Goal: Task Accomplishment & Management: Complete application form

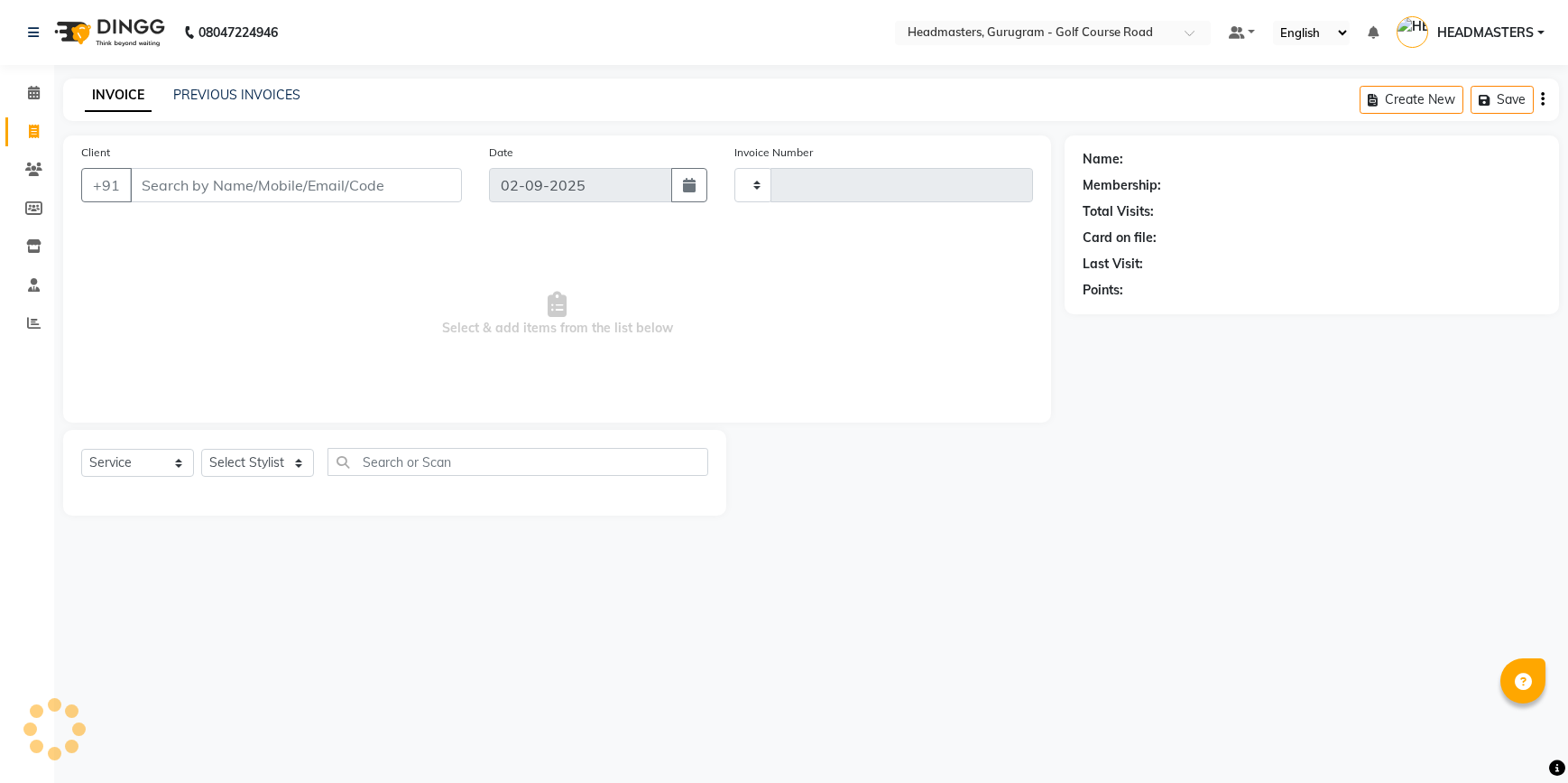
select select "service"
type input "2513"
select select "7134"
click at [292, 184] on input "Client" at bounding box center [295, 186] width 332 height 35
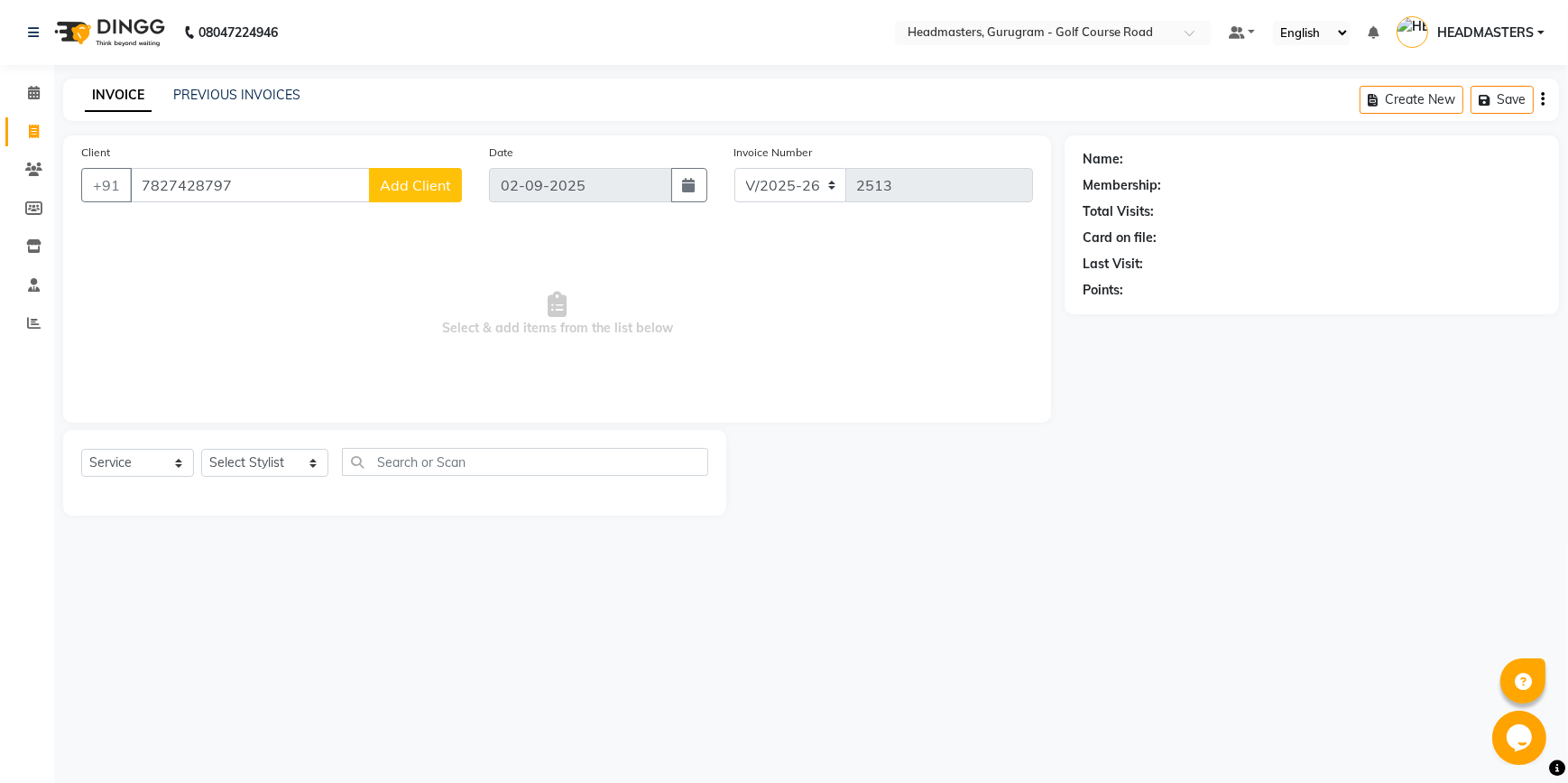
type input "7827428797"
click at [394, 196] on button "Add Client" at bounding box center [416, 186] width 93 height 35
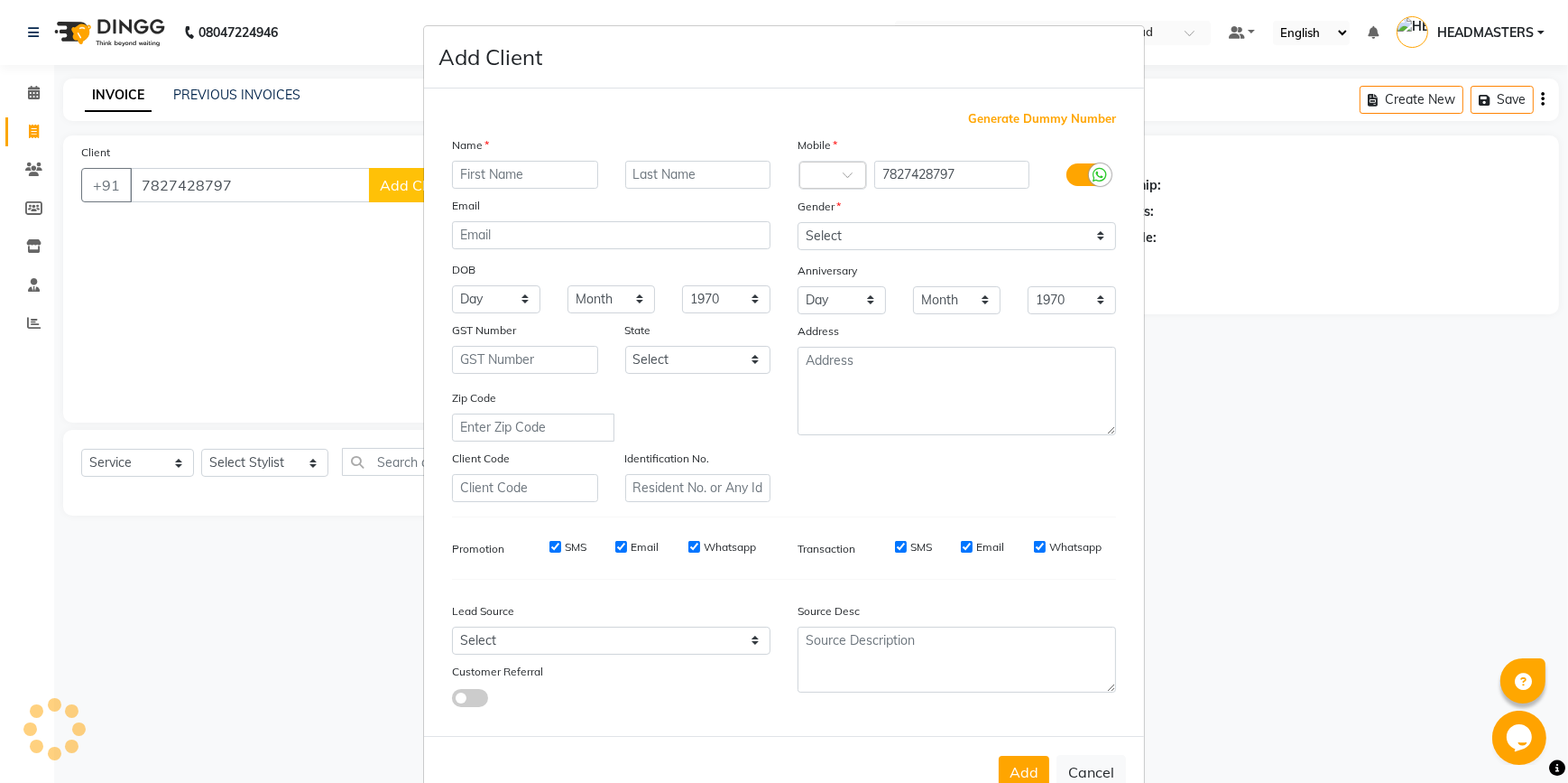
click at [478, 147] on label "Name" at bounding box center [470, 145] width 37 height 16
click at [533, 178] on input "text" at bounding box center [525, 175] width 146 height 28
type input "Neha"
click at [841, 247] on select "Select [DEMOGRAPHIC_DATA] [DEMOGRAPHIC_DATA] Other Prefer Not To Say" at bounding box center [957, 236] width 318 height 28
select select "[DEMOGRAPHIC_DATA]"
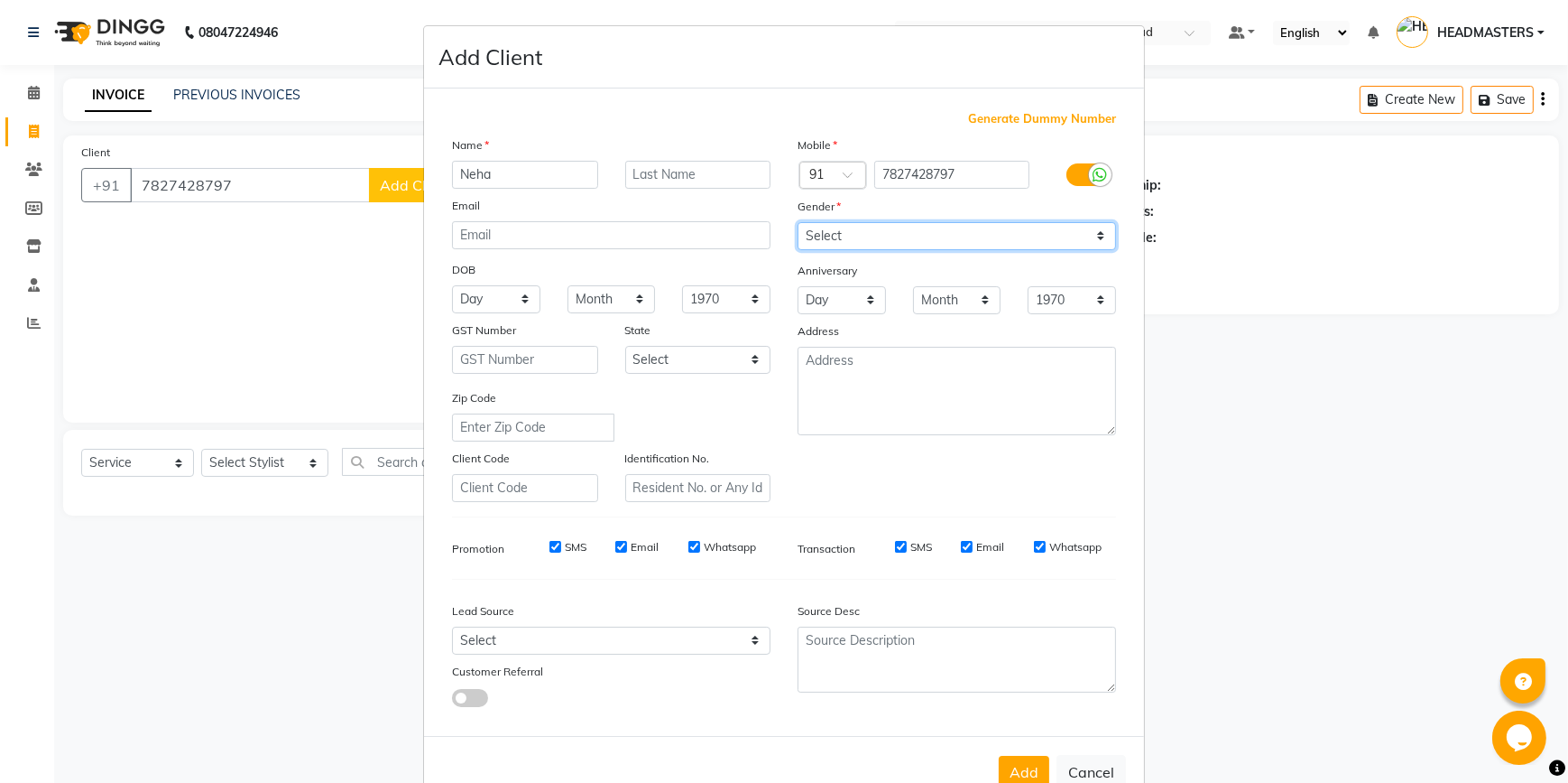
click at [798, 222] on select "Select [DEMOGRAPHIC_DATA] [DEMOGRAPHIC_DATA] Other Prefer Not To Say" at bounding box center [957, 236] width 318 height 28
click at [1025, 776] on button "Add" at bounding box center [1024, 772] width 50 height 33
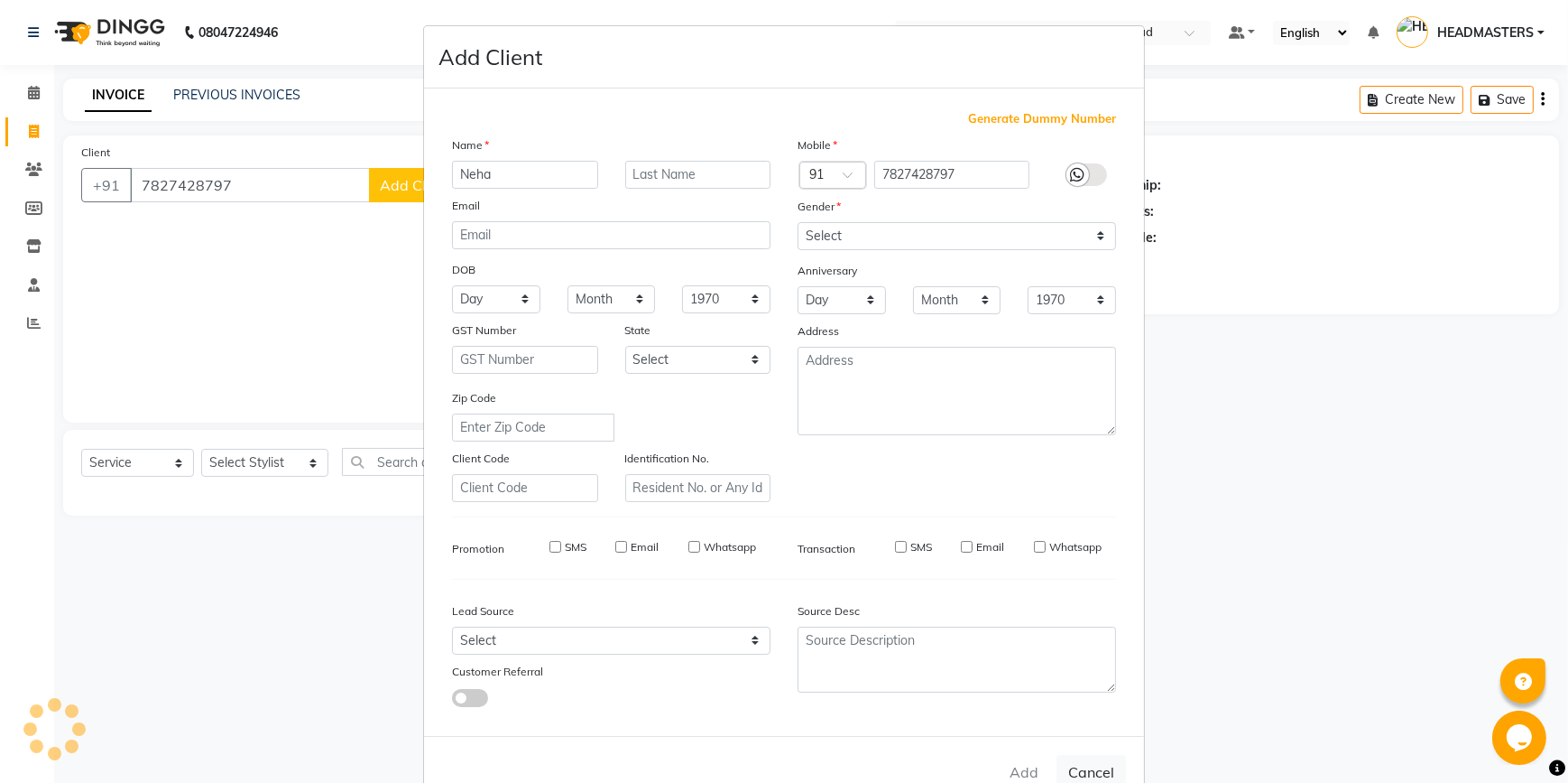
select select
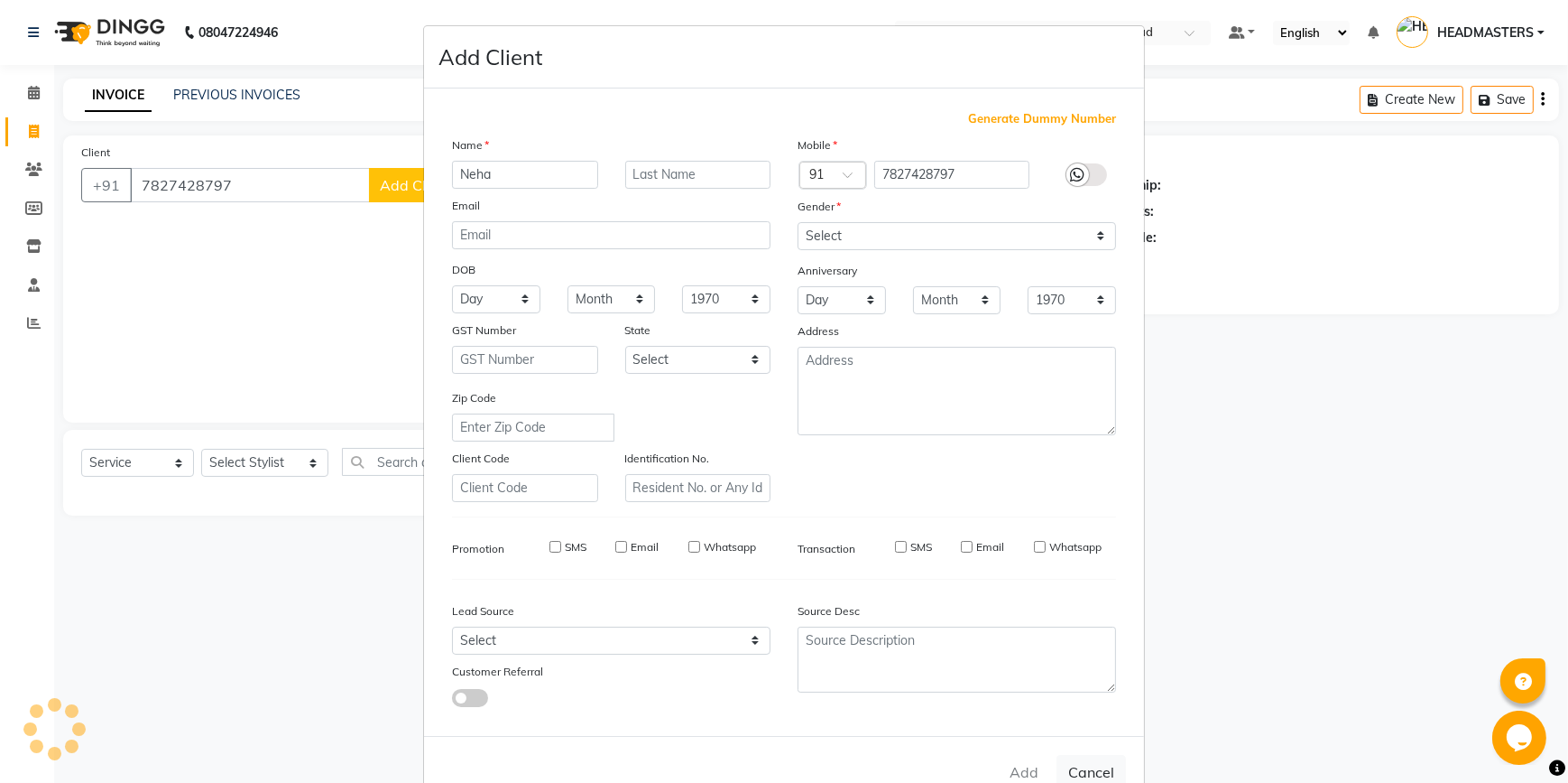
select select
checkbox input "false"
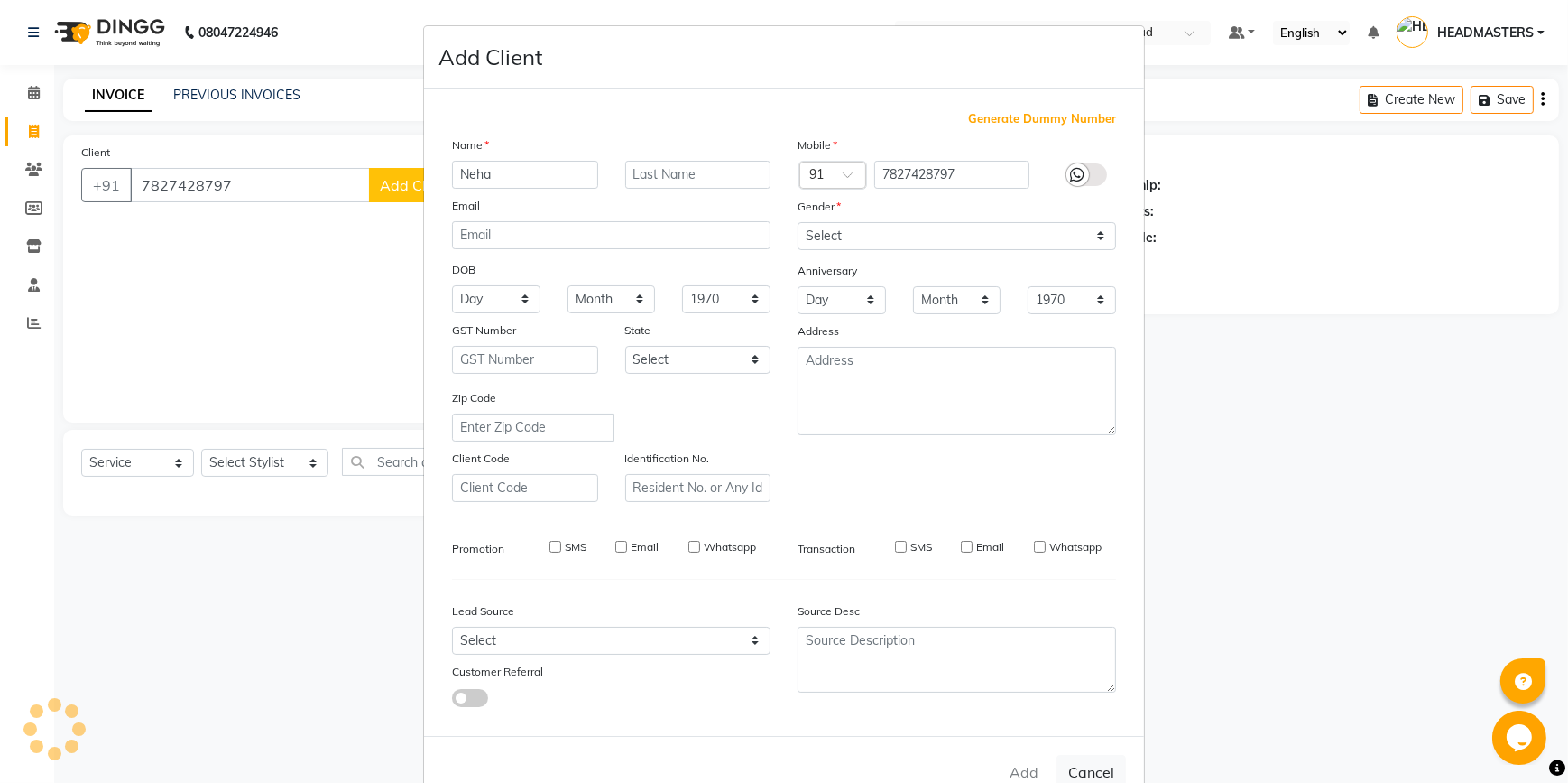
checkbox input "false"
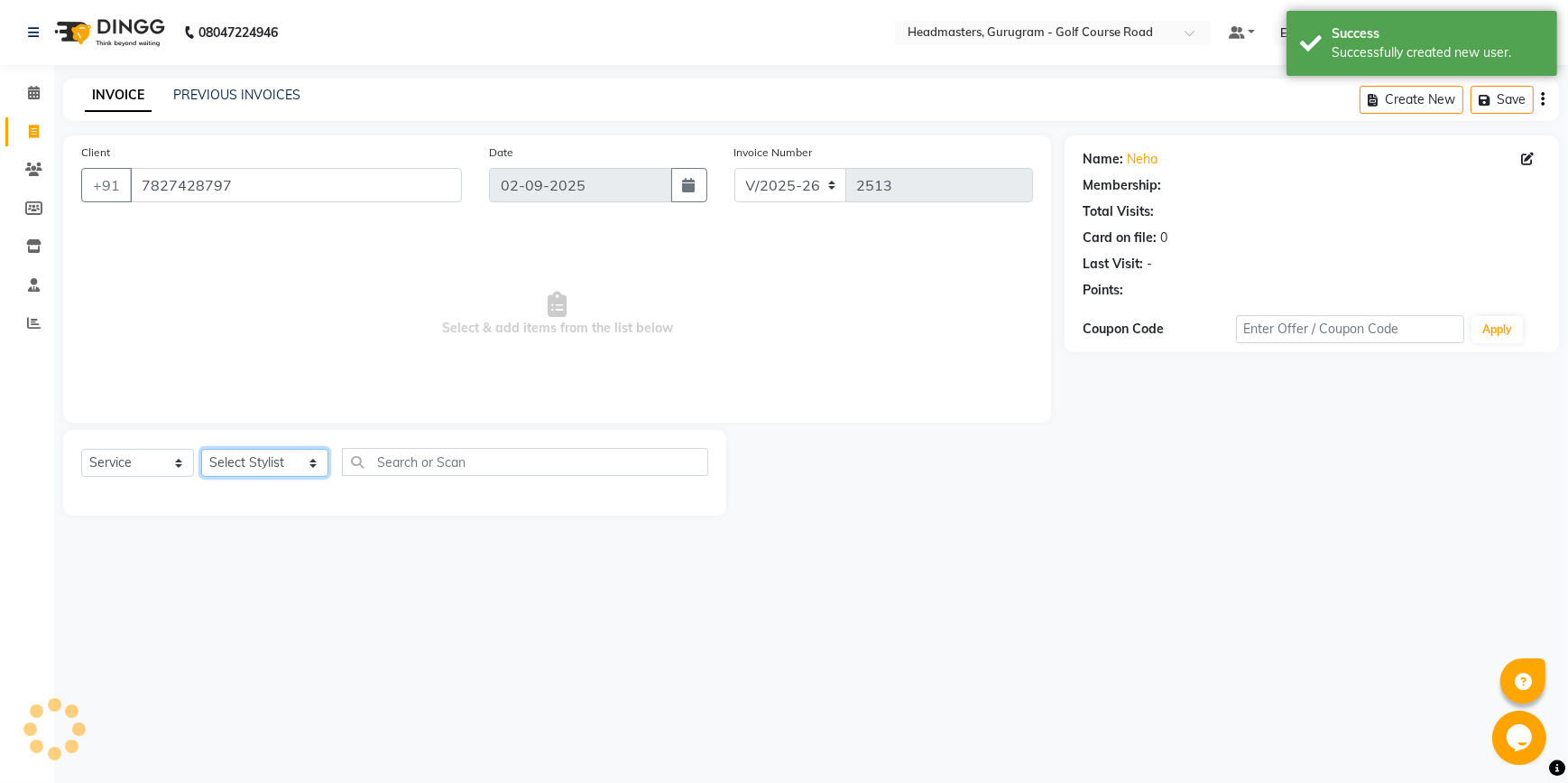
click at [225, 466] on select "Select Stylist [DEMOGRAPHIC_DATA][PERSON_NAME] HEADMASTERS[PERSON_NAME] Artist …" at bounding box center [264, 463] width 127 height 28
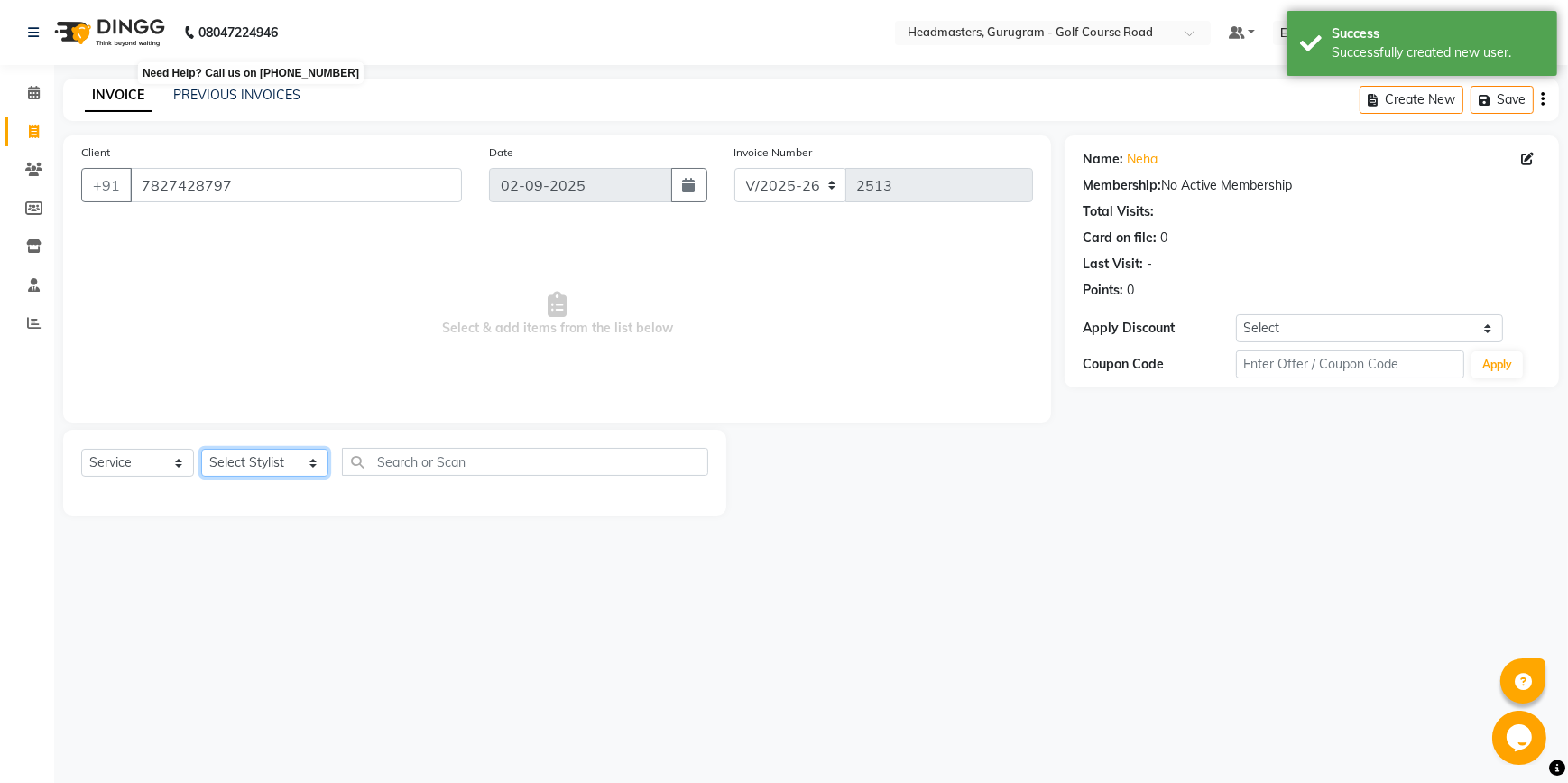
select select "86367"
click at [201, 449] on select "Select Stylist [DEMOGRAPHIC_DATA][PERSON_NAME] HEADMASTERS[PERSON_NAME] Artist …" at bounding box center [264, 463] width 127 height 28
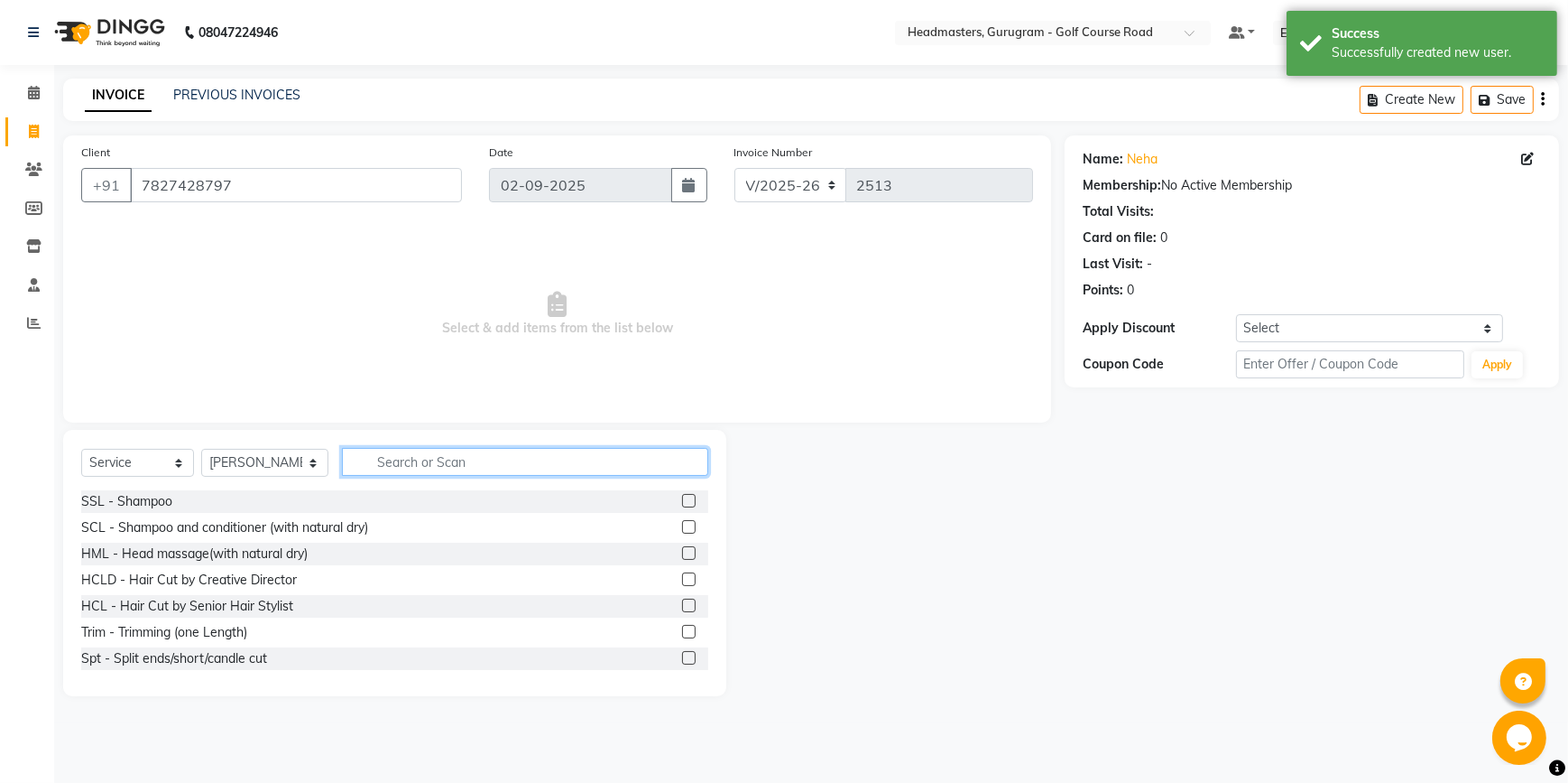
click at [412, 458] on input "text" at bounding box center [525, 462] width 367 height 28
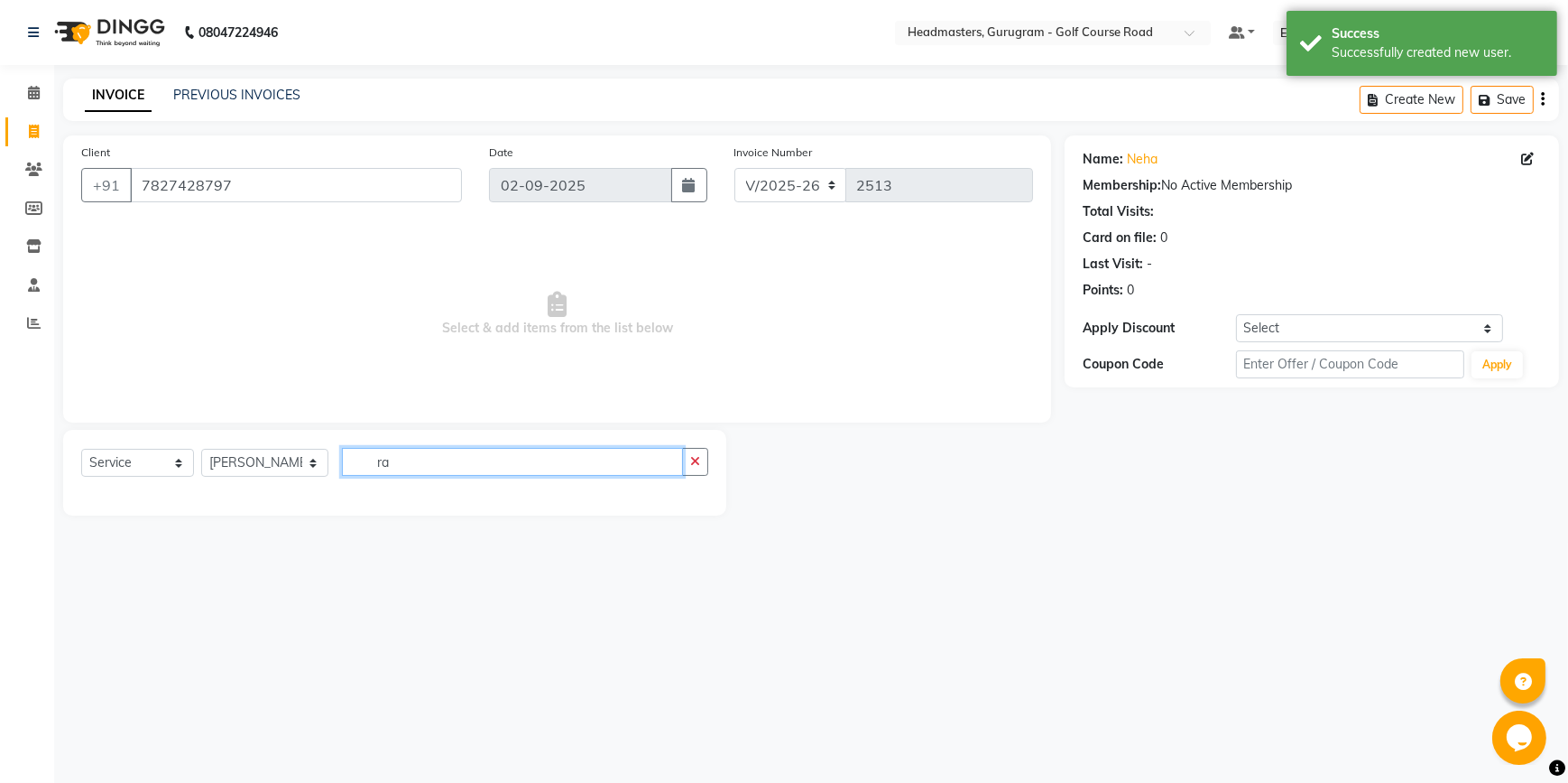
type input "r"
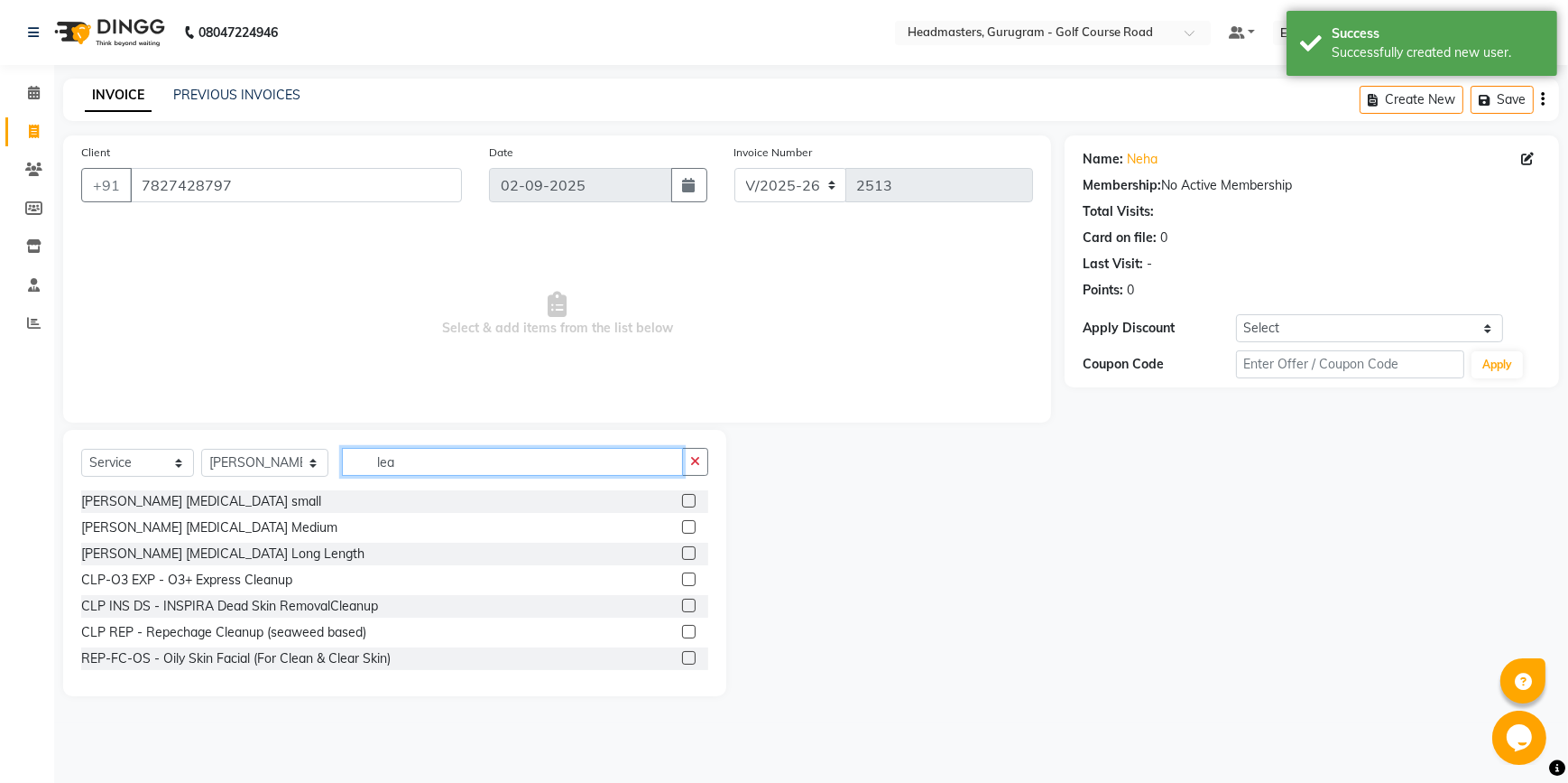
type input "lea"
click at [682, 528] on label at bounding box center [688, 527] width 14 height 14
click at [682, 528] on input "checkbox" at bounding box center [688, 527] width 12 height 12
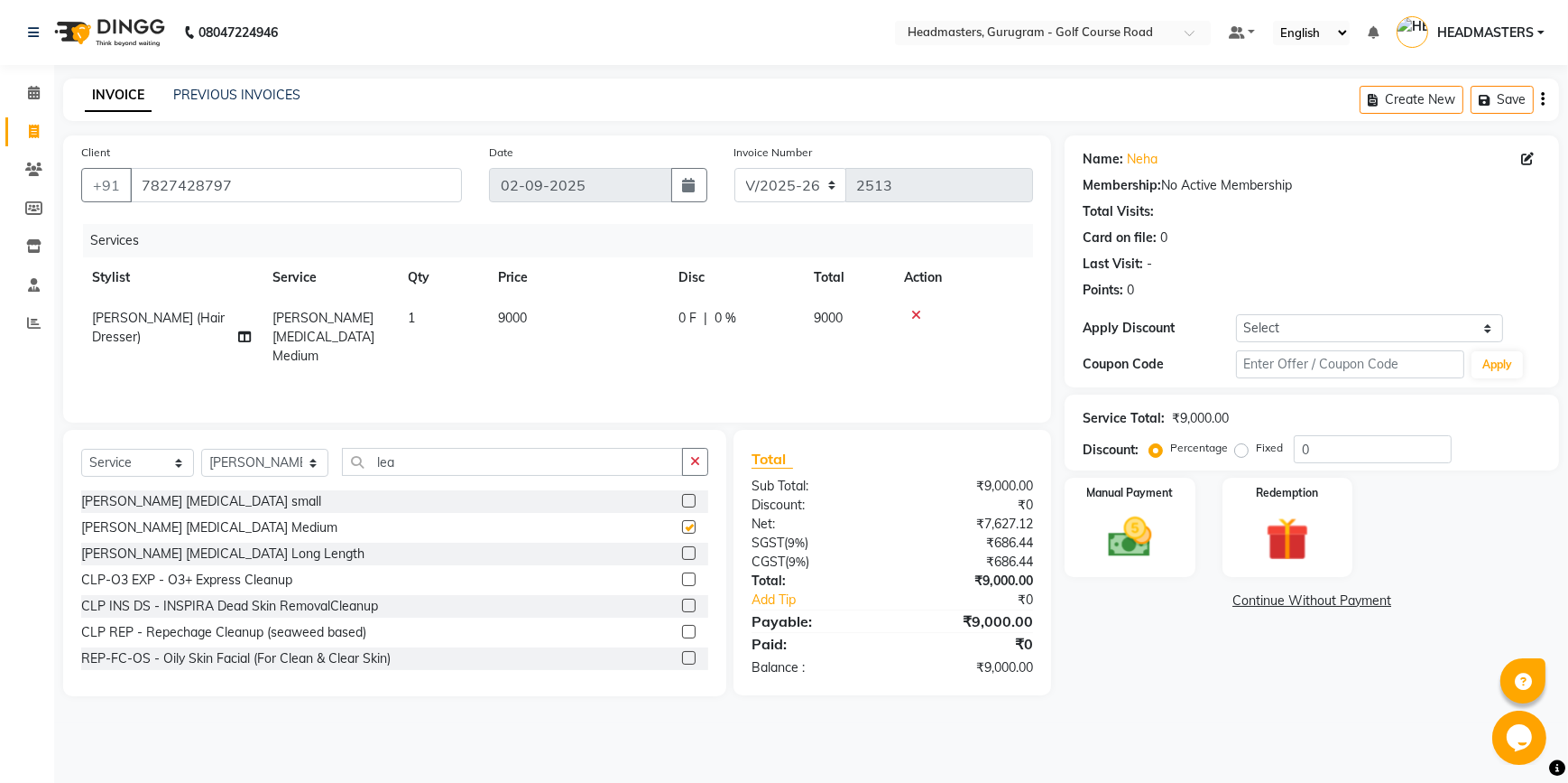
checkbox input "false"
drag, startPoint x: 645, startPoint y: 294, endPoint x: 695, endPoint y: 297, distance: 50.1
click at [646, 294] on th "Price" at bounding box center [577, 277] width 180 height 40
click at [735, 316] on span "0 %" at bounding box center [726, 318] width 22 height 19
select select "86367"
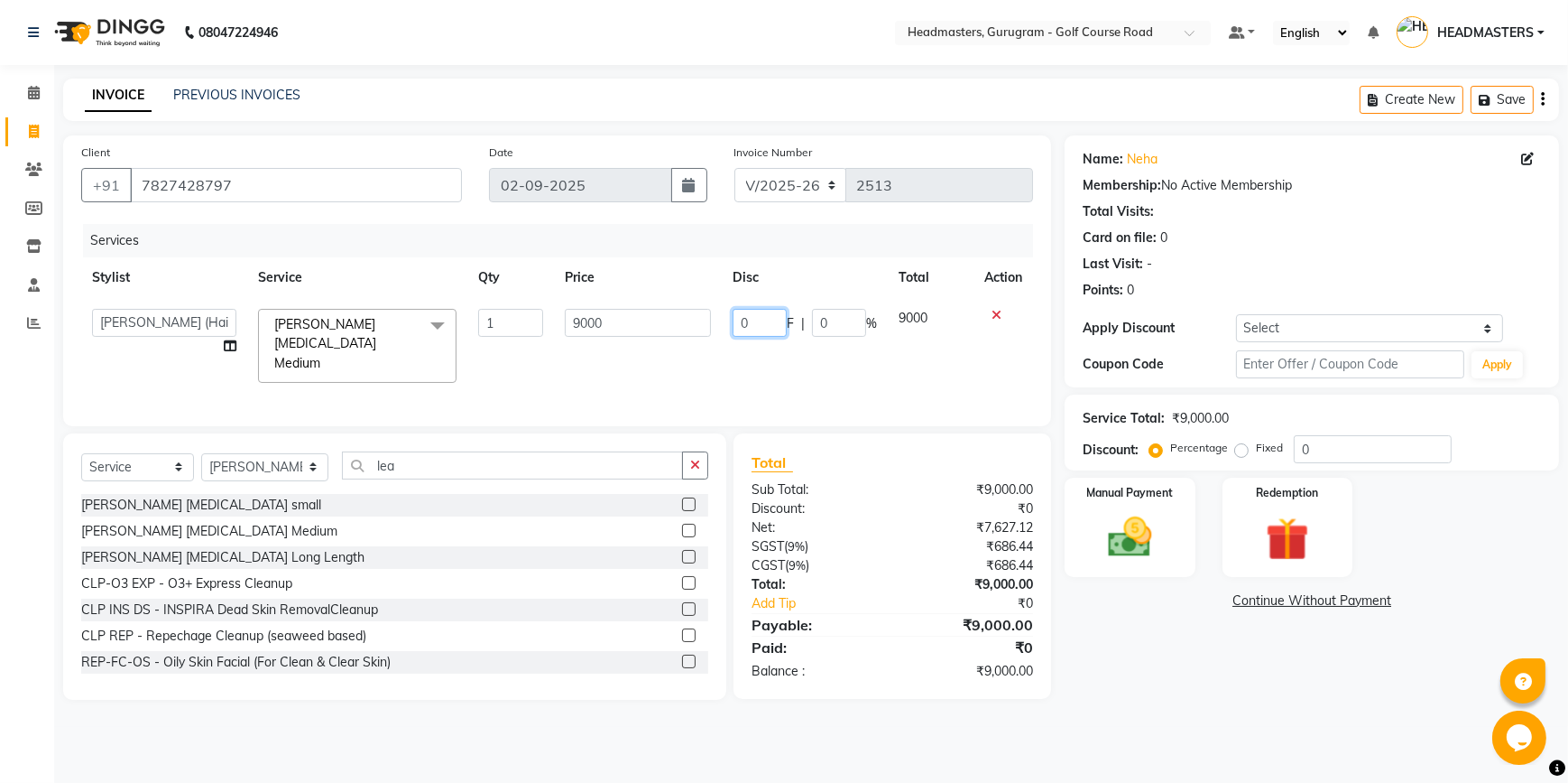
click at [768, 320] on input "0" at bounding box center [759, 323] width 54 height 28
type input "1000"
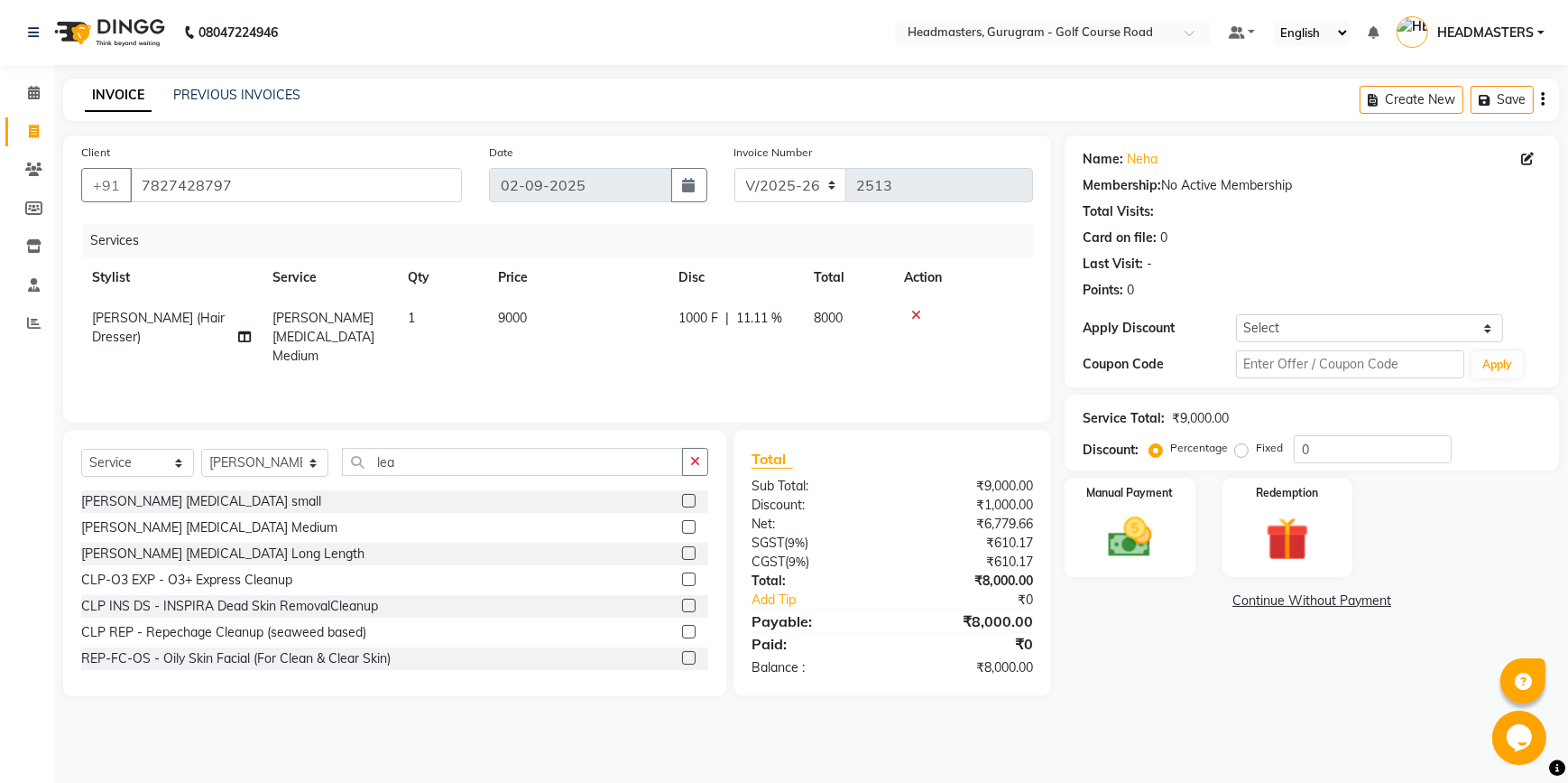
click at [699, 370] on div "Services Stylist Service Qty Price Disc Total Action[PERSON_NAME] (Hair Dresser…" at bounding box center [557, 314] width 952 height 180
click at [424, 470] on input "lea" at bounding box center [512, 462] width 341 height 28
type input "l"
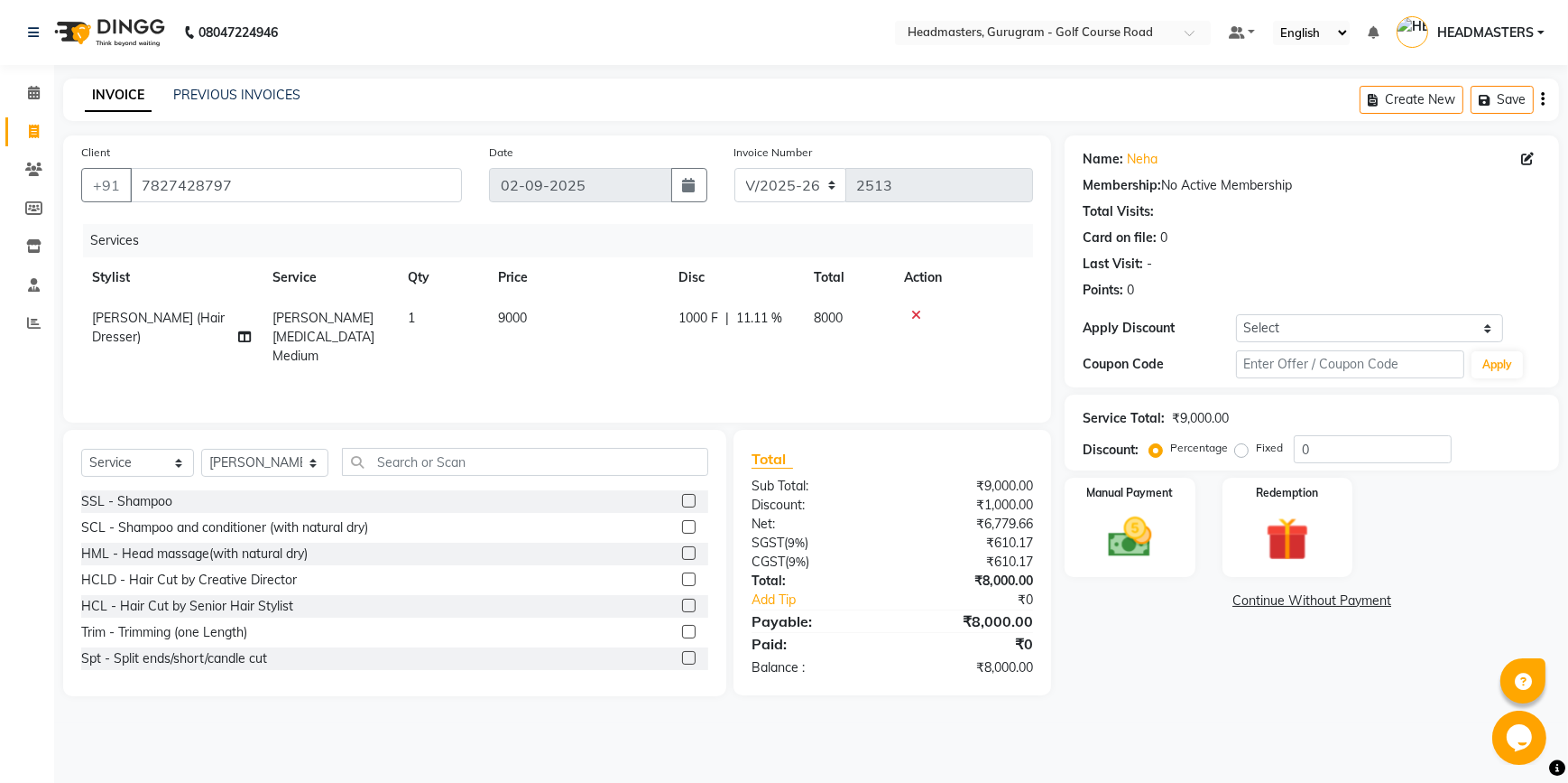
click at [770, 335] on td "1000 F | 11.11 %" at bounding box center [735, 338] width 135 height 79
select select "86367"
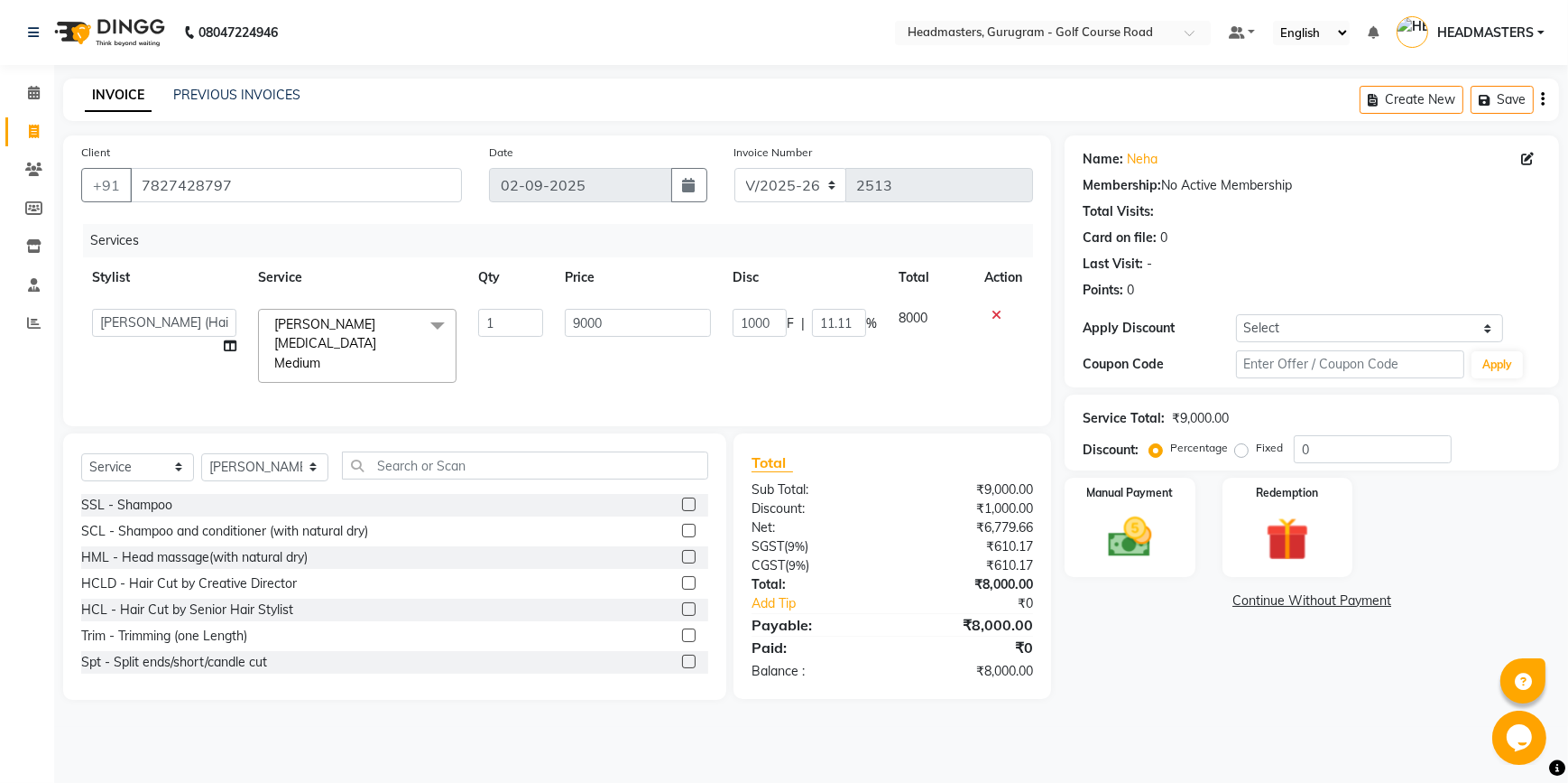
click at [1000, 316] on icon at bounding box center [997, 316] width 10 height 13
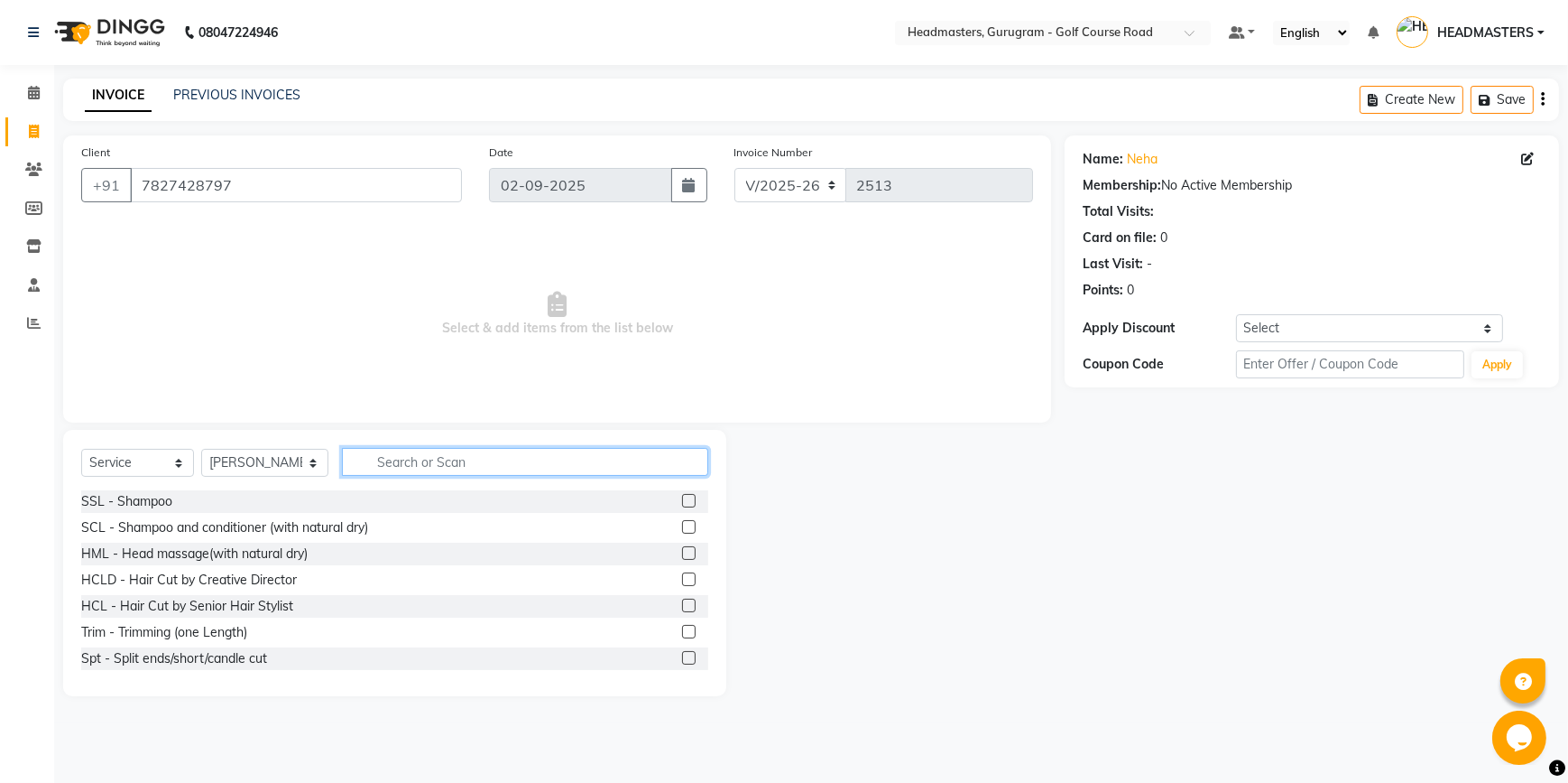
click at [431, 456] on input "text" at bounding box center [525, 462] width 367 height 28
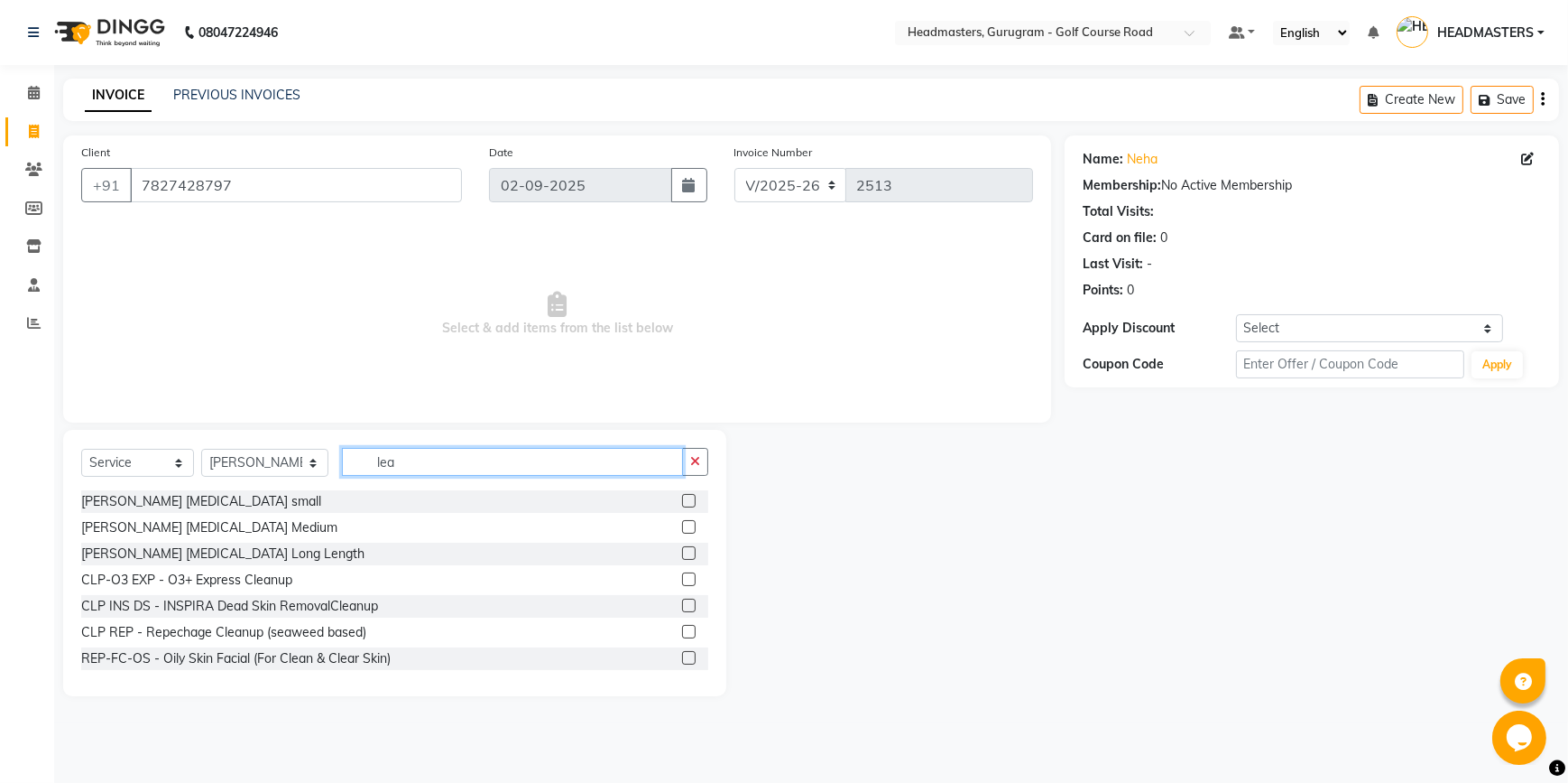
type input "lea"
click at [682, 526] on label at bounding box center [688, 527] width 14 height 14
click at [682, 526] on input "checkbox" at bounding box center [688, 527] width 12 height 12
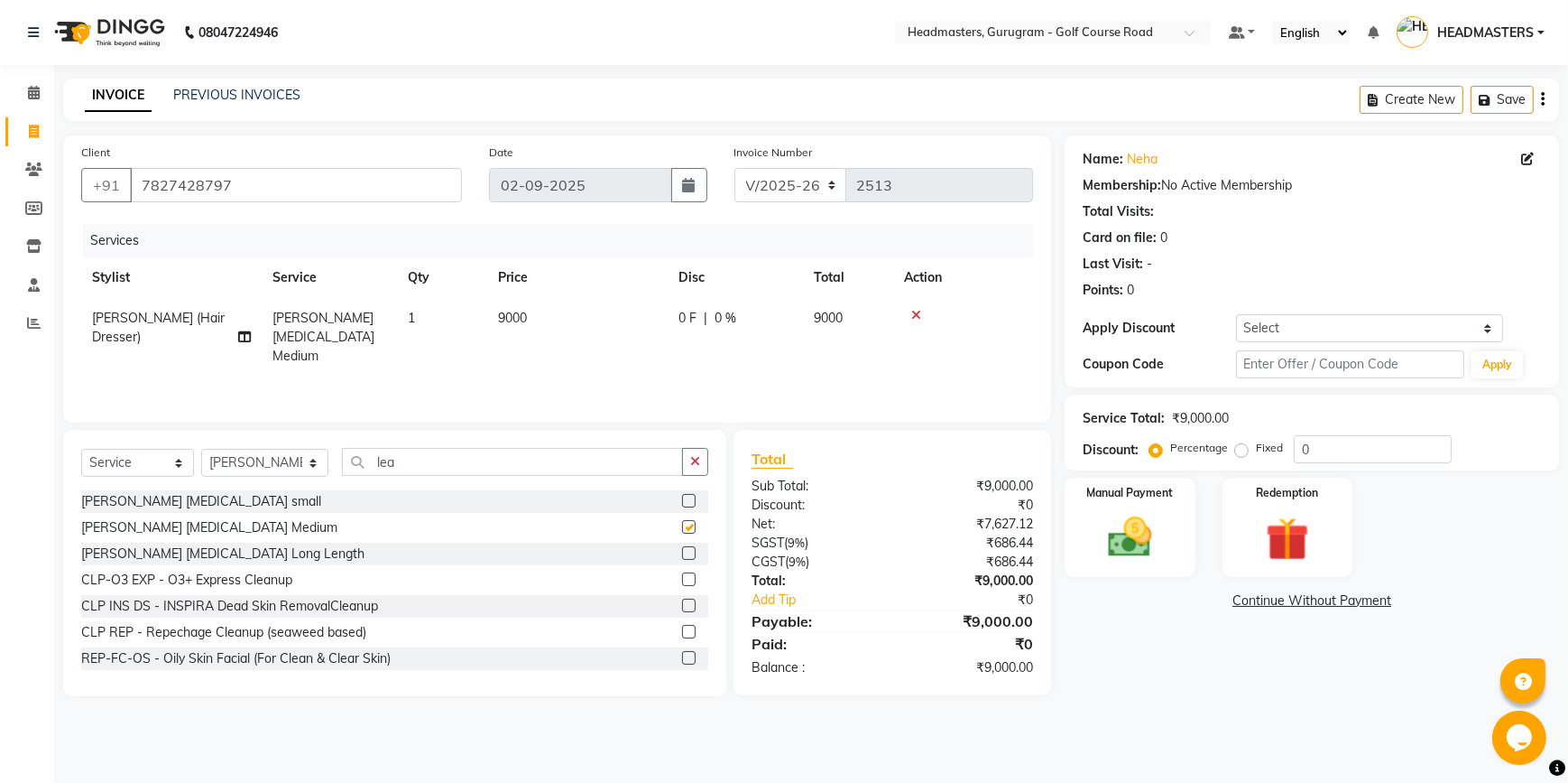
checkbox input "false"
click at [747, 327] on td "0 F | 0 %" at bounding box center [735, 338] width 135 height 79
select select "86367"
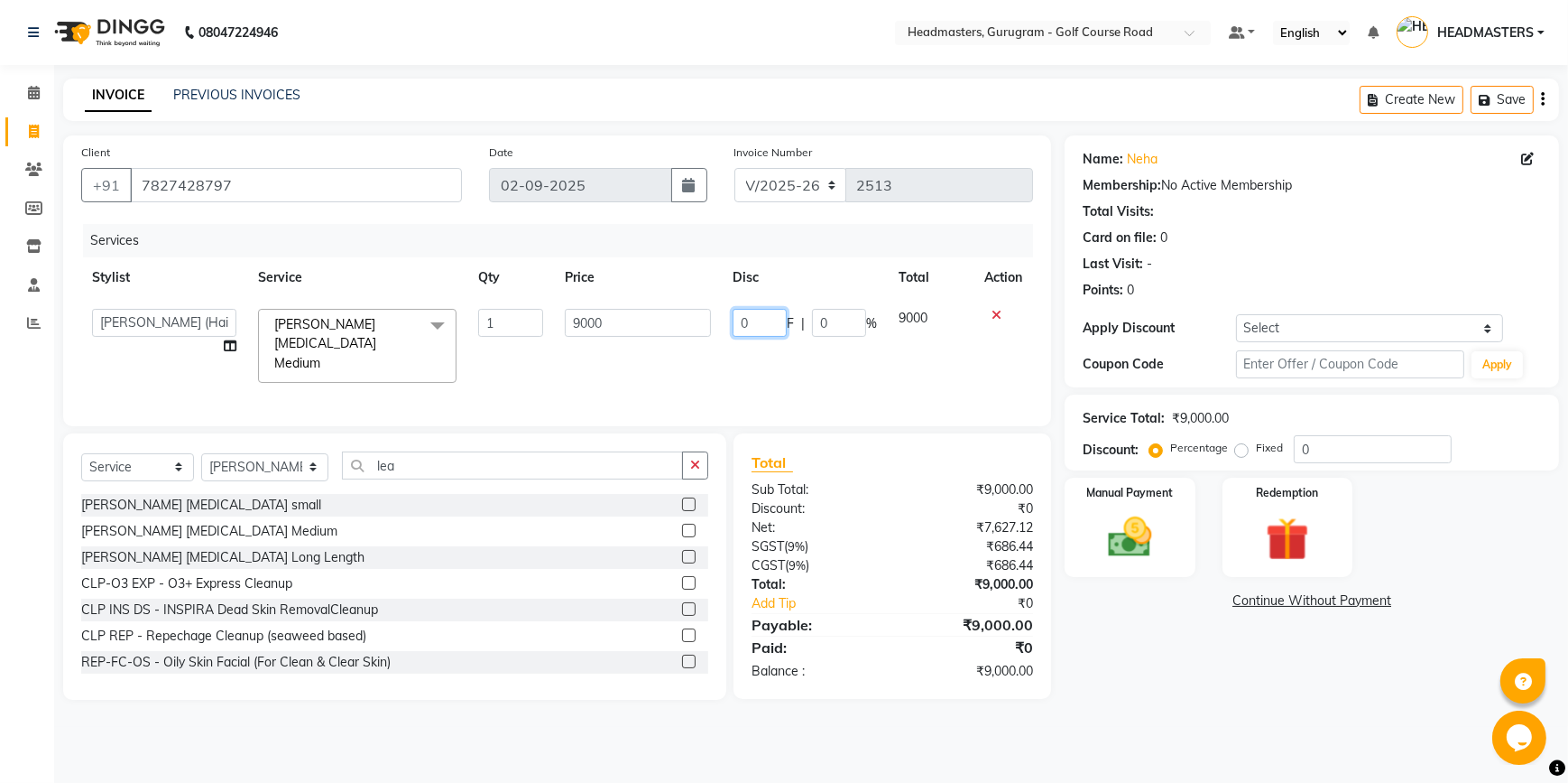
click at [770, 325] on input "0" at bounding box center [759, 323] width 54 height 28
type input "1000"
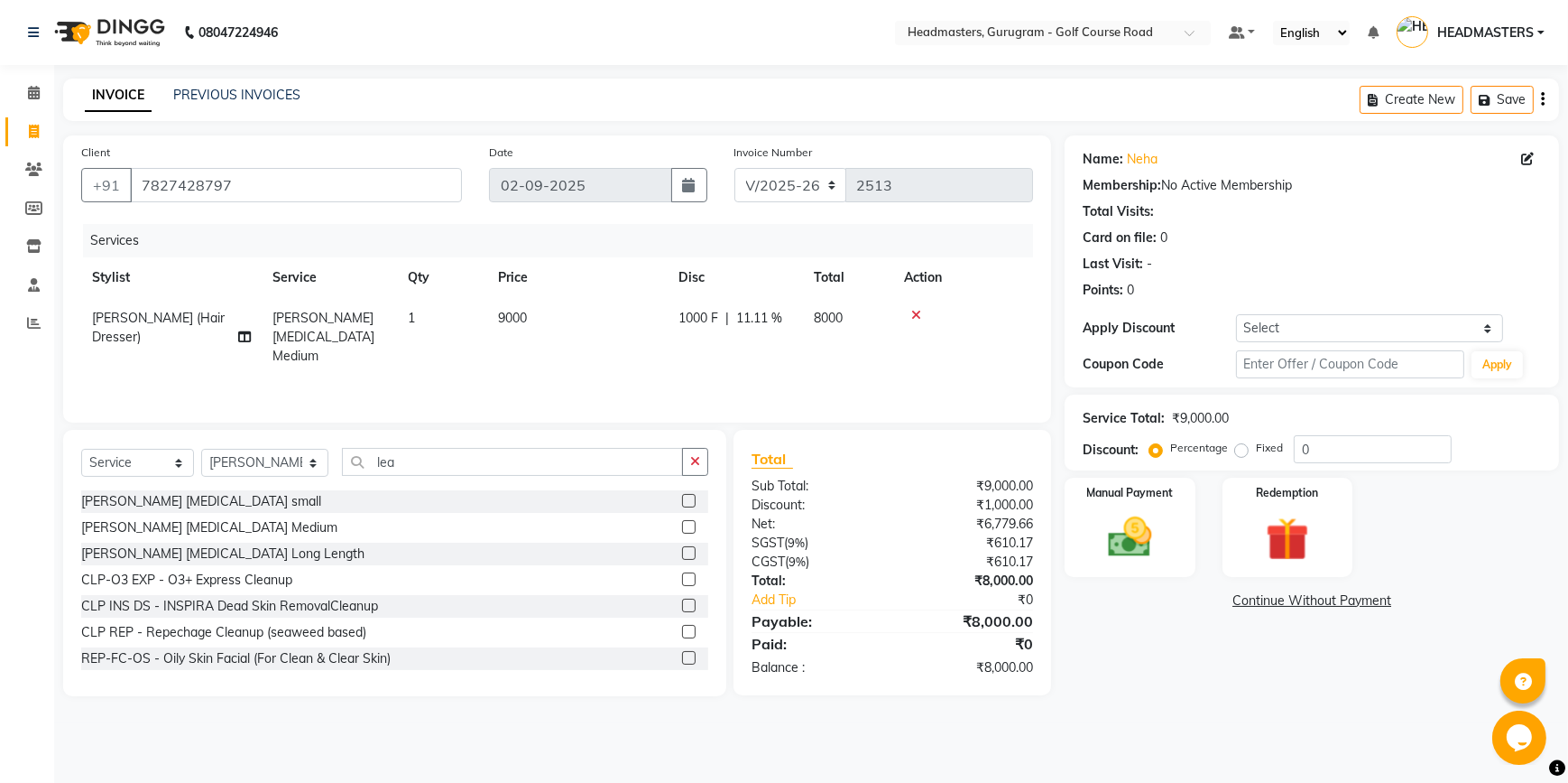
click at [729, 350] on td "1000 F | 11.11 %" at bounding box center [735, 338] width 135 height 79
select select "86367"
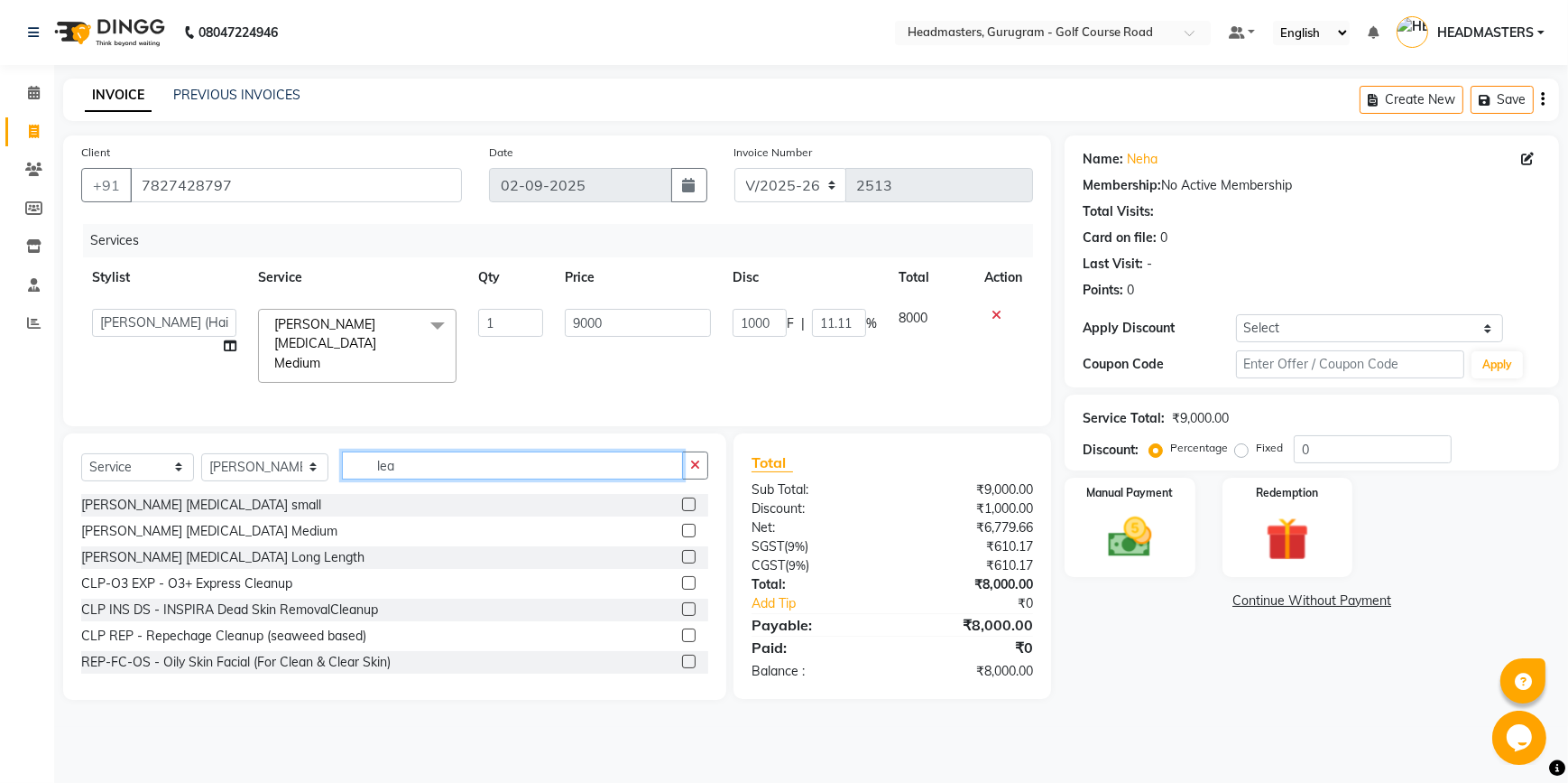
click at [421, 466] on input "lea" at bounding box center [512, 466] width 341 height 28
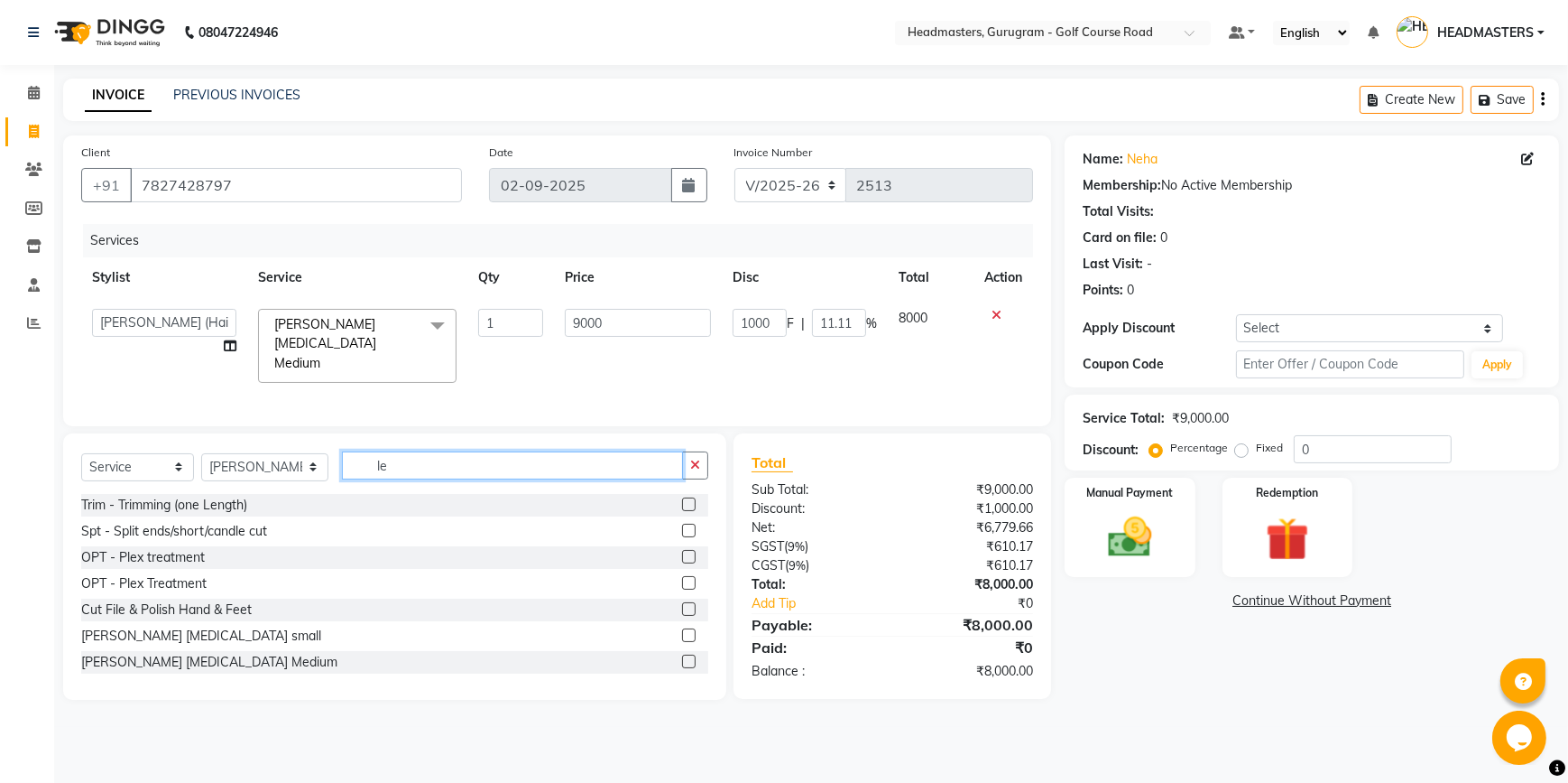
type input "l"
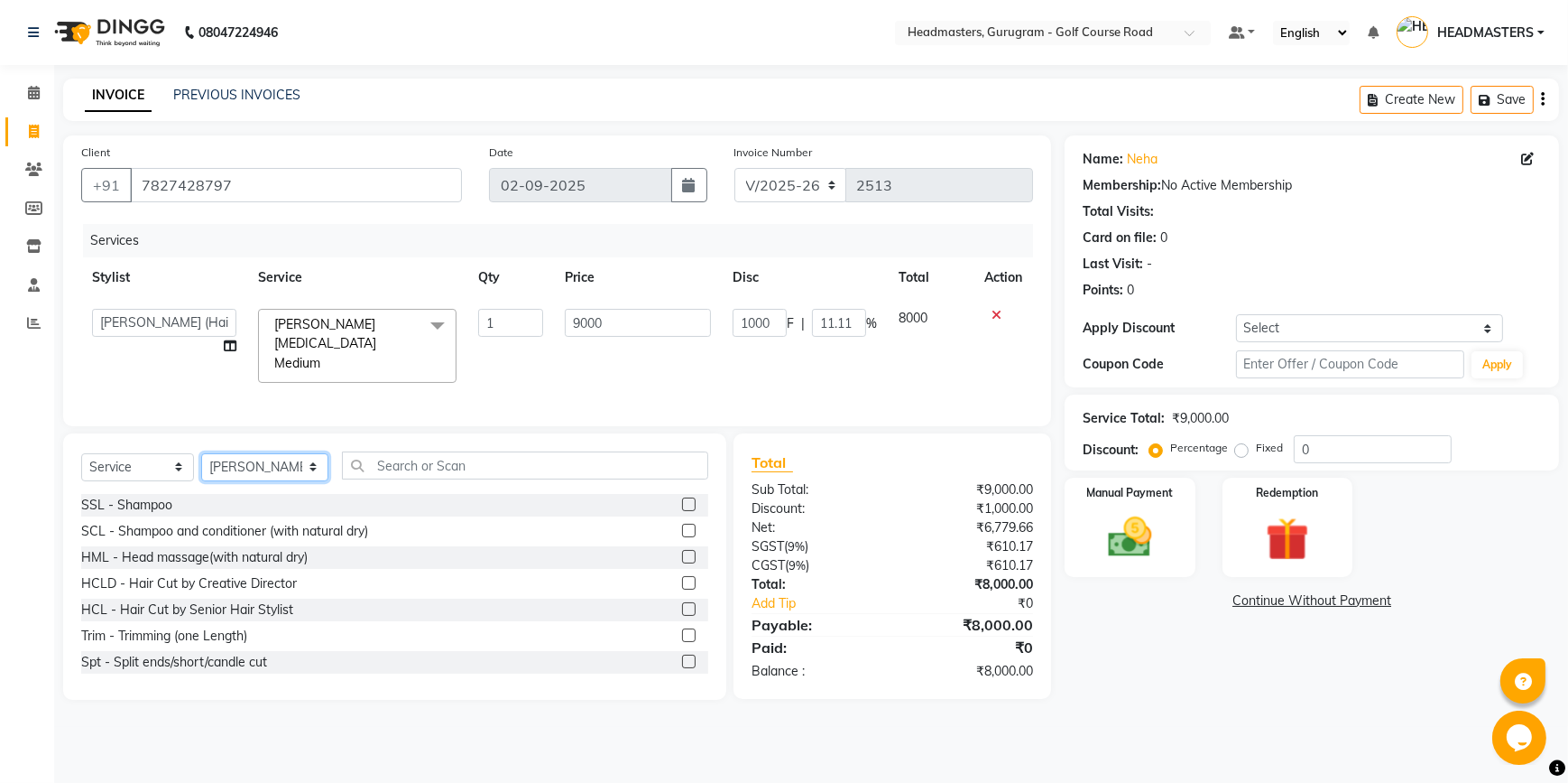
click at [278, 460] on select "Select Stylist [DEMOGRAPHIC_DATA][PERSON_NAME] HEADMASTERS[PERSON_NAME] Artist …" at bounding box center [264, 467] width 127 height 28
click at [201, 453] on select "Select Stylist [DEMOGRAPHIC_DATA][PERSON_NAME] HEADMASTERS[PERSON_NAME] Artist …" at bounding box center [264, 467] width 127 height 28
click at [378, 465] on input "text" at bounding box center [525, 466] width 367 height 28
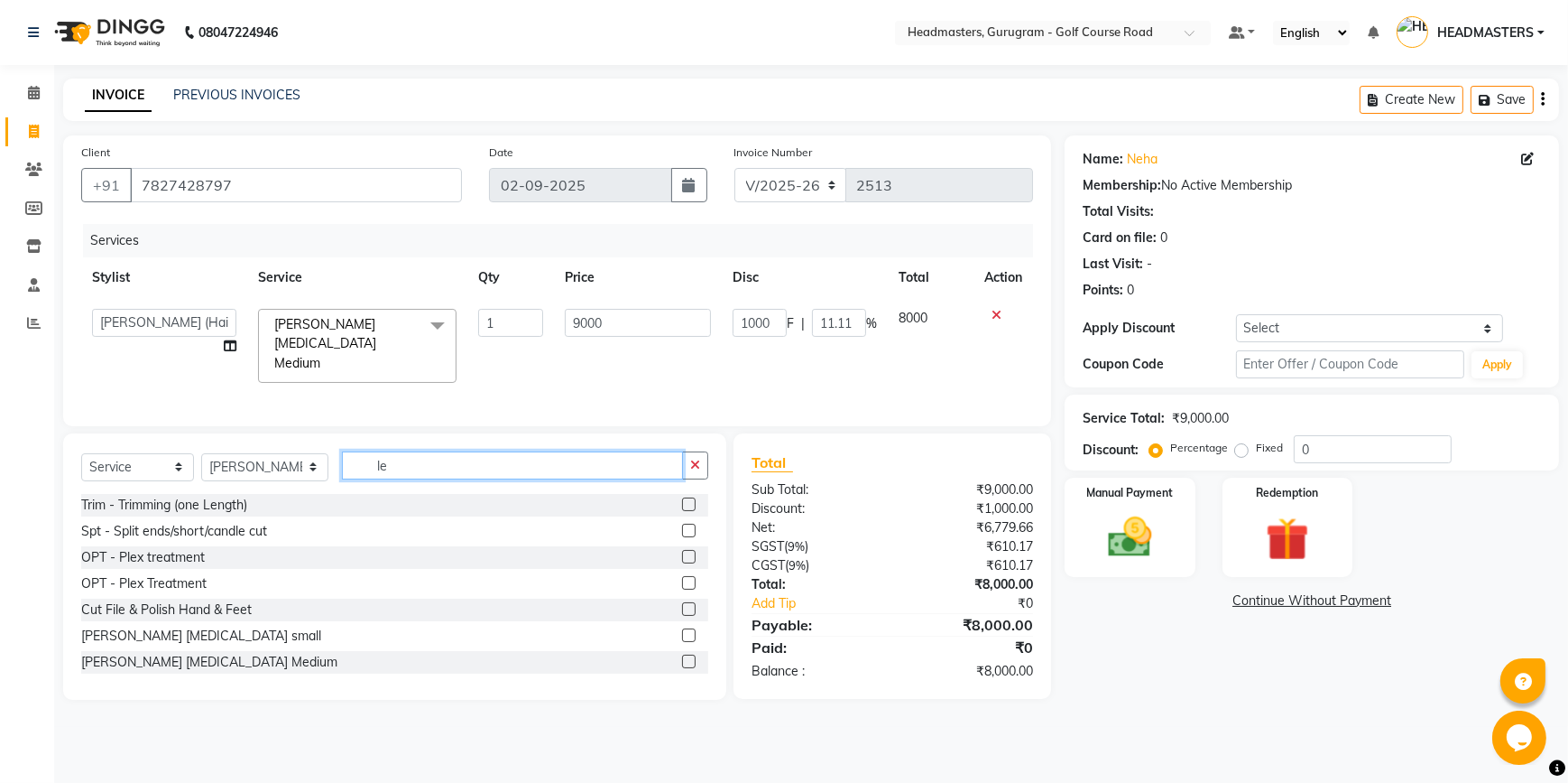
type input "l"
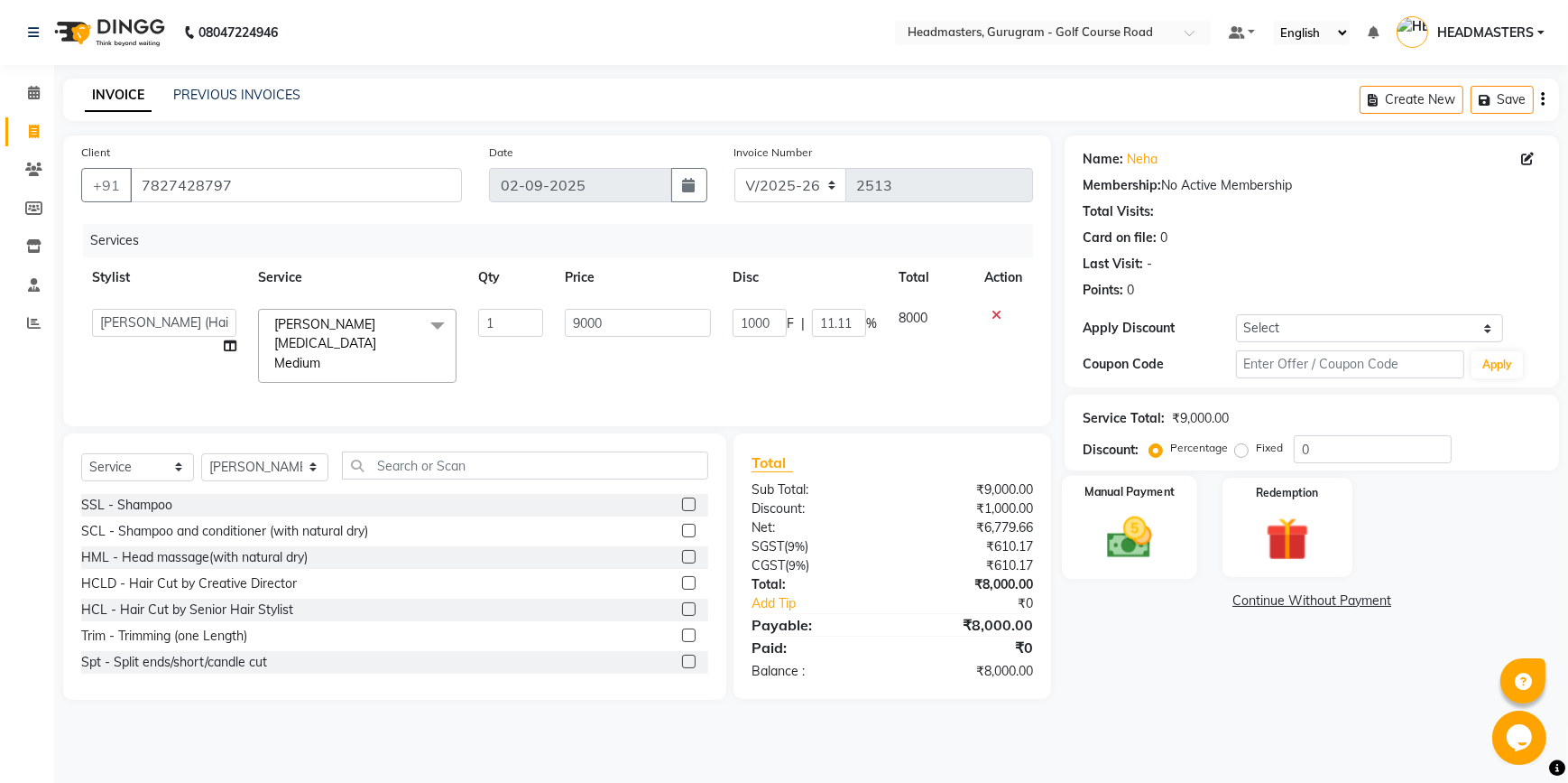
click at [1124, 505] on div "Manual Payment" at bounding box center [1130, 527] width 135 height 103
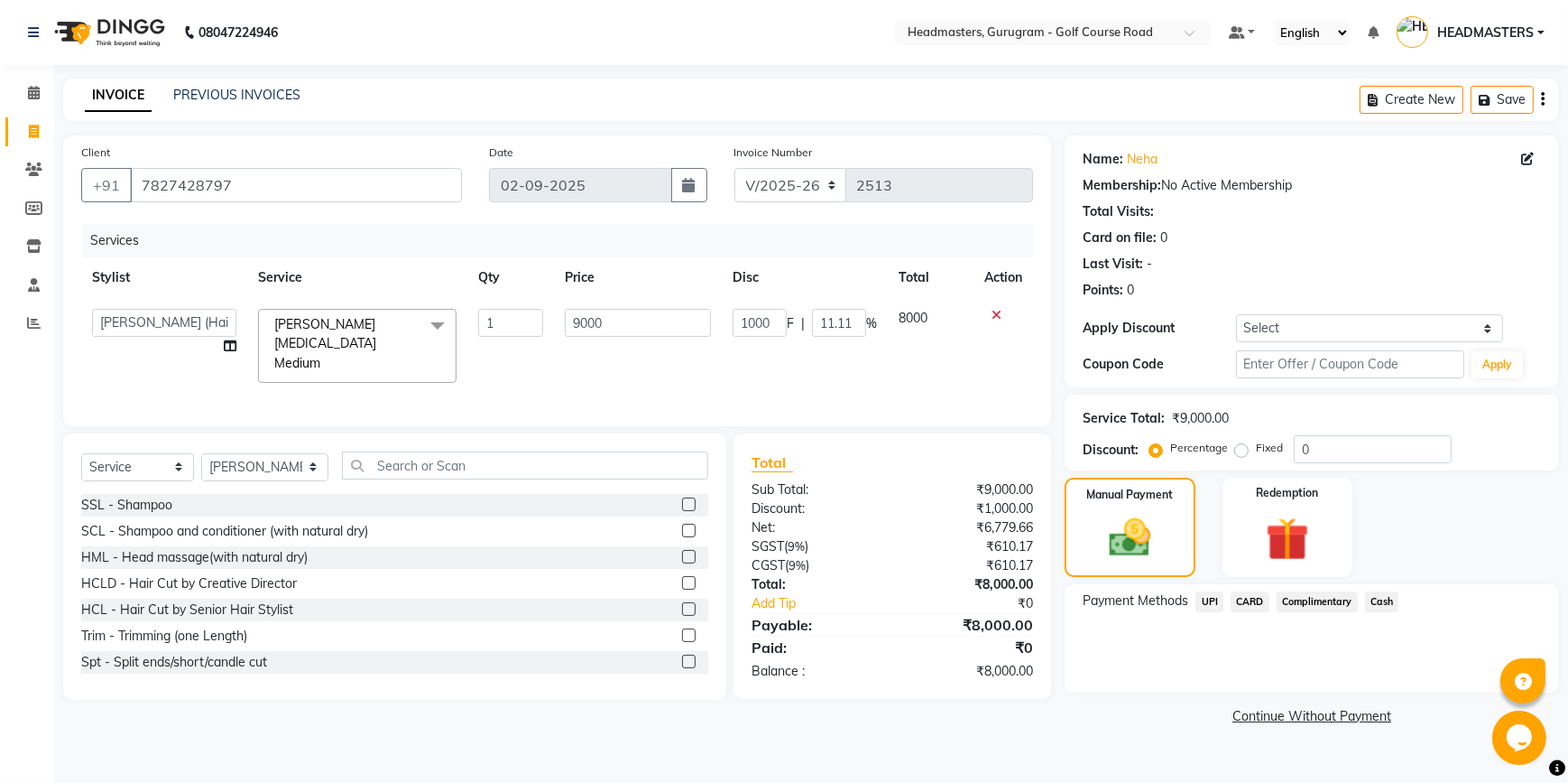
drag, startPoint x: 1124, startPoint y: 505, endPoint x: 1266, endPoint y: 600, distance: 170.8
click at [1266, 600] on span "CARD" at bounding box center [1250, 601] width 38 height 21
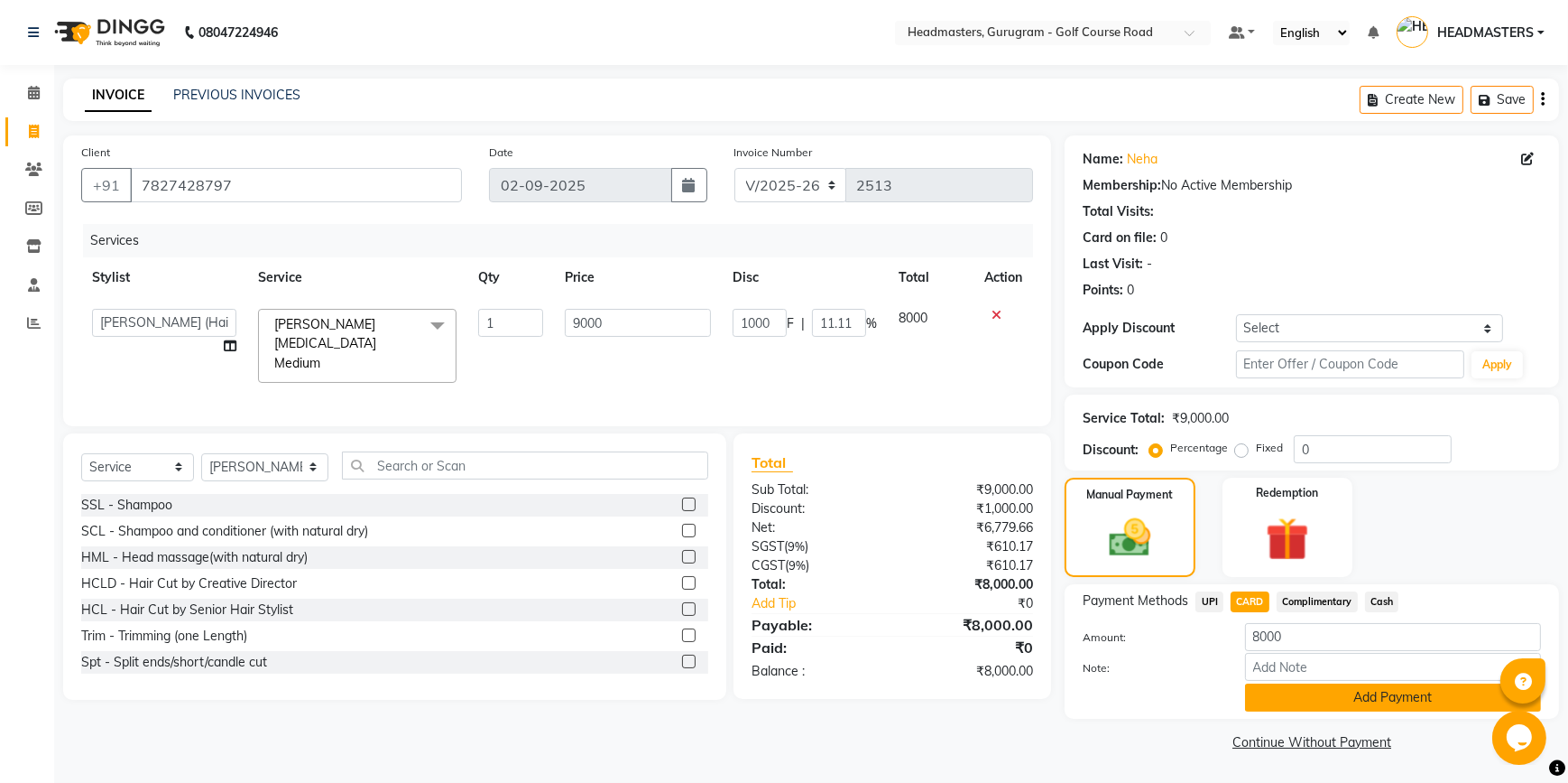
click at [1299, 708] on button "Add Payment" at bounding box center [1393, 697] width 296 height 28
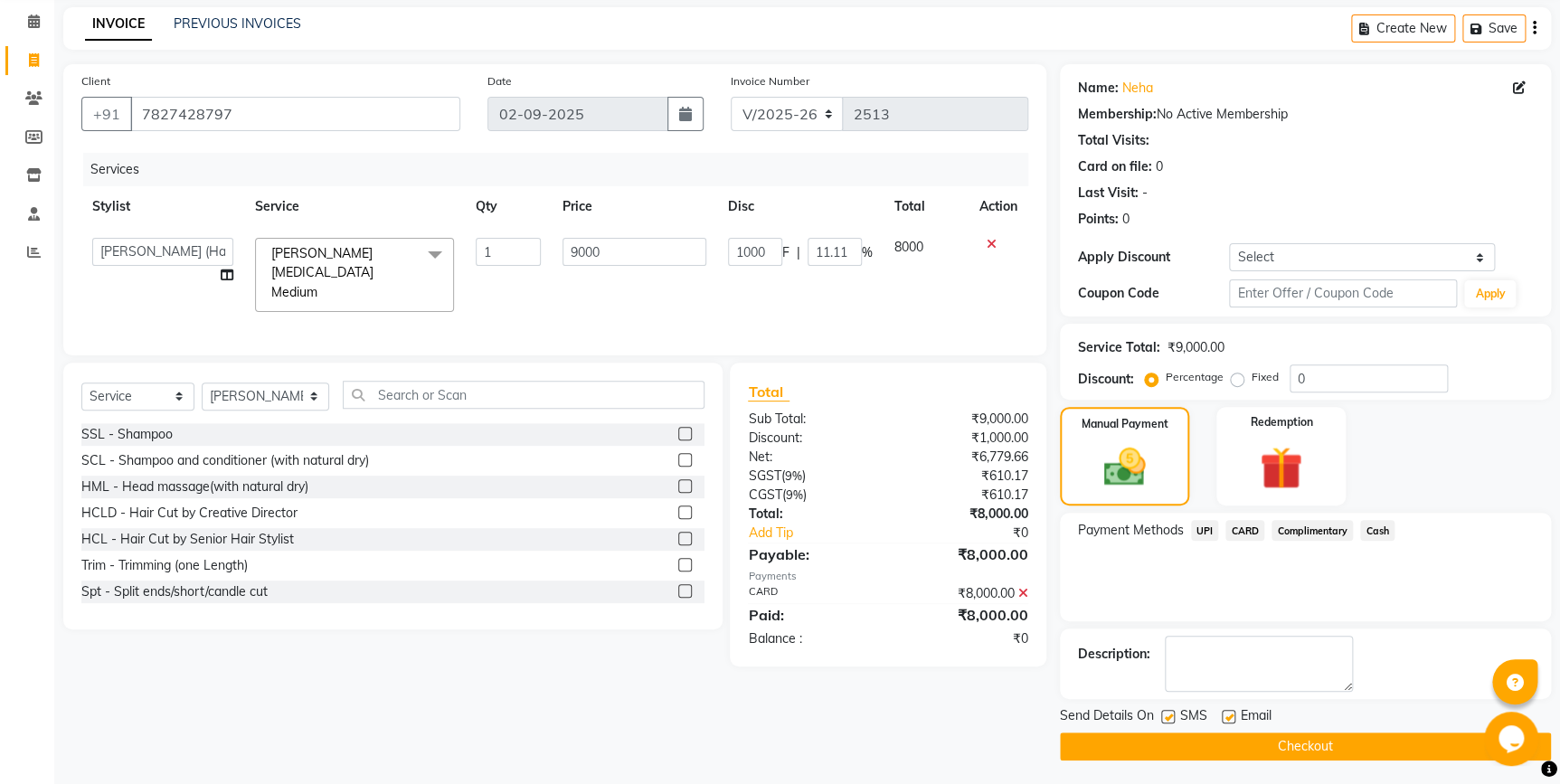
scroll to position [73, 0]
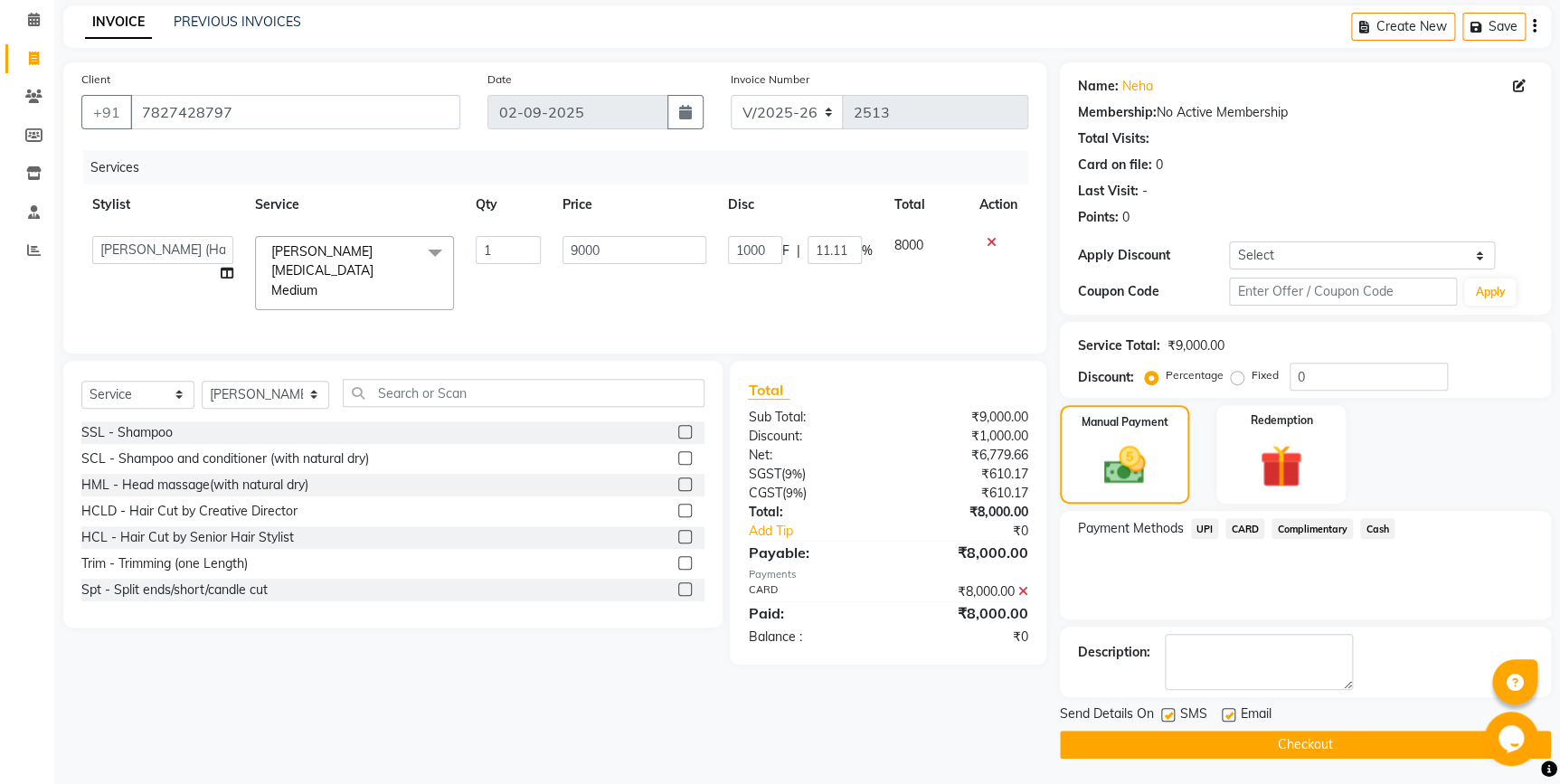
click at [1229, 742] on button "Checkout" at bounding box center [1305, 745] width 491 height 28
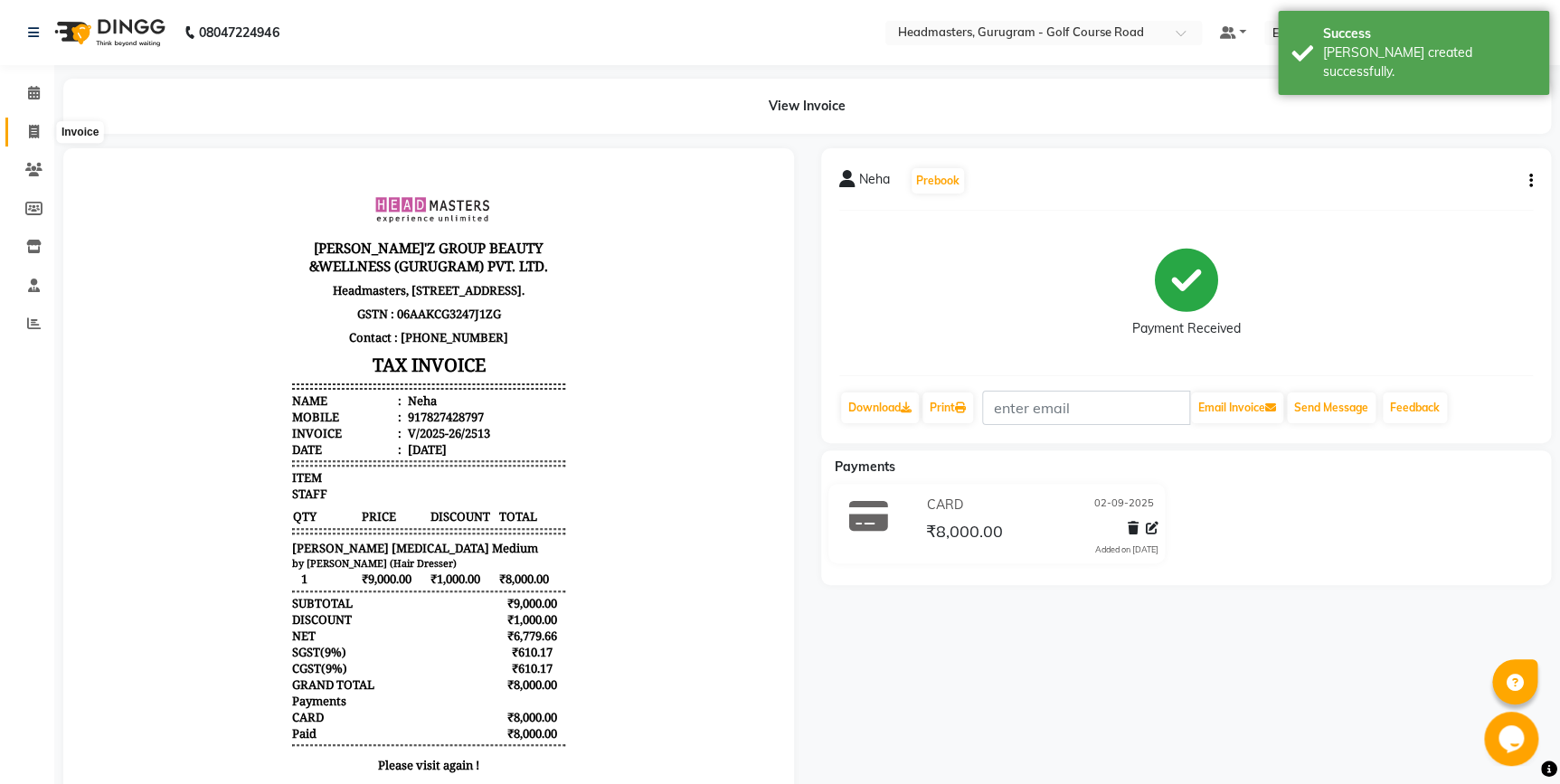
click at [20, 128] on span at bounding box center [34, 132] width 32 height 21
select select "service"
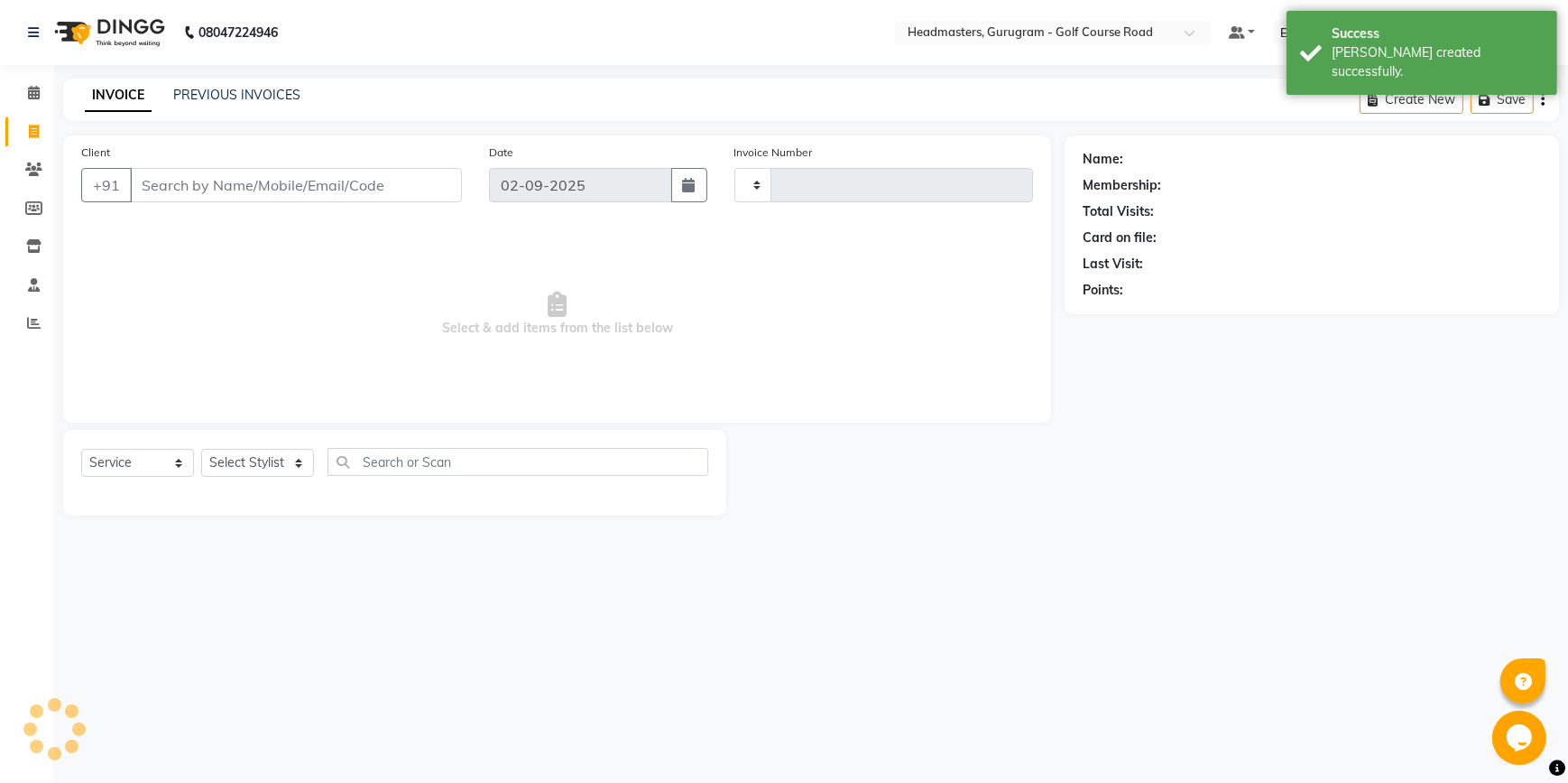
type input "2514"
select select "7134"
click at [259, 181] on input "Client" at bounding box center [295, 186] width 332 height 35
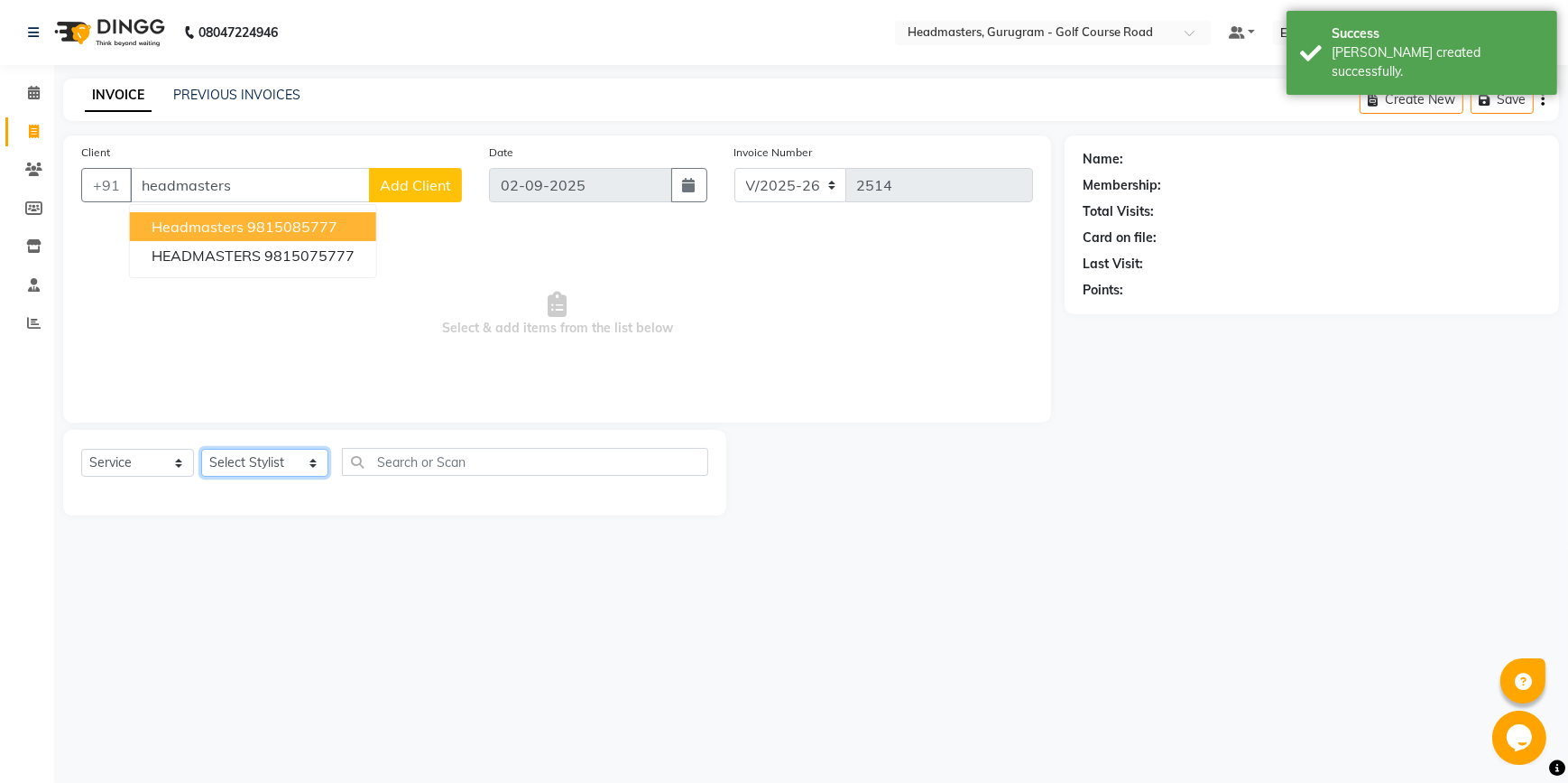
drag, startPoint x: 244, startPoint y: 461, endPoint x: 250, endPoint y: 452, distance: 10.8
click at [244, 461] on select "Select Stylist [DEMOGRAPHIC_DATA][PERSON_NAME] HEADMASTERS[PERSON_NAME] Artist …" at bounding box center [264, 463] width 127 height 28
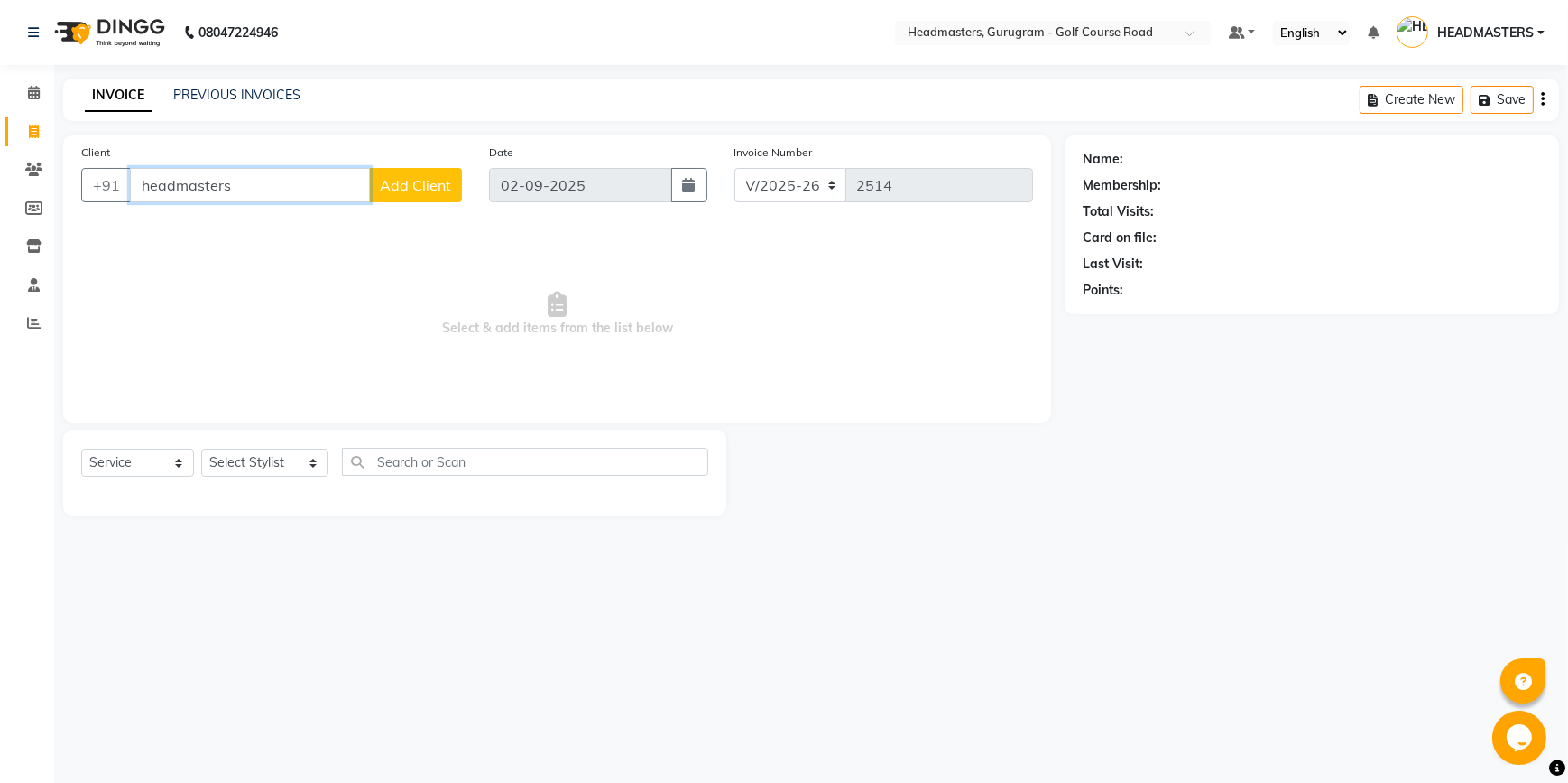
click at [177, 199] on input "headmasters" at bounding box center [250, 186] width 240 height 35
click at [259, 194] on input "headmasters" at bounding box center [250, 186] width 240 height 35
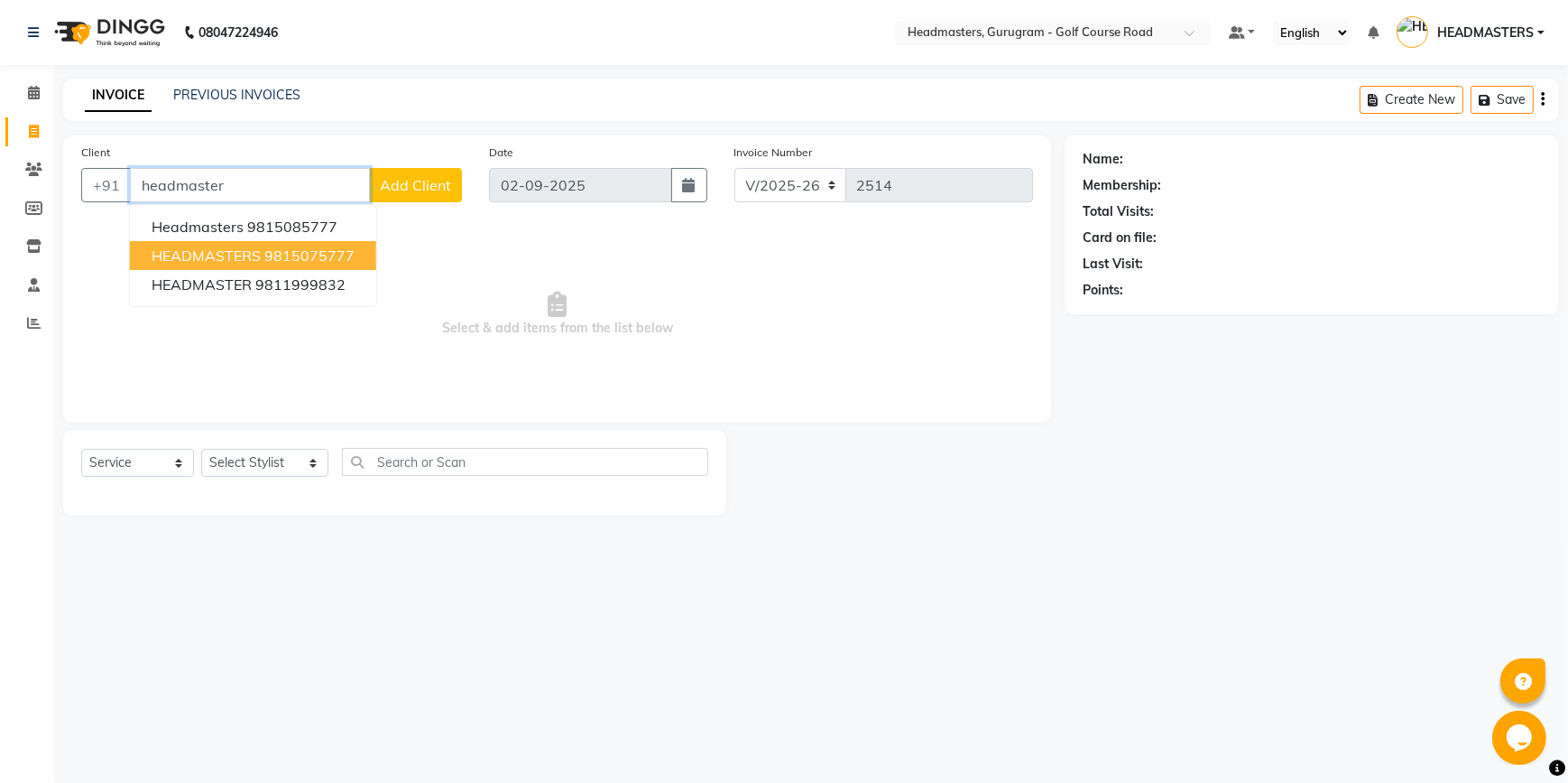
click at [259, 264] on button "HEADMASTERS 9815075777" at bounding box center [252, 256] width 246 height 29
type input "9815075777"
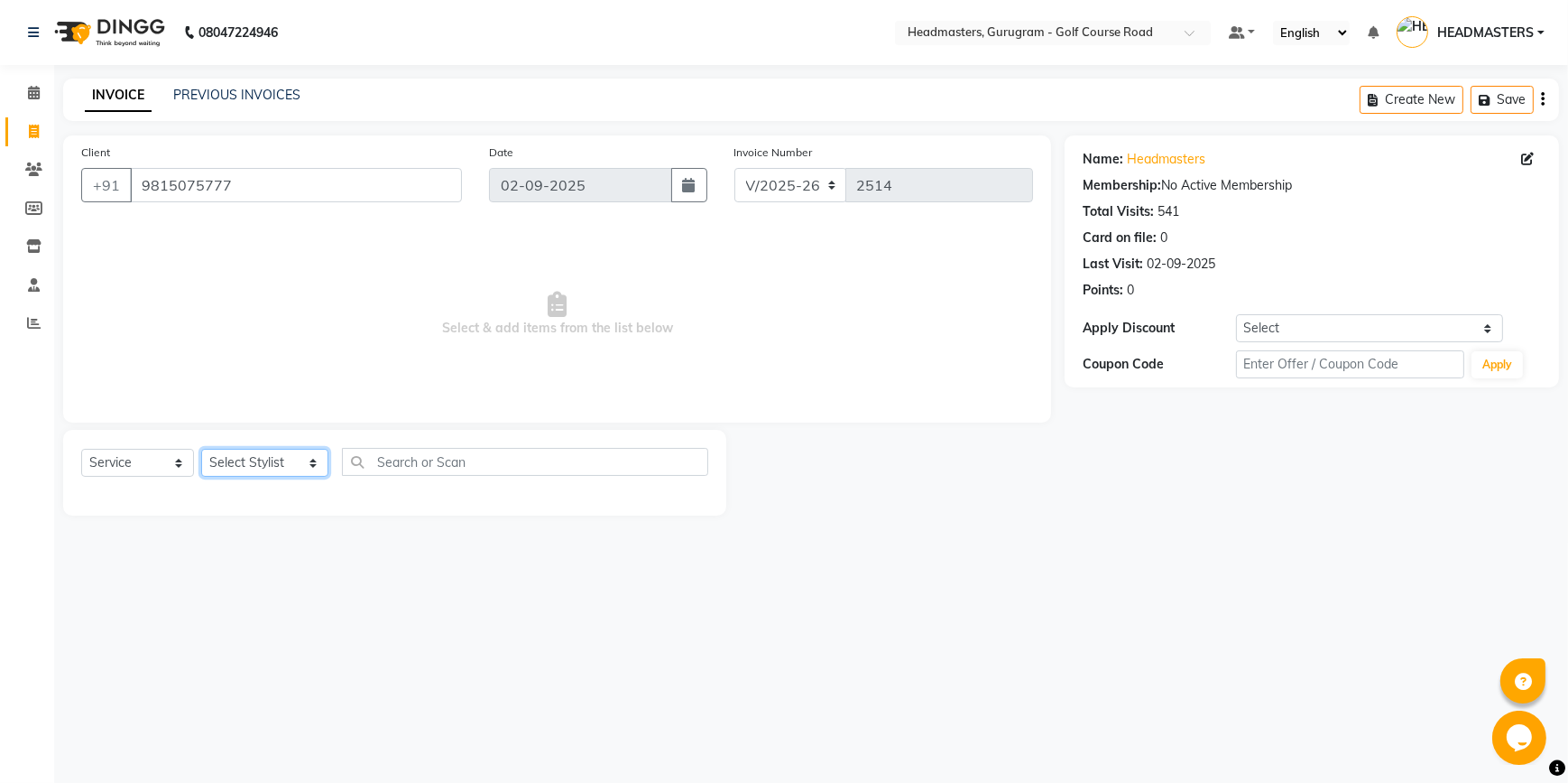
click at [252, 457] on select "Select Stylist [DEMOGRAPHIC_DATA][PERSON_NAME] HEADMASTERS[PERSON_NAME] Artist …" at bounding box center [264, 463] width 127 height 28
select select "86367"
click at [201, 449] on select "Select Stylist [DEMOGRAPHIC_DATA][PERSON_NAME] HEADMASTERS[PERSON_NAME] Artist …" at bounding box center [264, 463] width 127 height 28
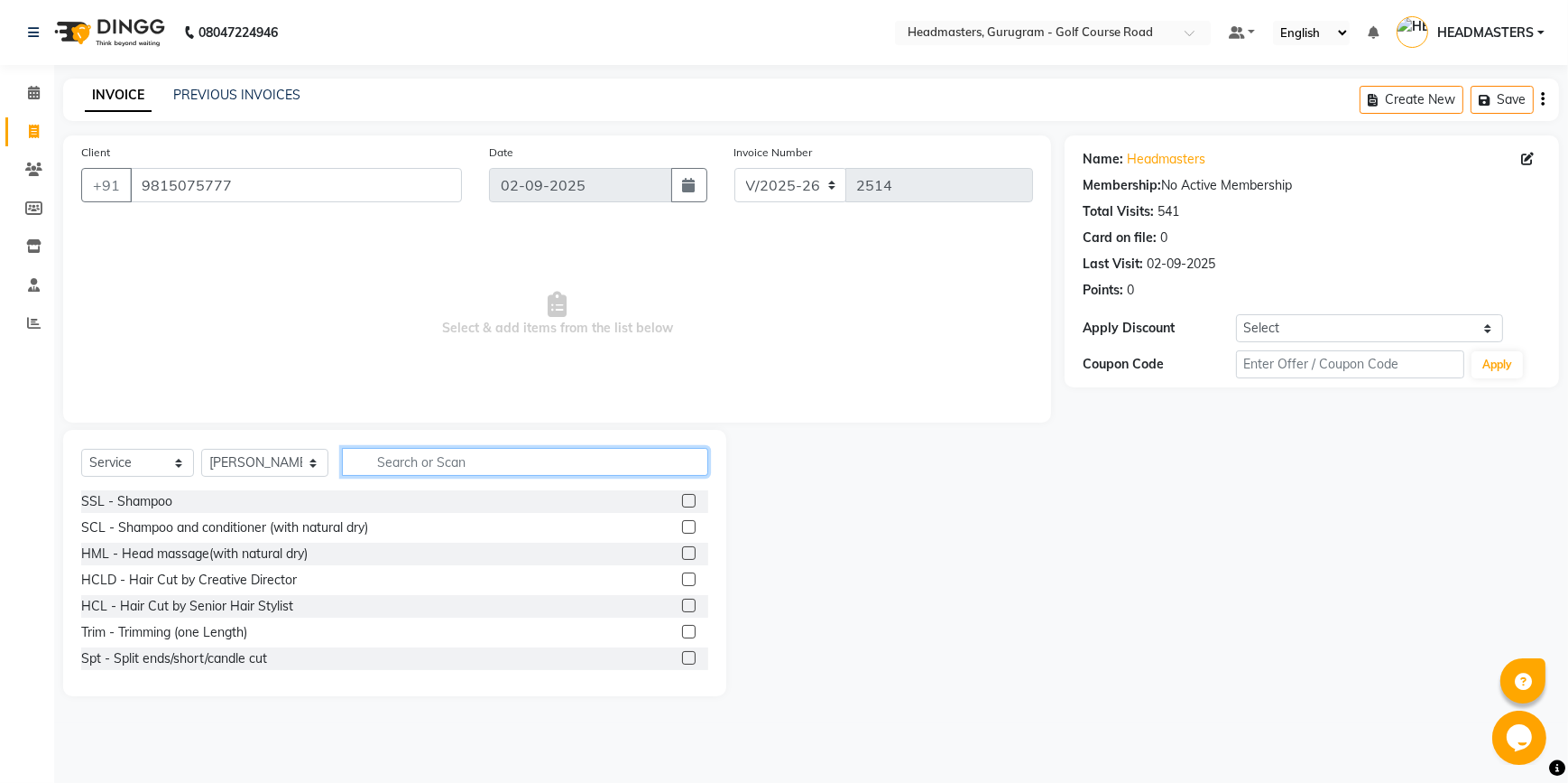
click at [398, 467] on input "text" at bounding box center [525, 462] width 367 height 28
type input "hair"
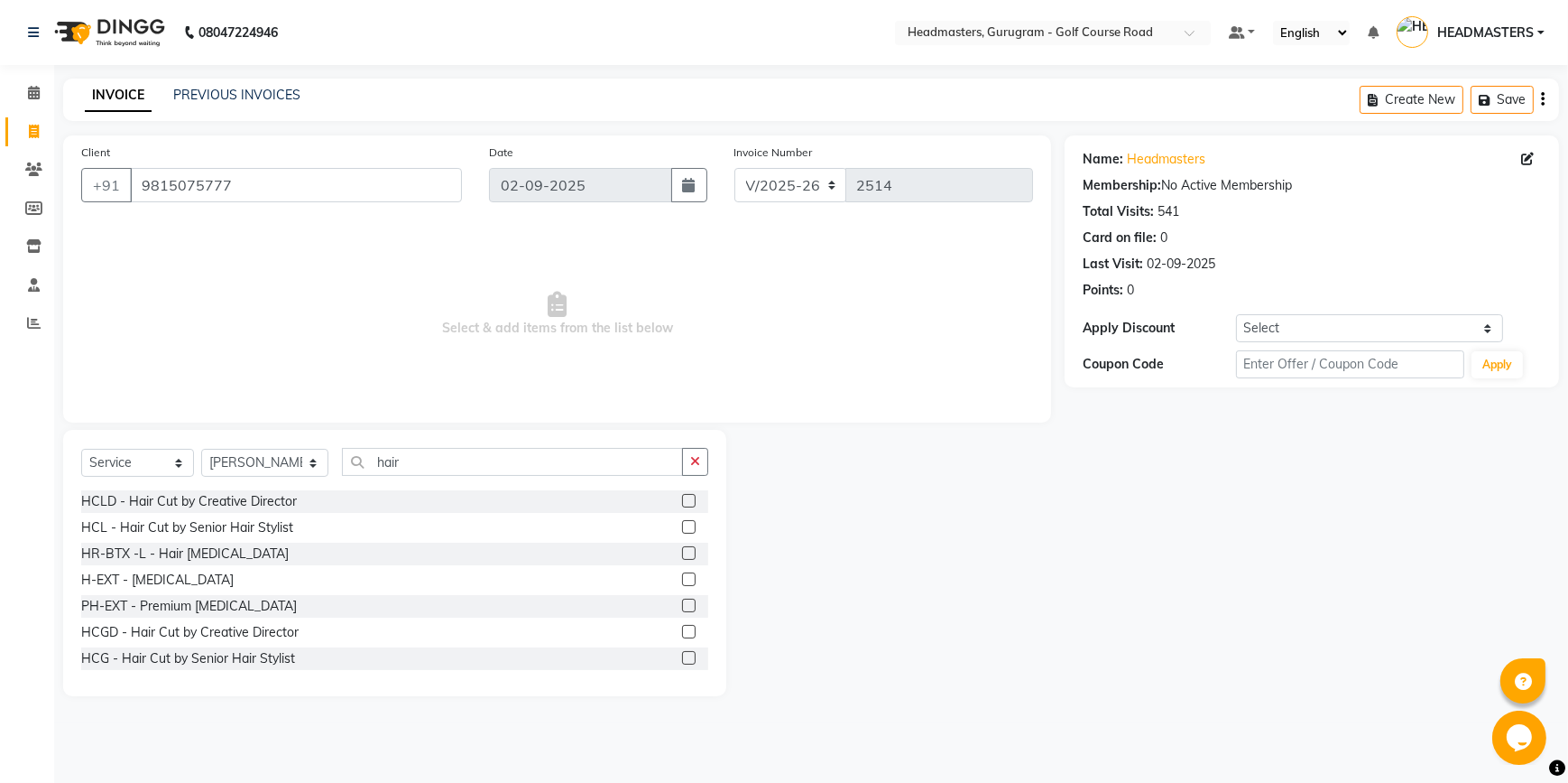
click at [682, 501] on label at bounding box center [688, 500] width 14 height 14
click at [682, 501] on input "checkbox" at bounding box center [688, 501] width 12 height 12
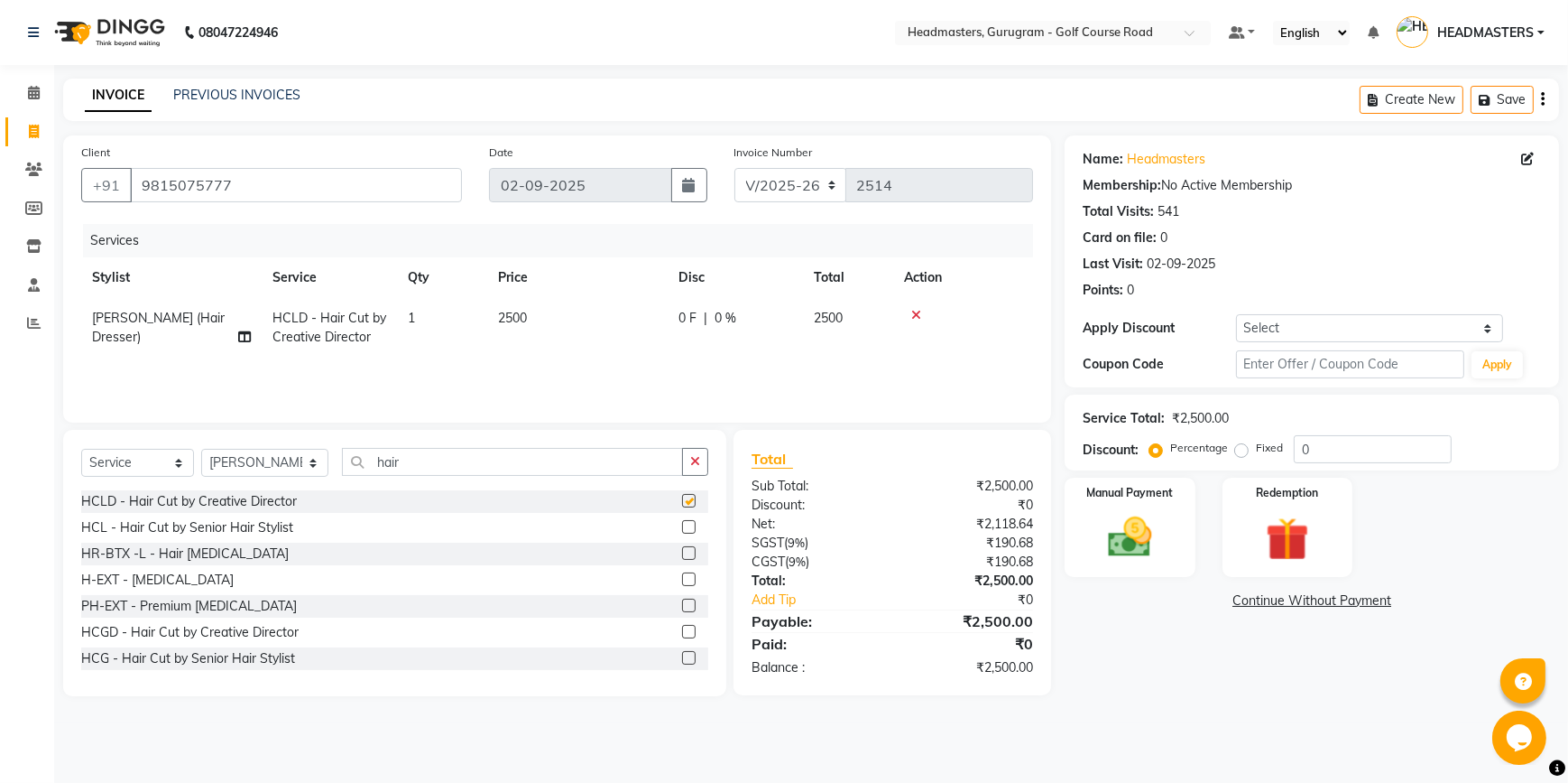
checkbox input "false"
click at [807, 354] on td "2500" at bounding box center [848, 327] width 91 height 59
select select "86367"
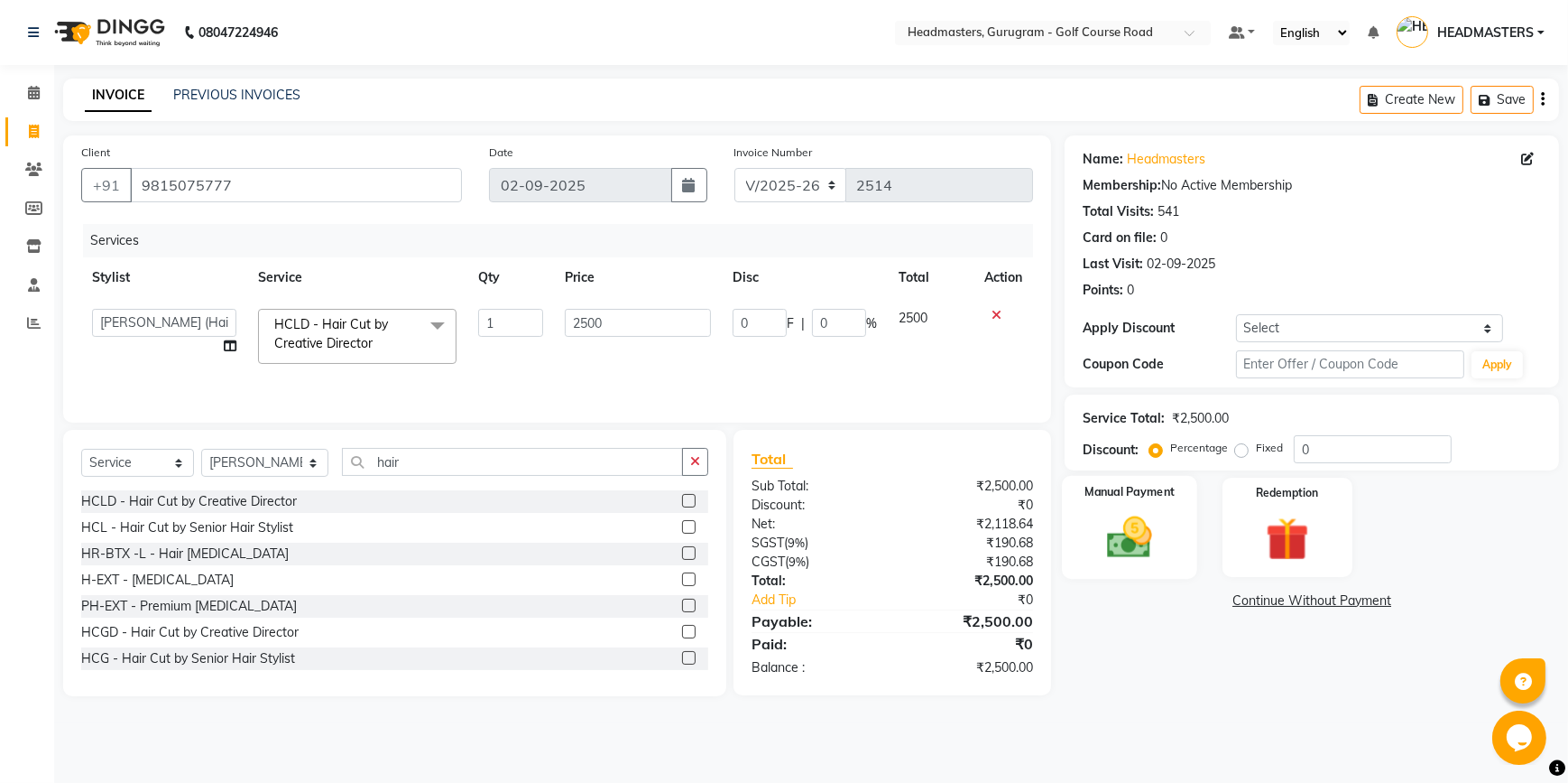
click at [1100, 534] on img at bounding box center [1130, 537] width 73 height 52
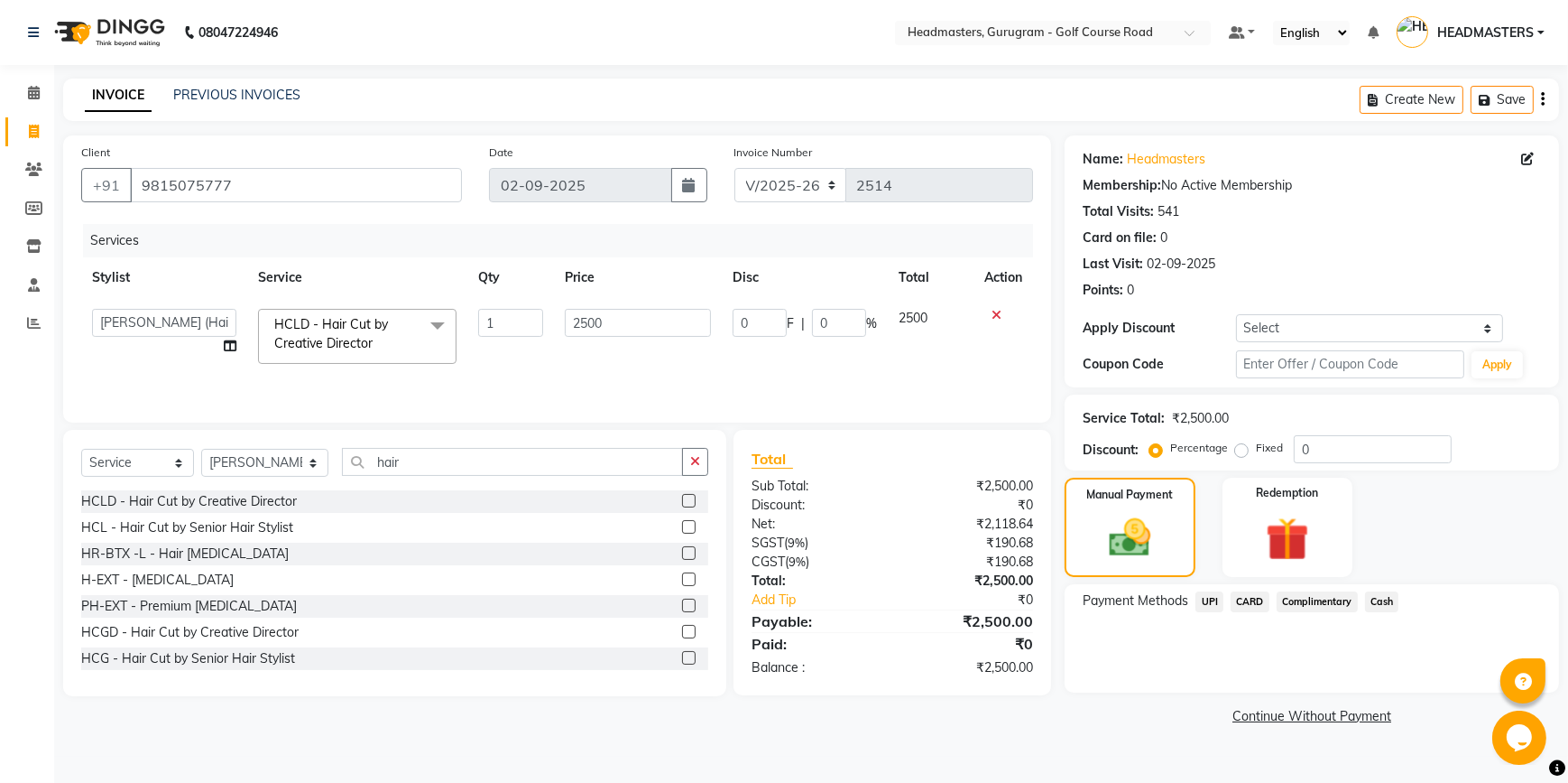
click at [1244, 602] on span "CARD" at bounding box center [1250, 601] width 38 height 21
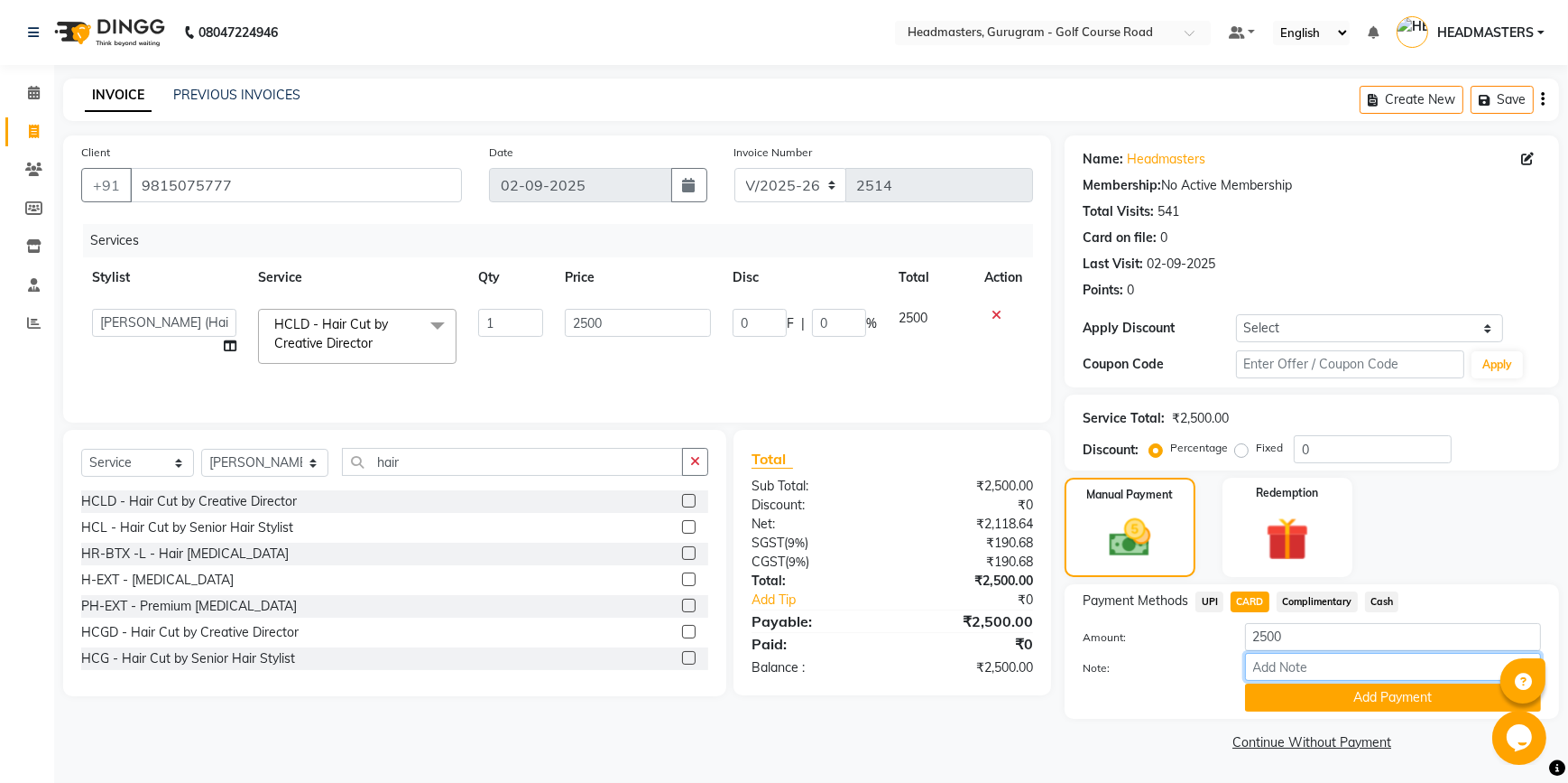
click at [1296, 669] on input "Note:" at bounding box center [1393, 667] width 296 height 28
type input "h"
type input "[PERSON_NAME]"
click at [1307, 697] on button "Add Payment" at bounding box center [1393, 697] width 296 height 28
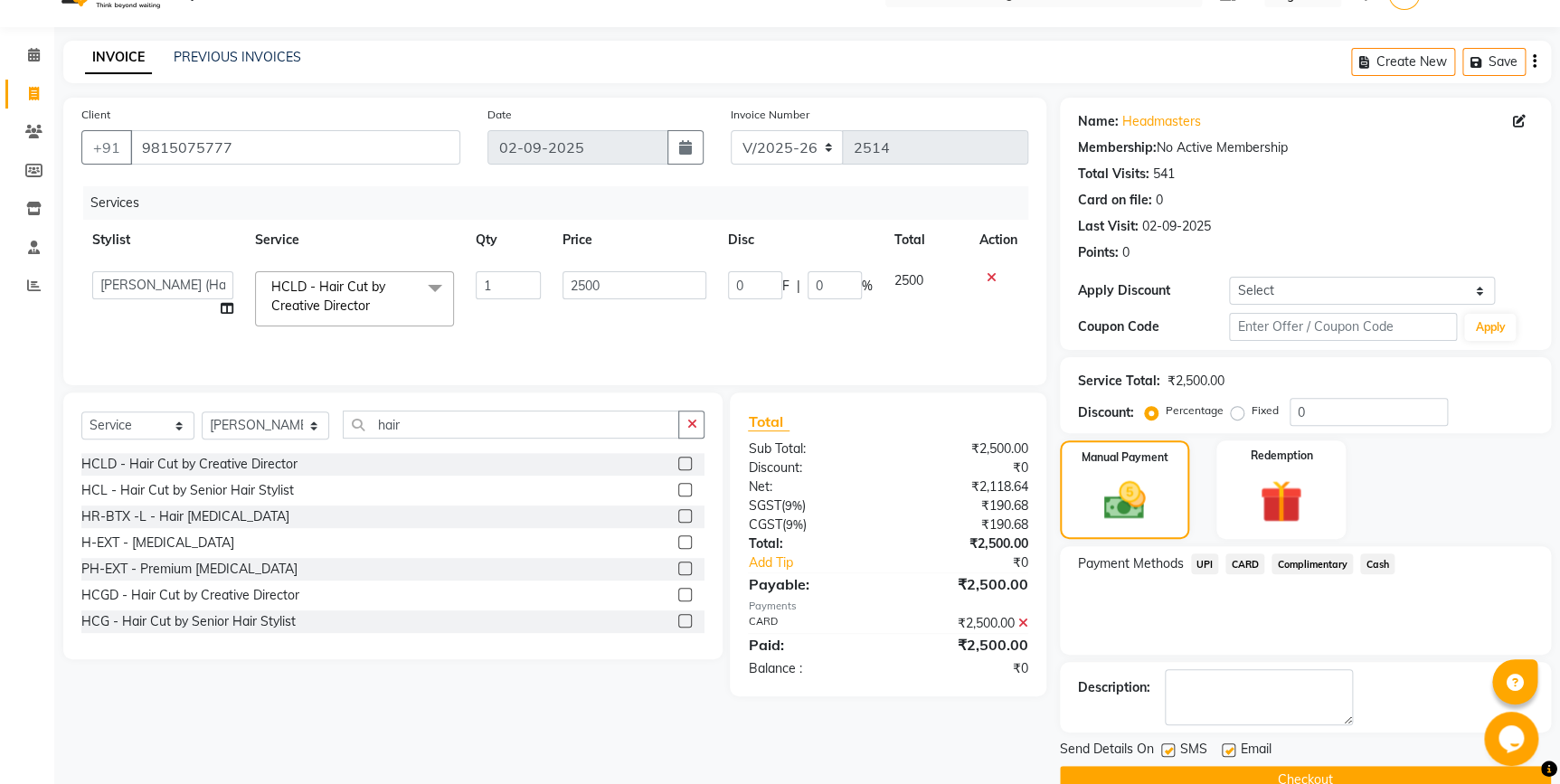
scroll to position [73, 0]
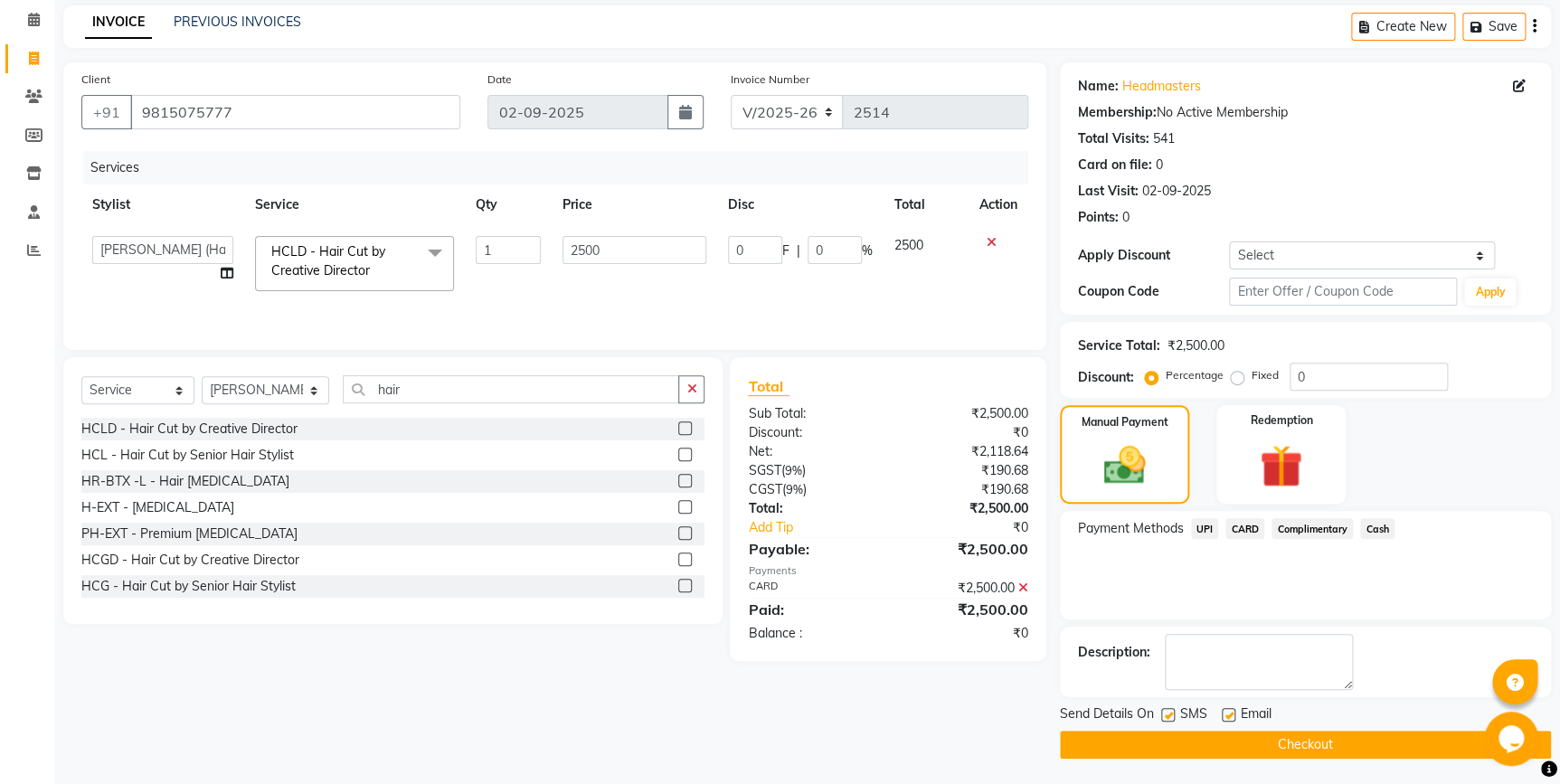
click at [1189, 736] on button "Checkout" at bounding box center [1305, 745] width 491 height 28
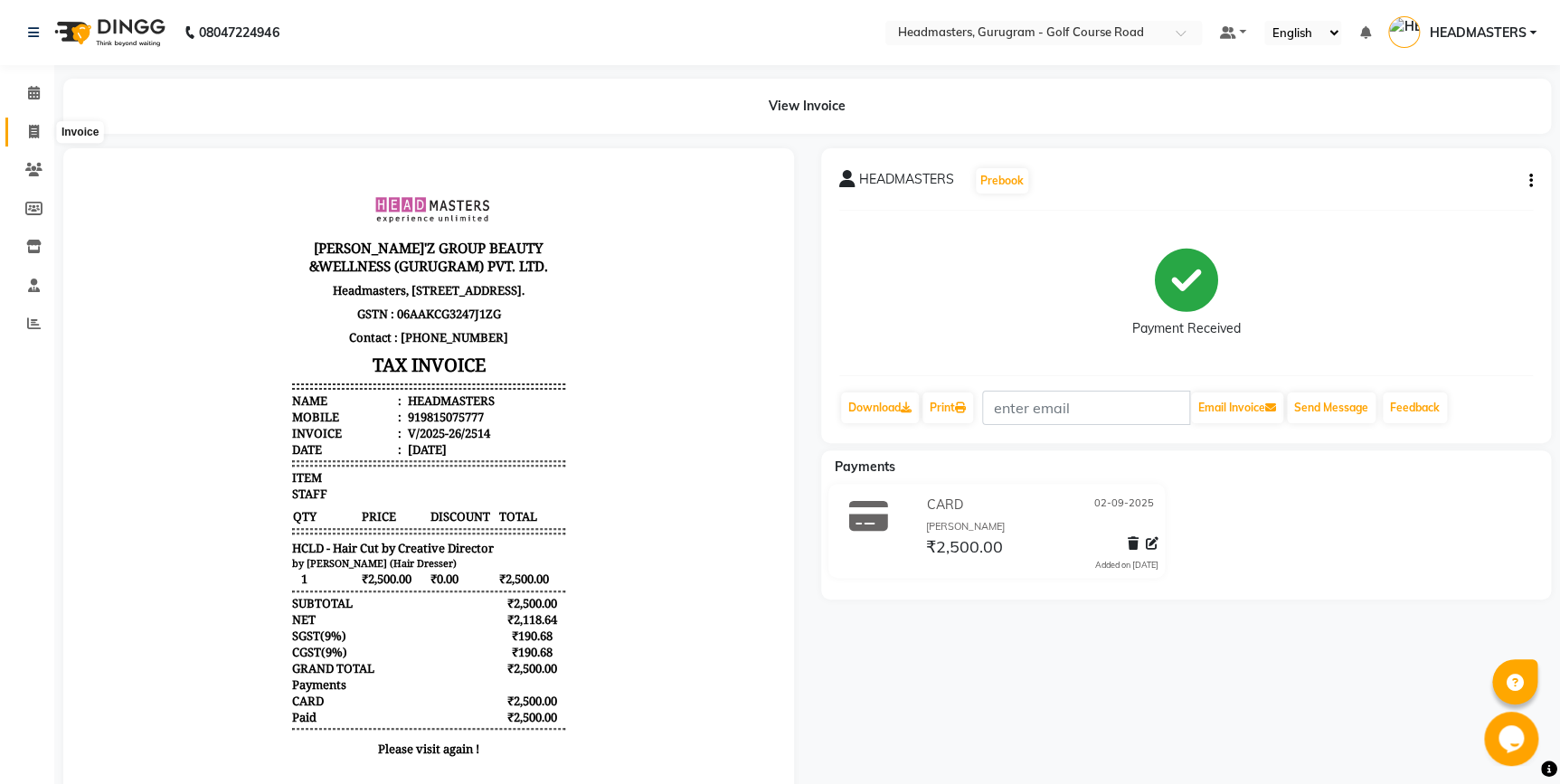
click at [27, 124] on span at bounding box center [34, 132] width 32 height 21
select select "7134"
select select "service"
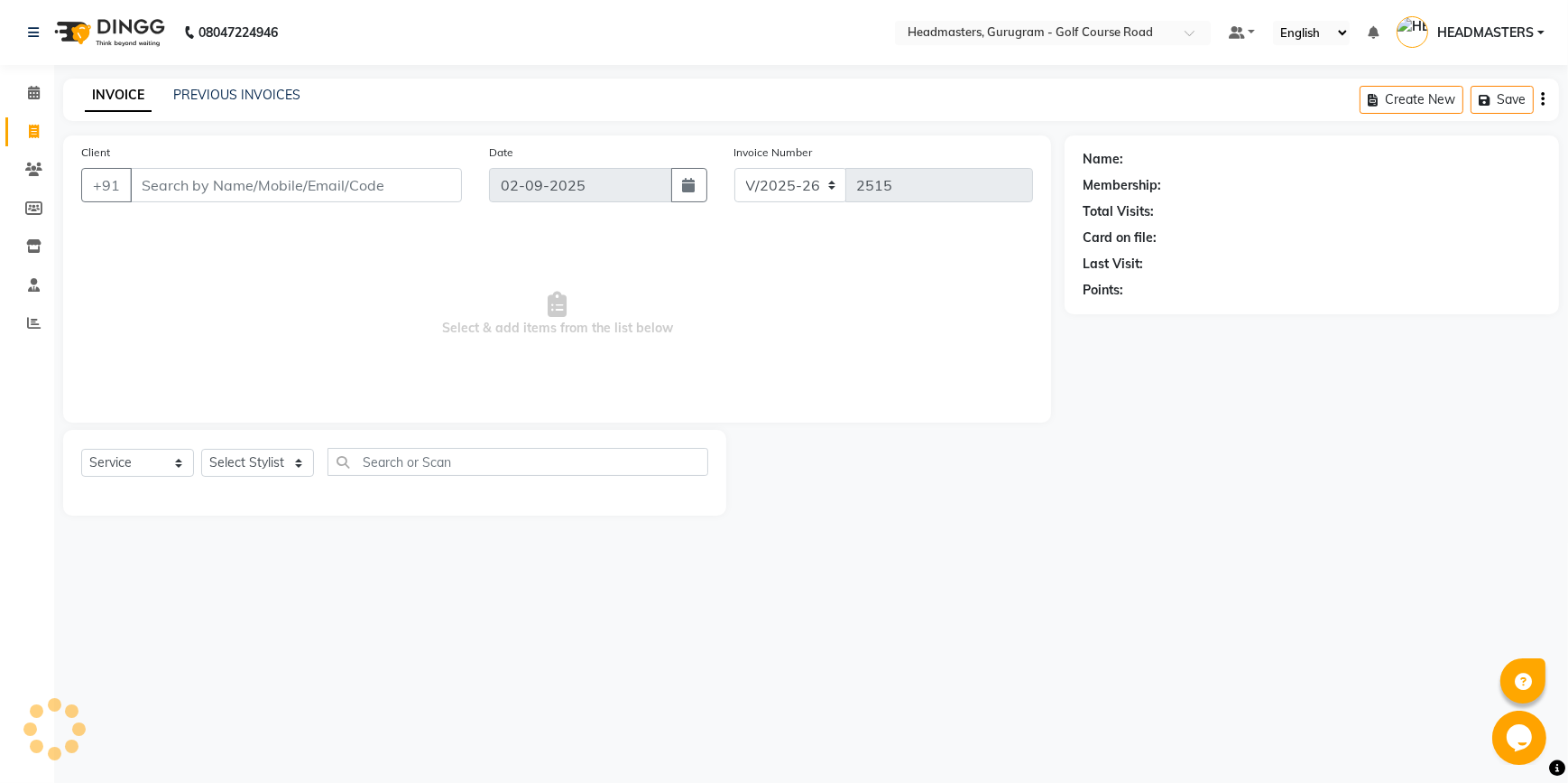
drag, startPoint x: 166, startPoint y: 185, endPoint x: 129, endPoint y: 169, distance: 40.3
click at [157, 181] on input "Client" at bounding box center [295, 186] width 332 height 35
type input "7017657800"
click at [432, 171] on button "Add Client" at bounding box center [416, 186] width 93 height 35
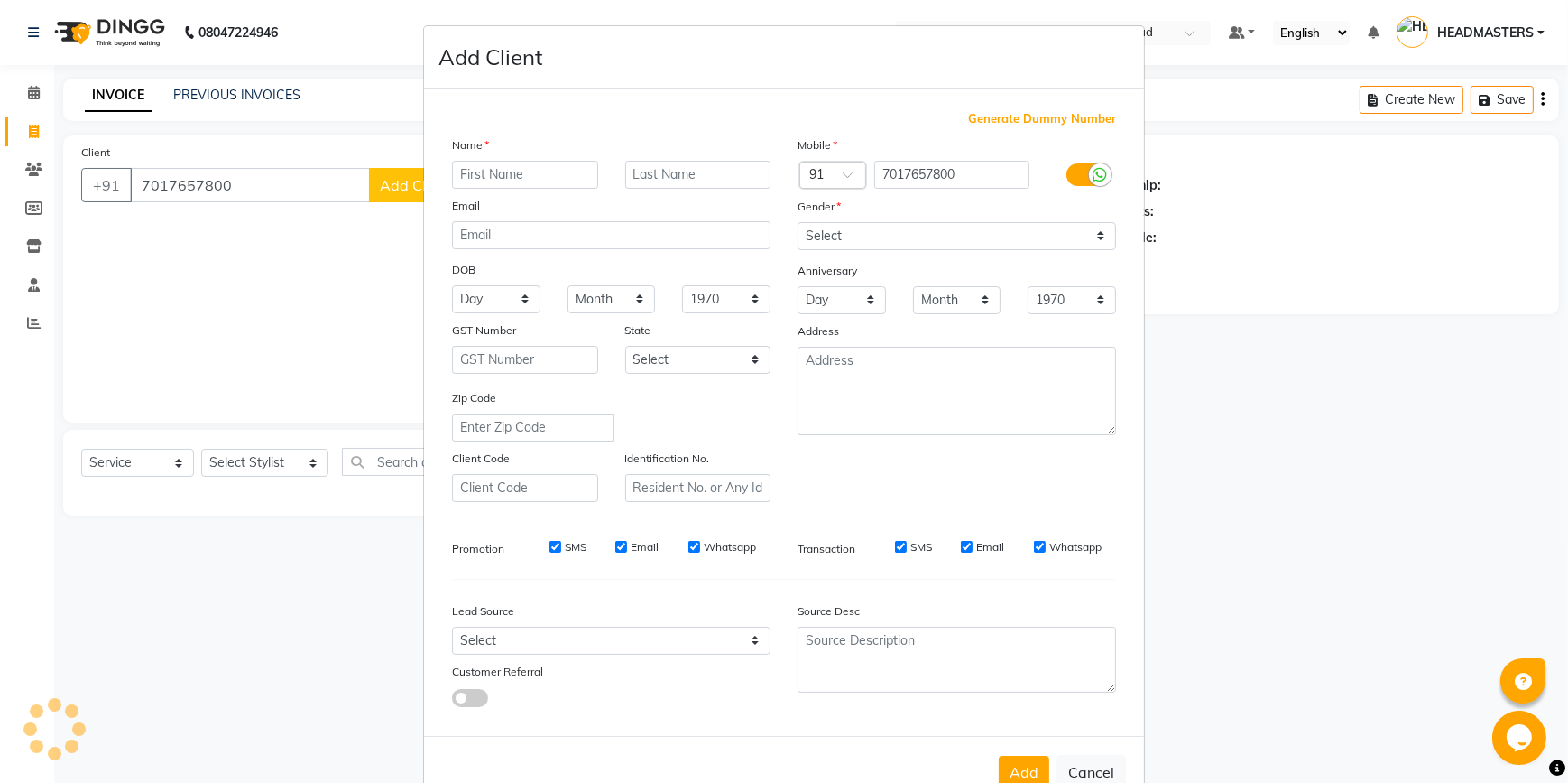
click at [475, 183] on input "text" at bounding box center [525, 175] width 146 height 28
type input "[PERSON_NAME]"
click at [1038, 240] on select "Select [DEMOGRAPHIC_DATA] [DEMOGRAPHIC_DATA] Other Prefer Not To Say" at bounding box center [957, 236] width 318 height 28
select select "[DEMOGRAPHIC_DATA]"
click at [798, 222] on select "Select [DEMOGRAPHIC_DATA] [DEMOGRAPHIC_DATA] Other Prefer Not To Say" at bounding box center [957, 236] width 318 height 28
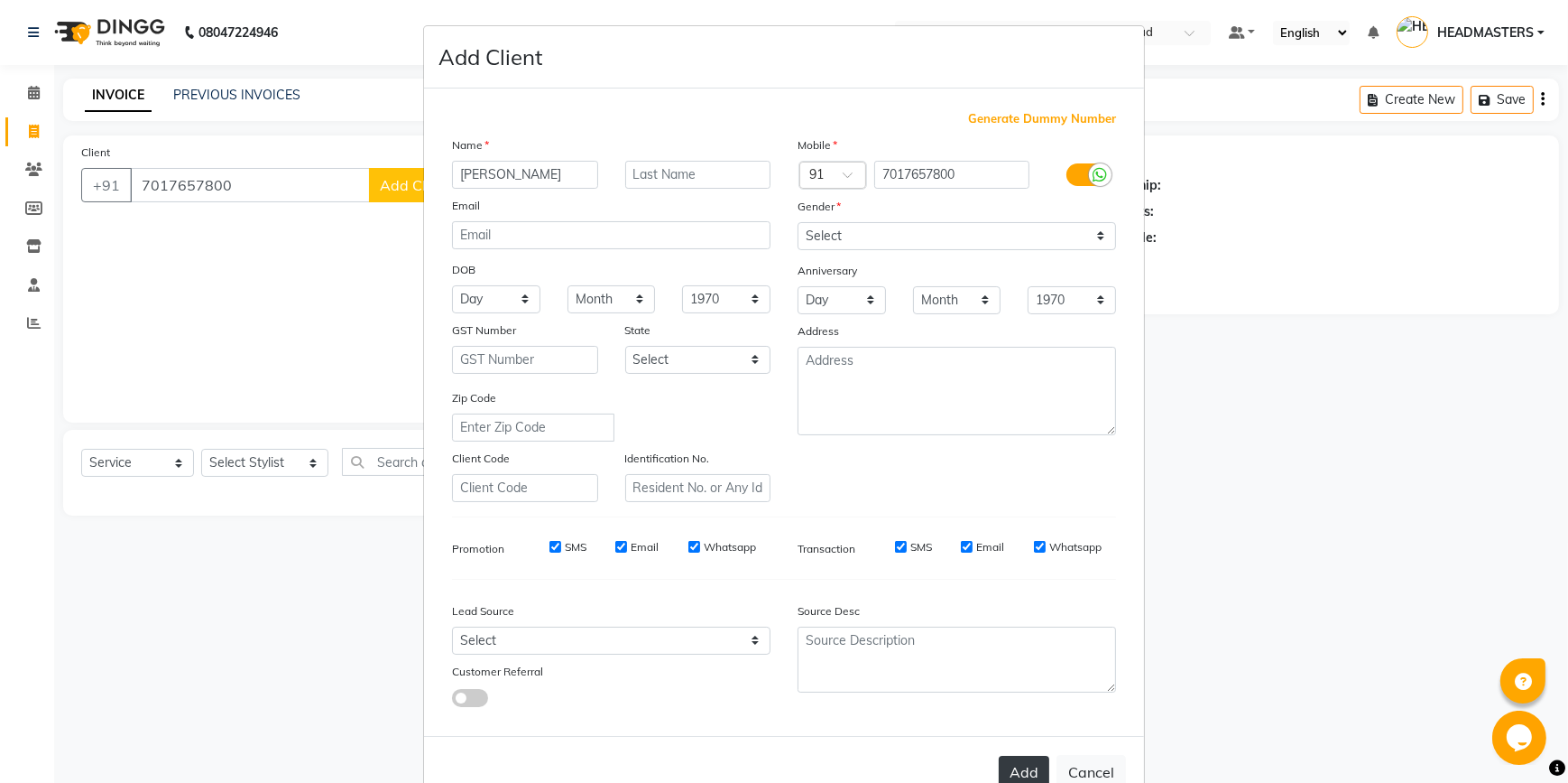
click at [1022, 778] on button "Add" at bounding box center [1024, 772] width 50 height 33
select select
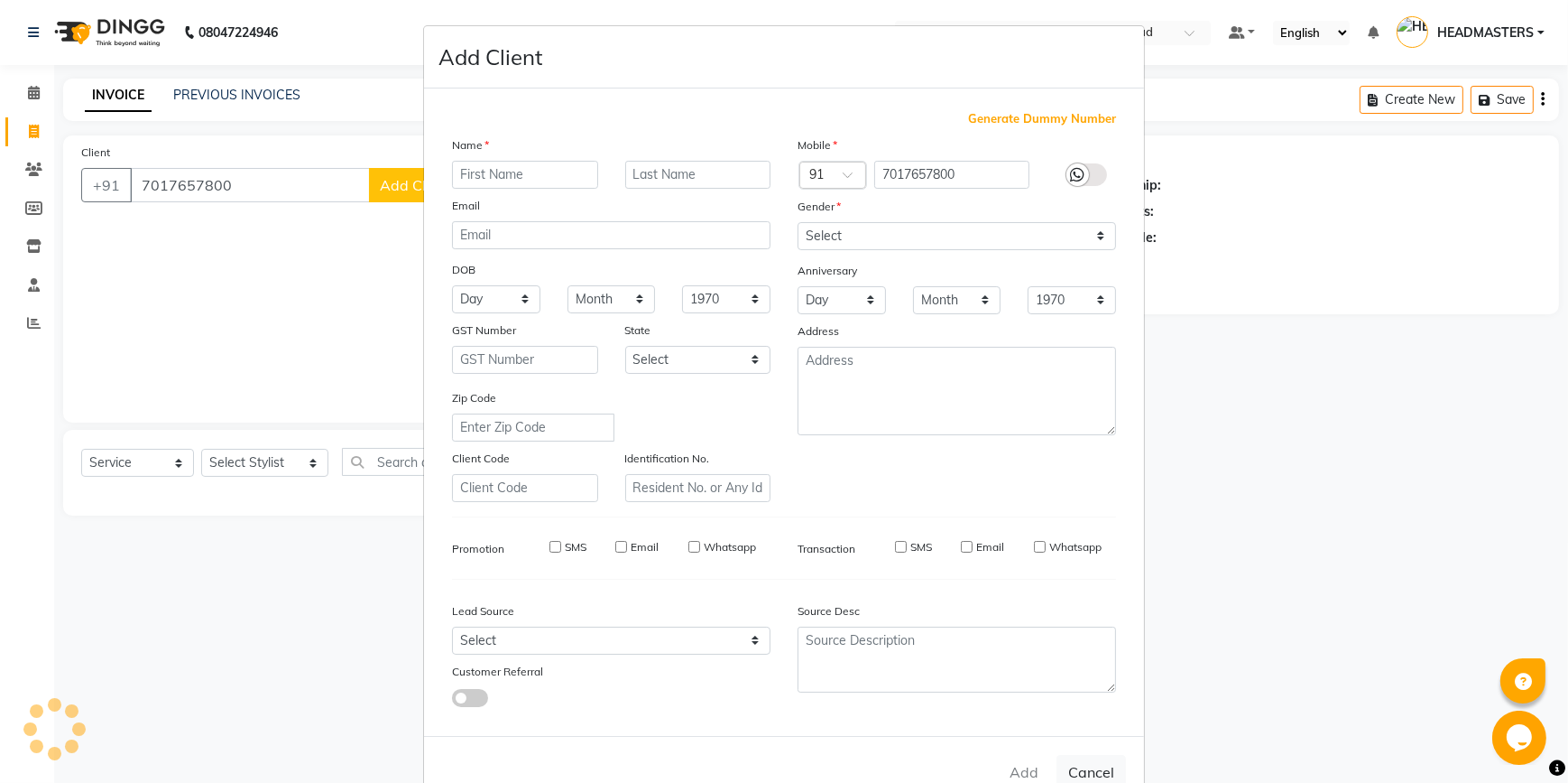
select select
checkbox input "false"
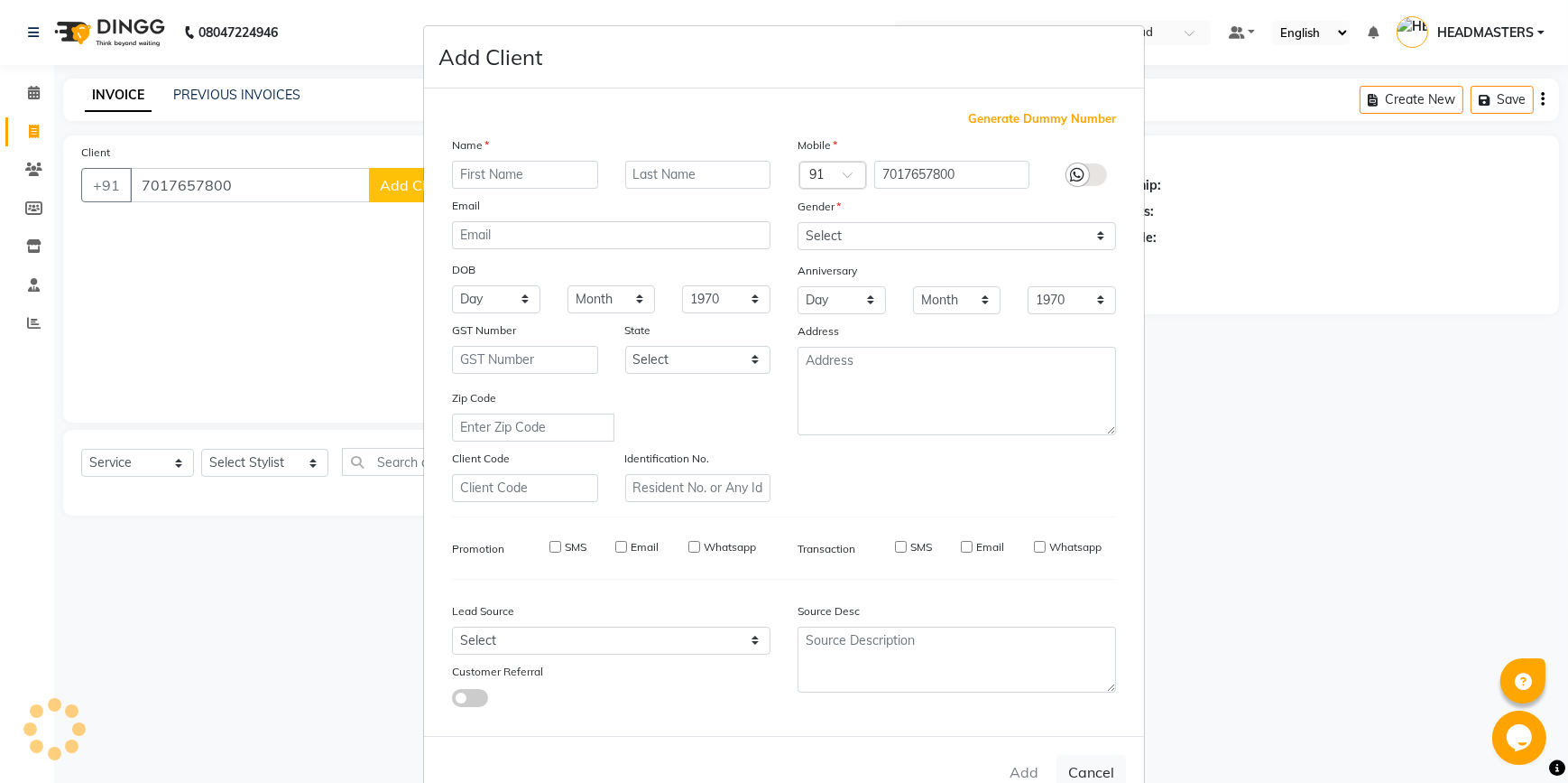
checkbox input "false"
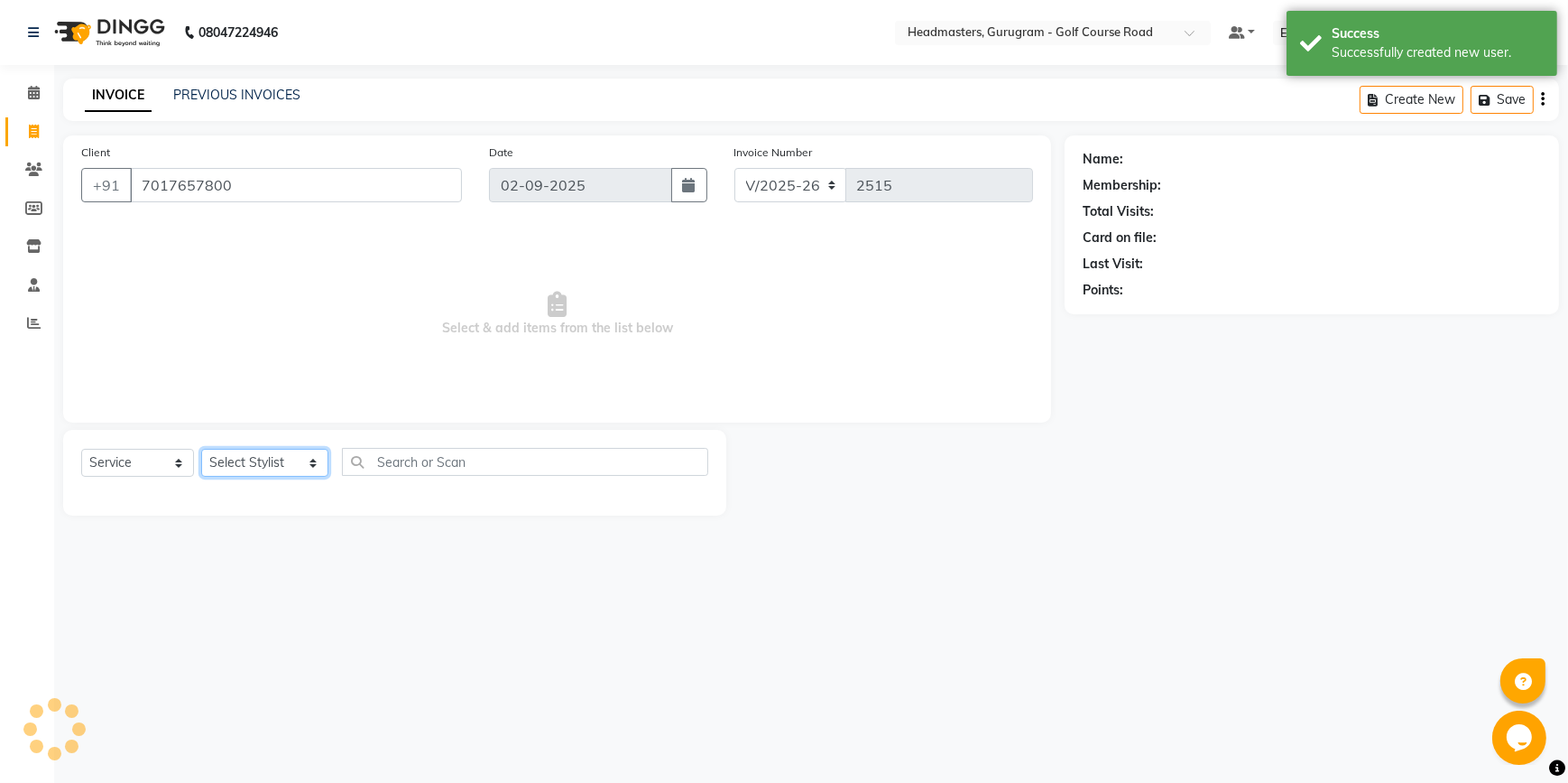
click at [253, 469] on select "Select Stylist [DEMOGRAPHIC_DATA][PERSON_NAME] HEADMASTERS[PERSON_NAME] Artist …" at bounding box center [264, 463] width 127 height 28
select select "85241"
click at [201, 449] on select "Select Stylist [DEMOGRAPHIC_DATA][PERSON_NAME] HEADMASTERS[PERSON_NAME] Artist …" at bounding box center [264, 463] width 127 height 28
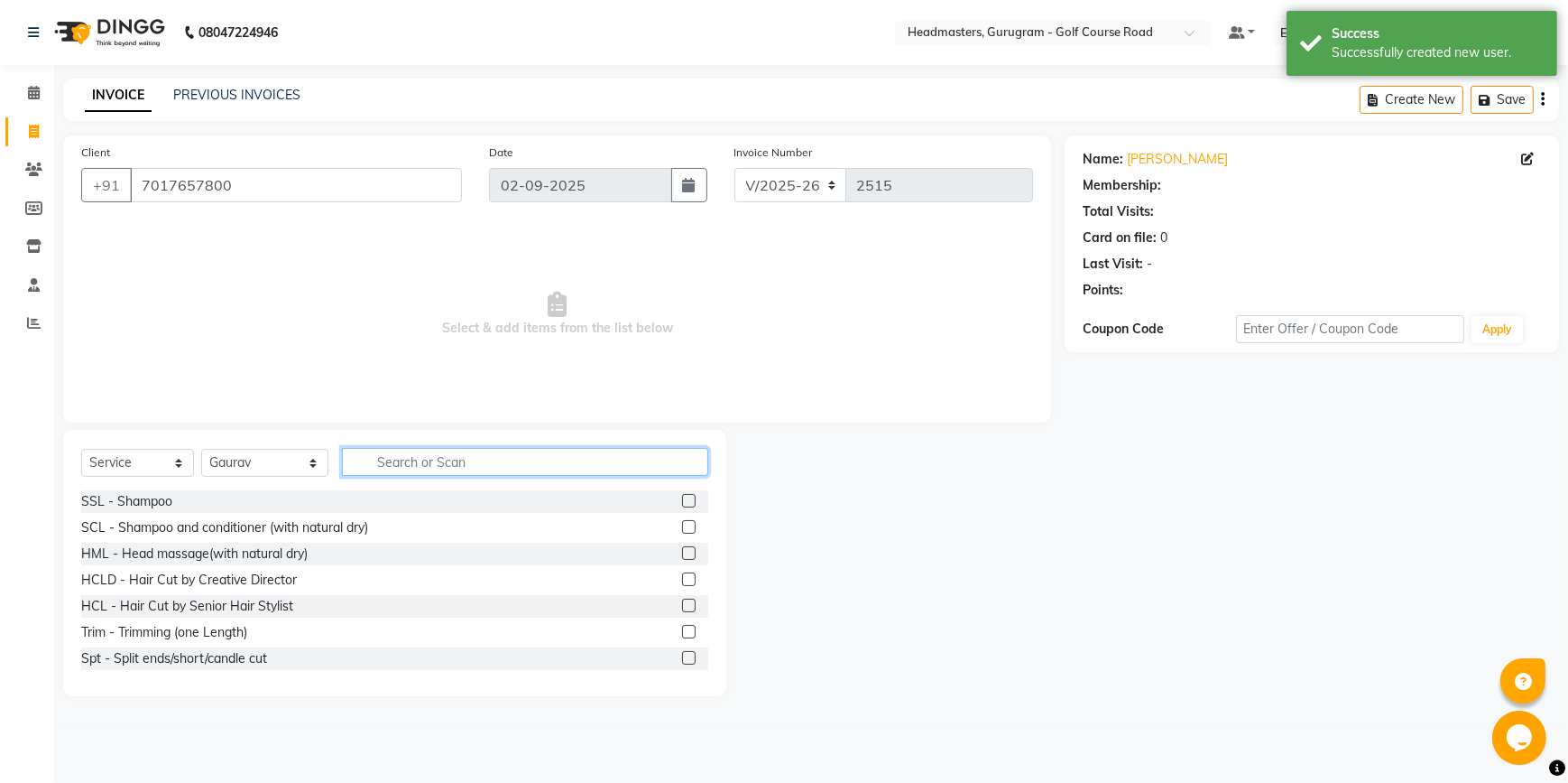
click at [396, 468] on input "text" at bounding box center [525, 462] width 367 height 28
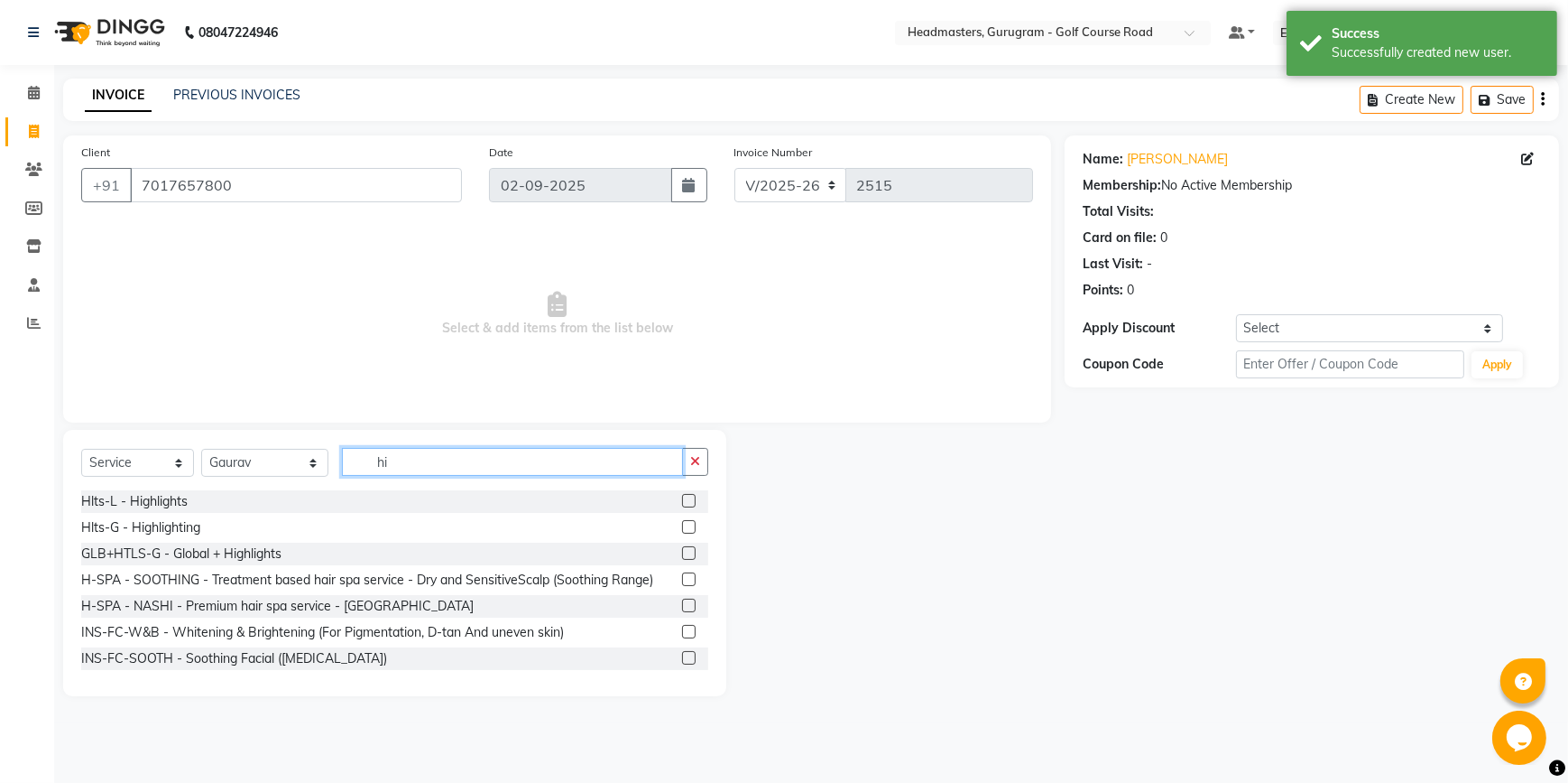
type input "h"
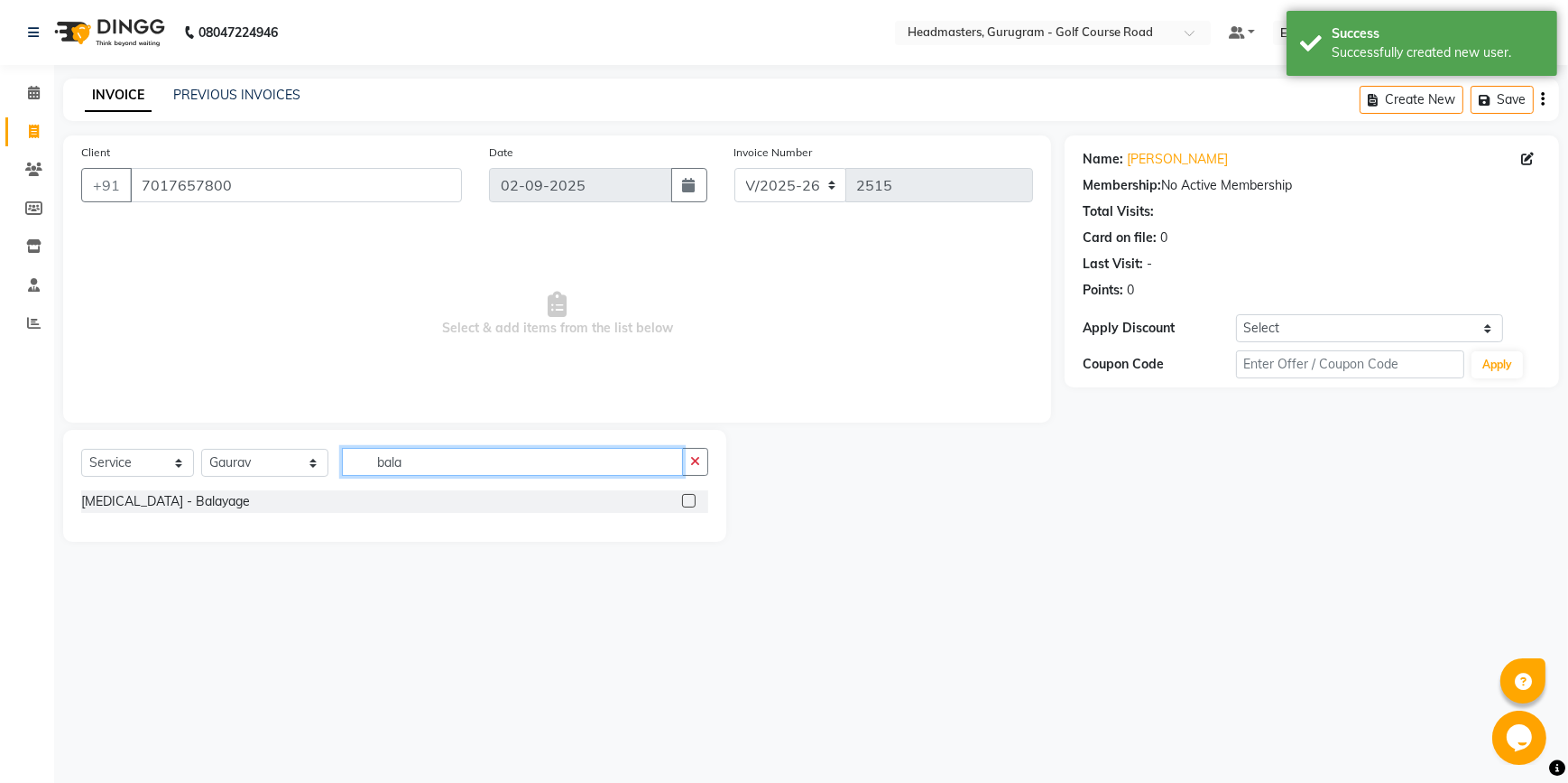
type input "bala"
click at [686, 490] on div at bounding box center [695, 501] width 27 height 23
click at [686, 499] on label at bounding box center [688, 500] width 14 height 14
click at [686, 499] on input "checkbox" at bounding box center [688, 501] width 12 height 12
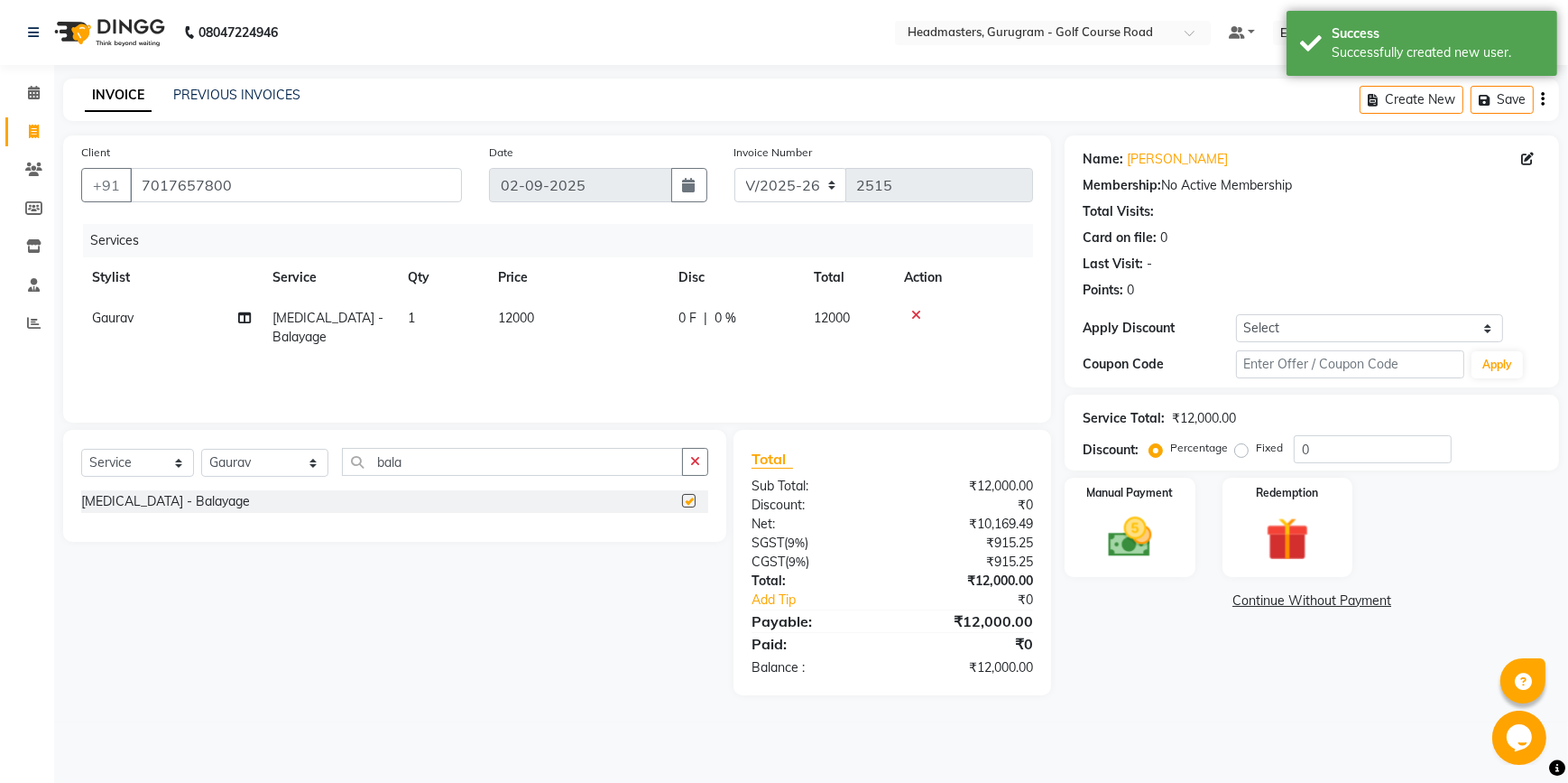
checkbox input "false"
click at [714, 316] on div "0 F | 0 %" at bounding box center [735, 318] width 113 height 19
select select "85241"
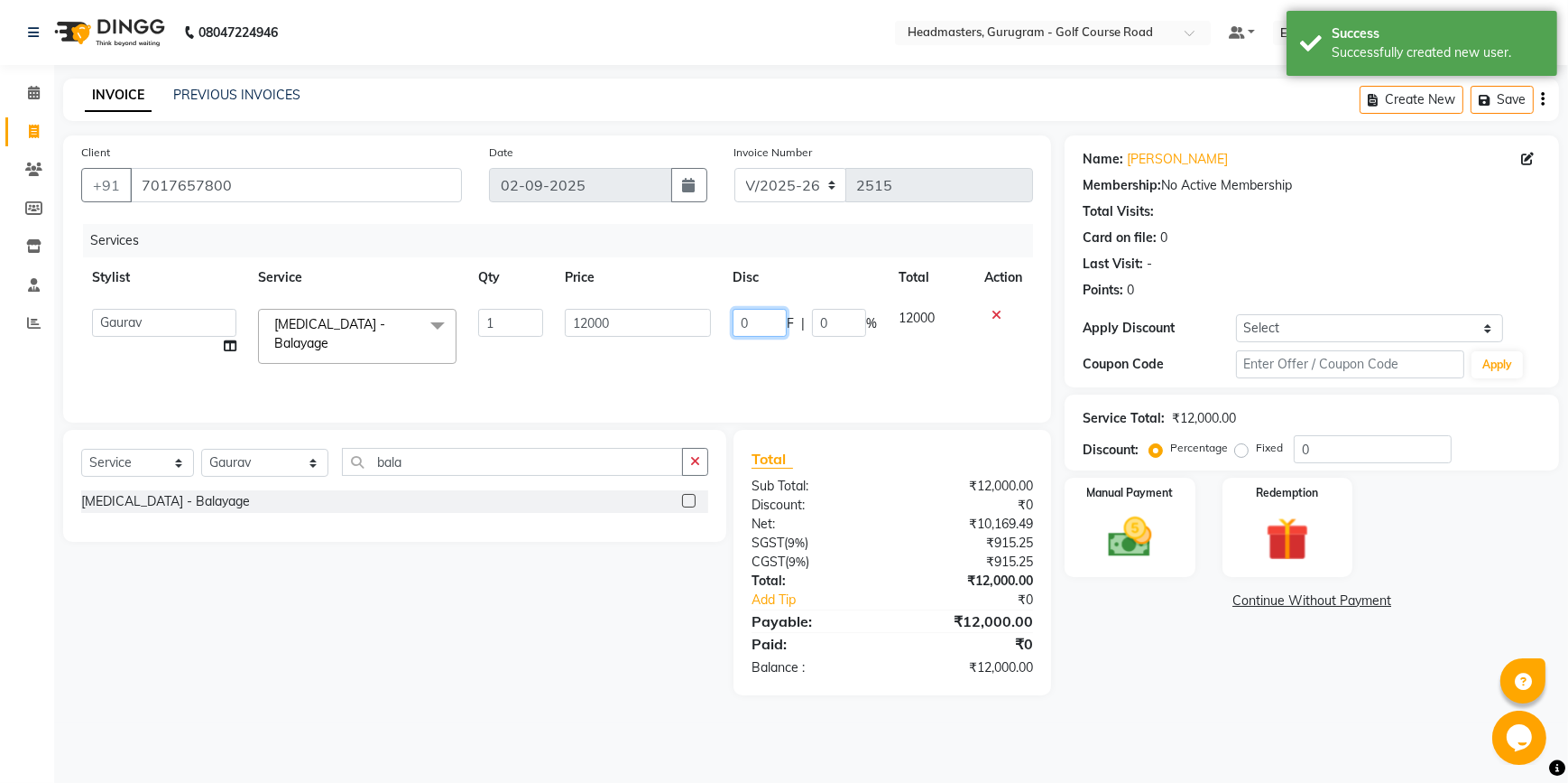
click at [758, 327] on input "0" at bounding box center [759, 323] width 54 height 28
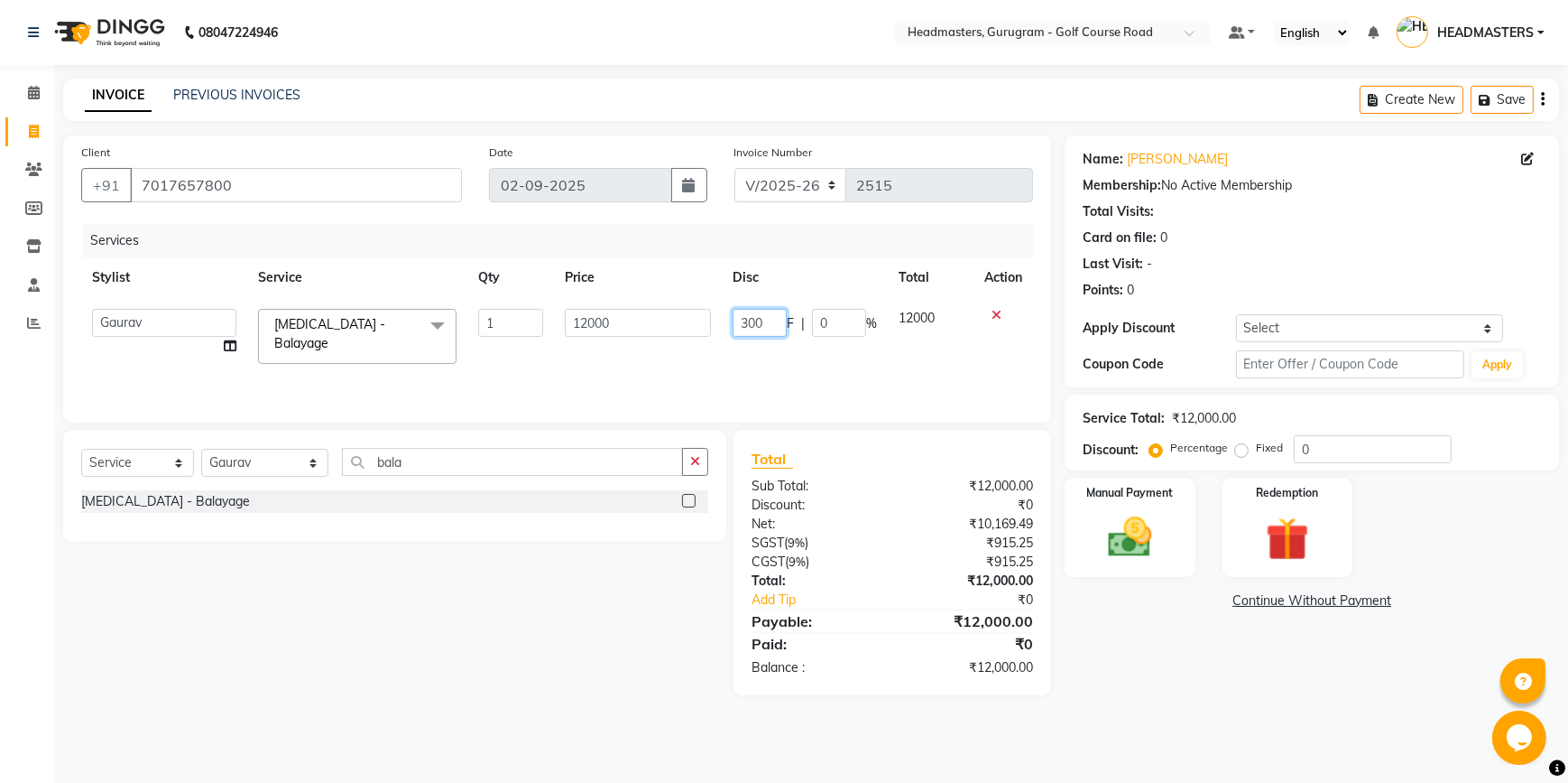
type input "3000"
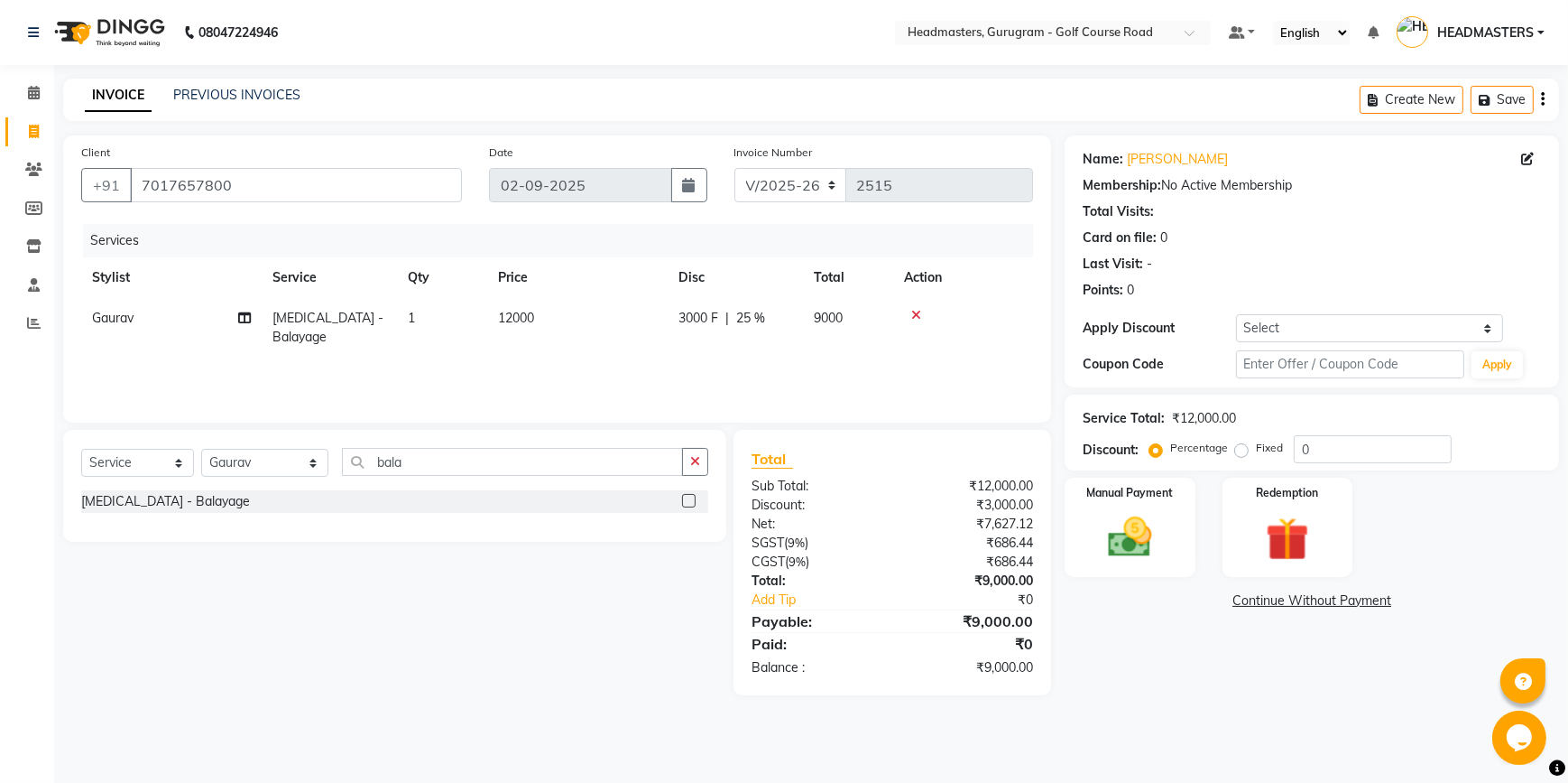
click at [751, 365] on div "Services Stylist Service Qty Price Disc Total Action Gaurav [MEDICAL_DATA] - [G…" at bounding box center [557, 314] width 952 height 180
click at [774, 320] on div "3000 F | 25 %" at bounding box center [735, 318] width 113 height 19
select select "85241"
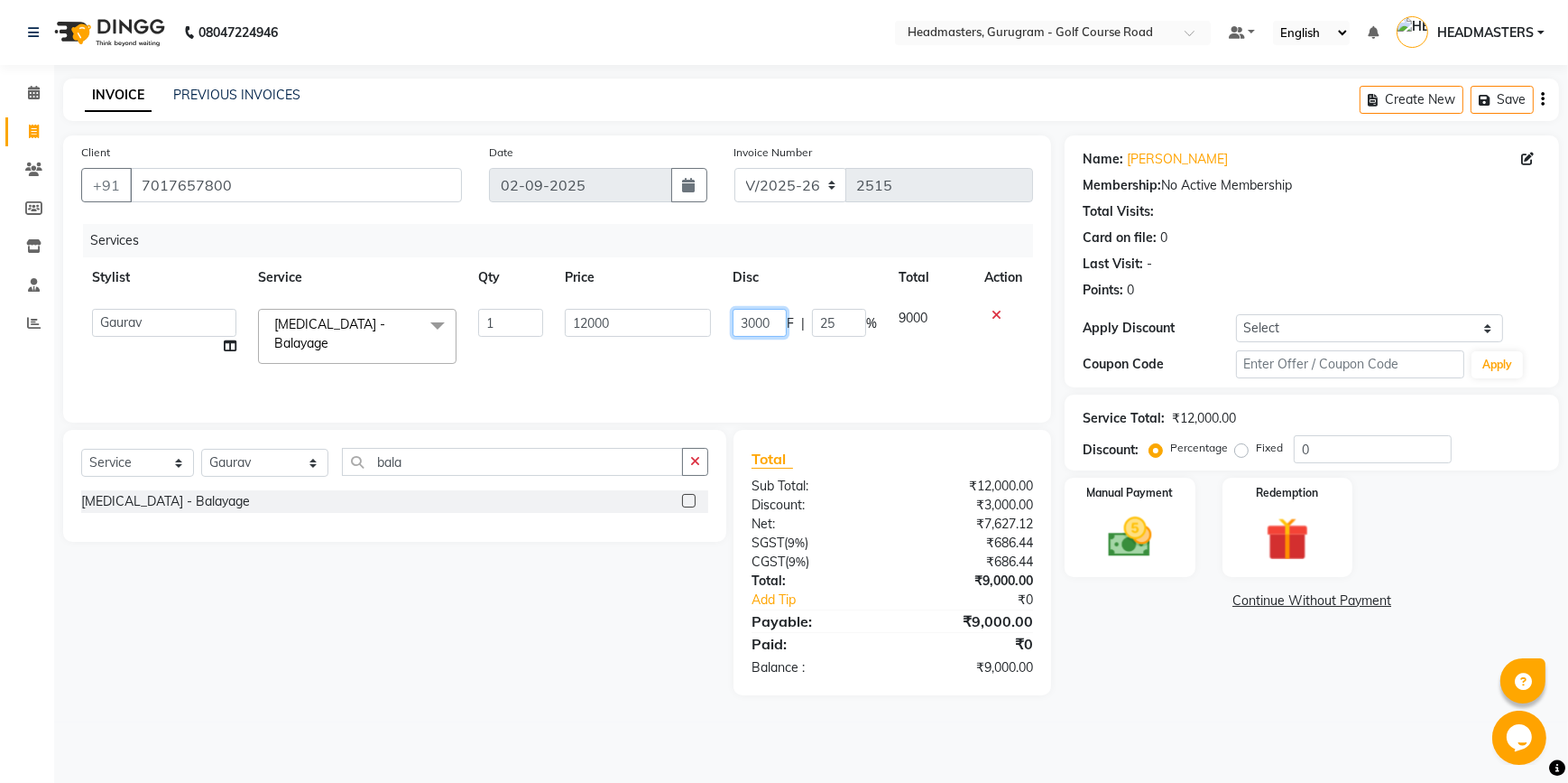
click at [768, 320] on input "3000" at bounding box center [759, 323] width 54 height 28
type input "3"
type input "2500"
click at [739, 356] on div "Services Stylist Service Qty Price Disc Total Action DANISH [PERSON_NAME] HEADM…" at bounding box center [557, 314] width 952 height 180
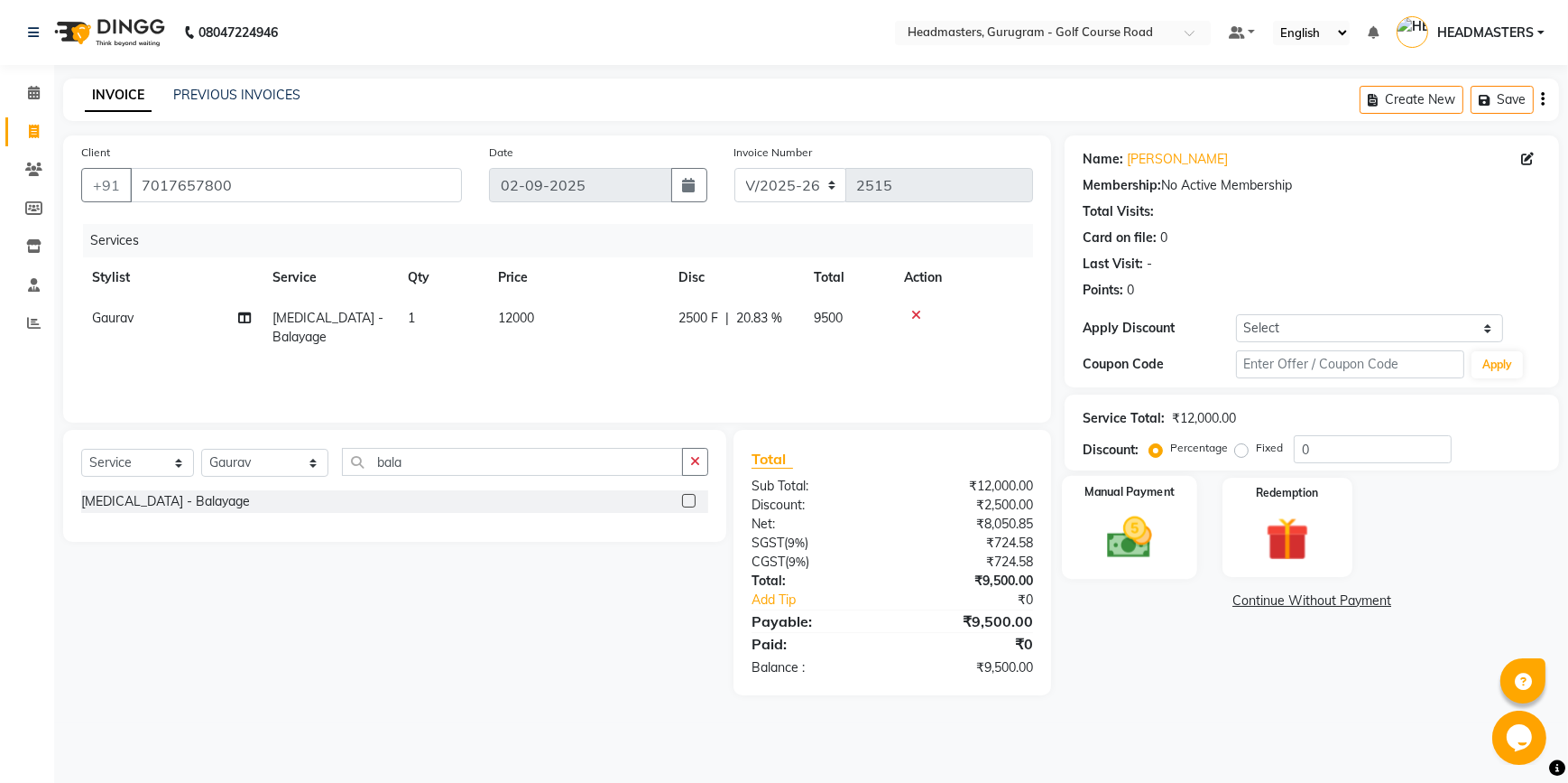
click at [1149, 507] on div "Manual Payment" at bounding box center [1130, 527] width 135 height 103
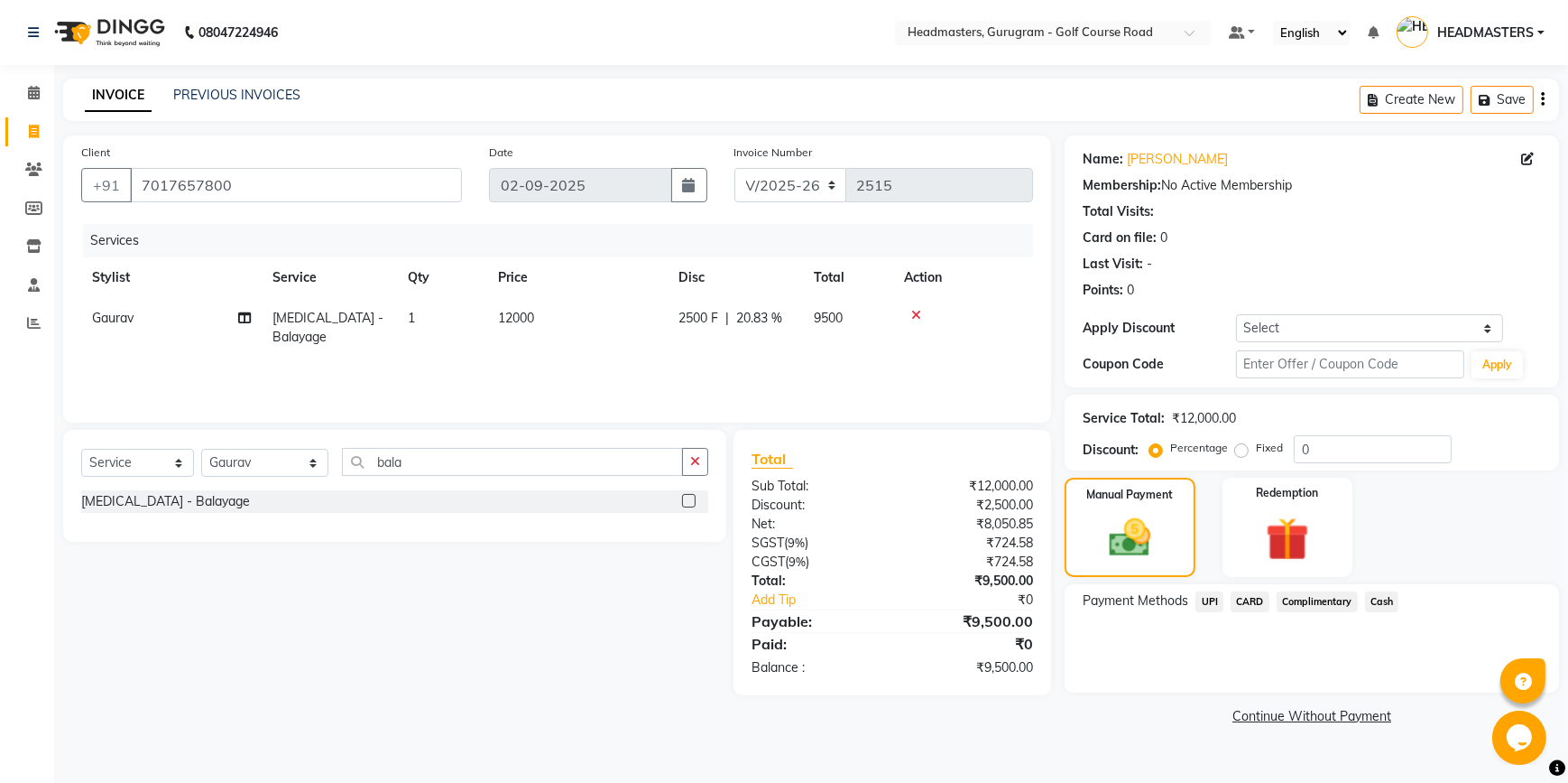
click at [1203, 601] on span "UPI" at bounding box center [1210, 601] width 28 height 21
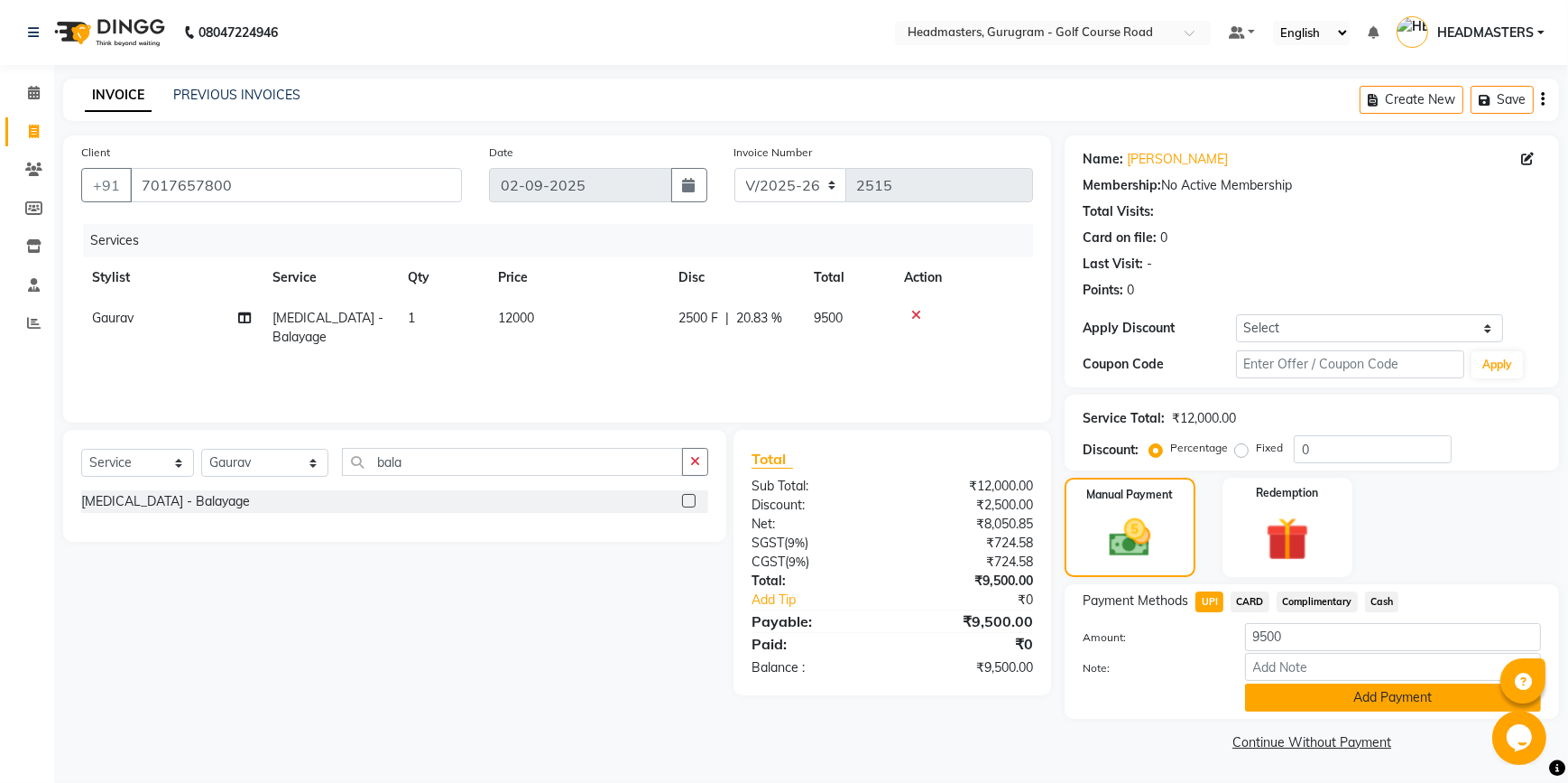
click at [1274, 692] on button "Add Payment" at bounding box center [1393, 697] width 296 height 28
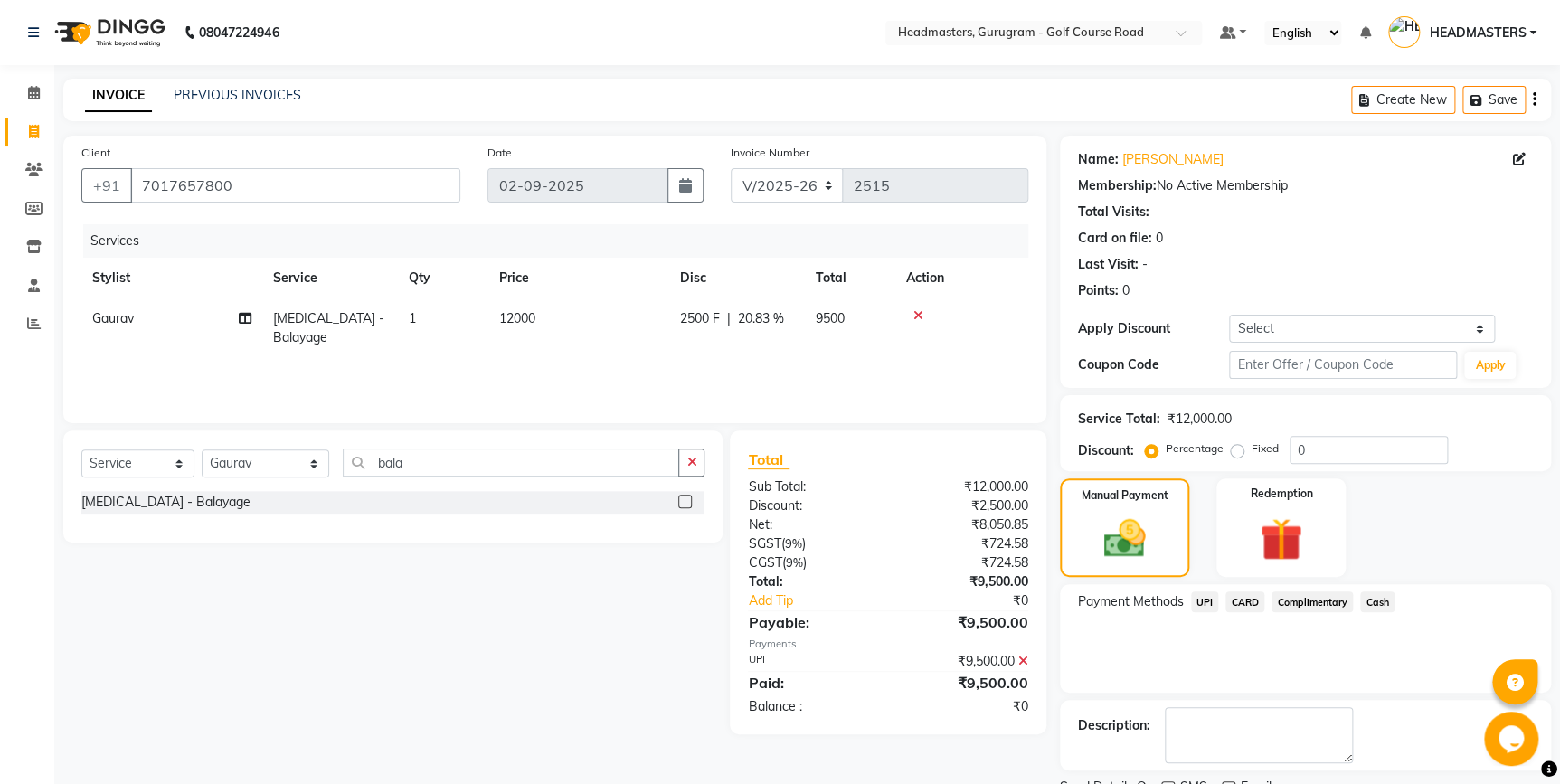
scroll to position [73, 0]
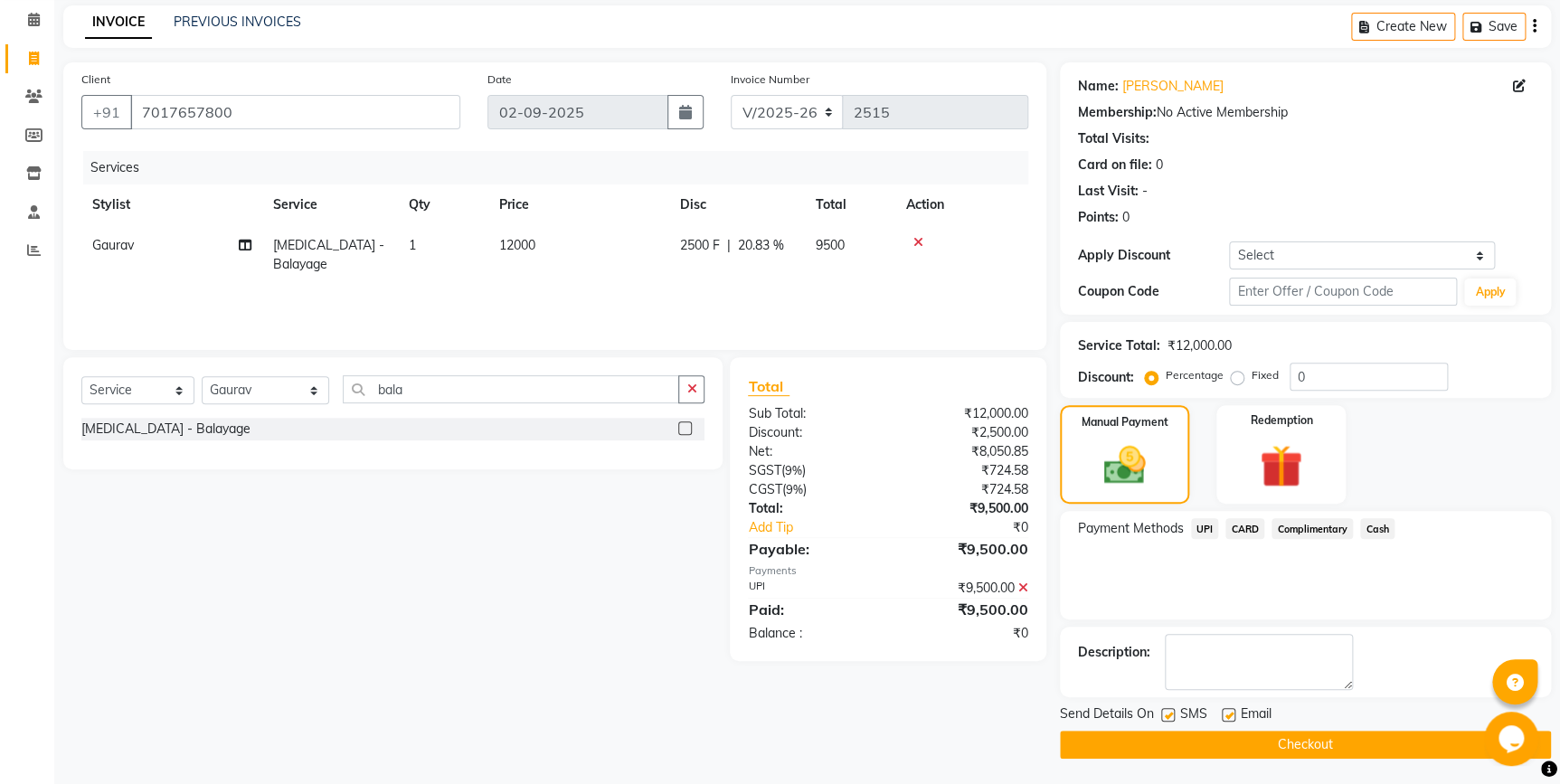
click at [1236, 741] on button "Checkout" at bounding box center [1305, 745] width 491 height 28
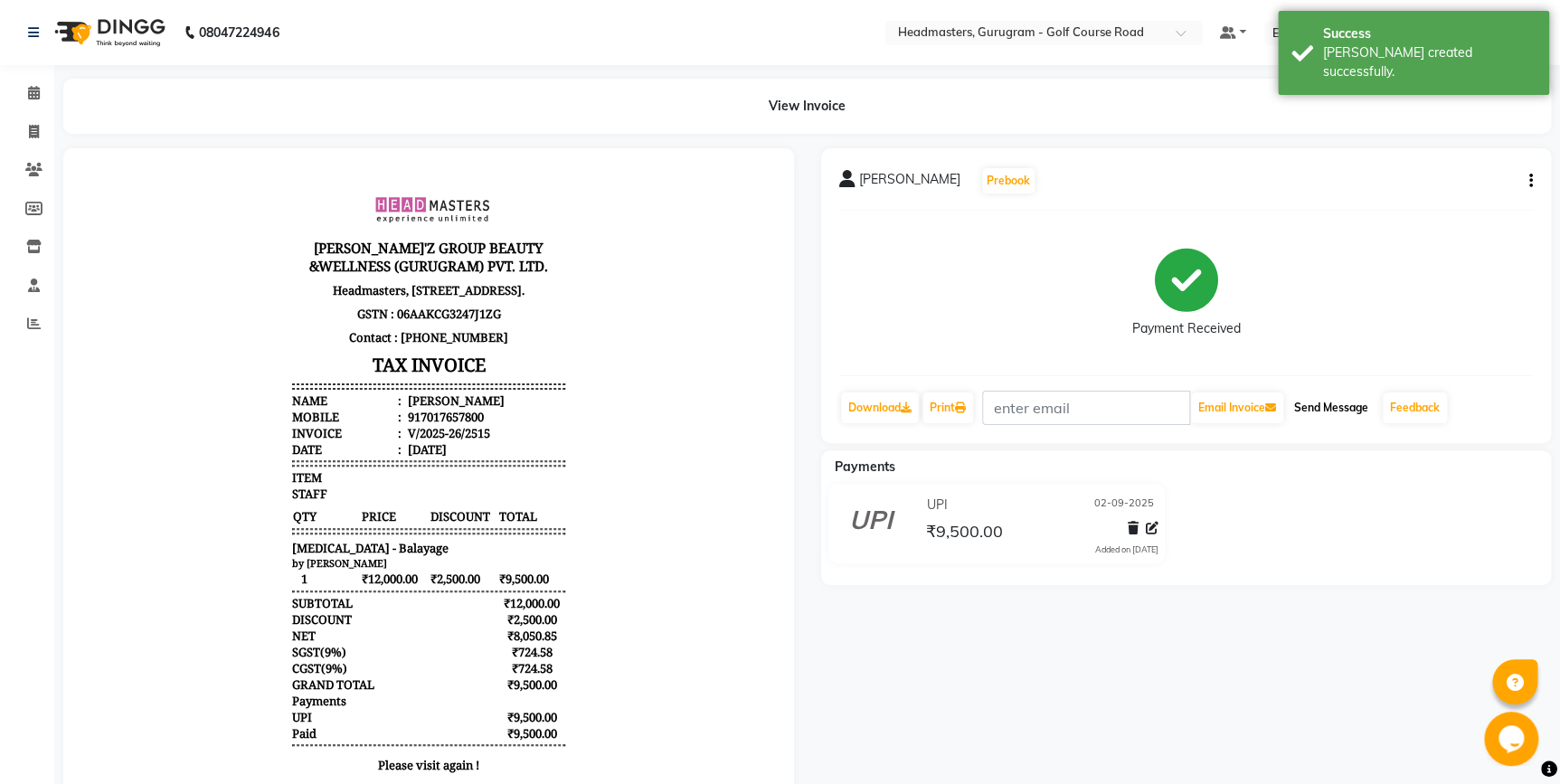
click at [1325, 413] on button "Send Message" at bounding box center [1331, 408] width 89 height 31
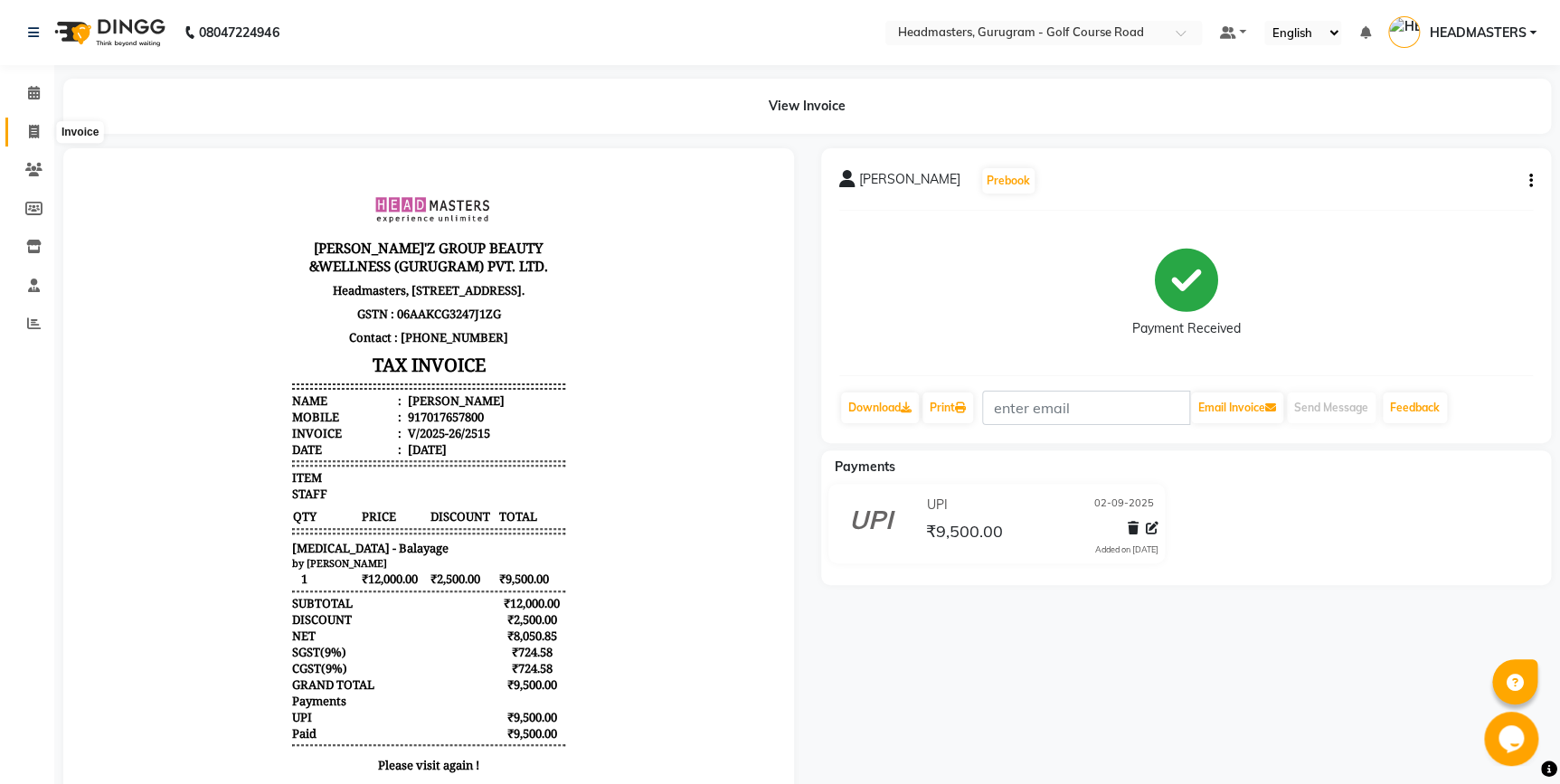
drag, startPoint x: 27, startPoint y: 129, endPoint x: 35, endPoint y: 151, distance: 23.4
click at [27, 129] on span at bounding box center [34, 132] width 32 height 21
select select "service"
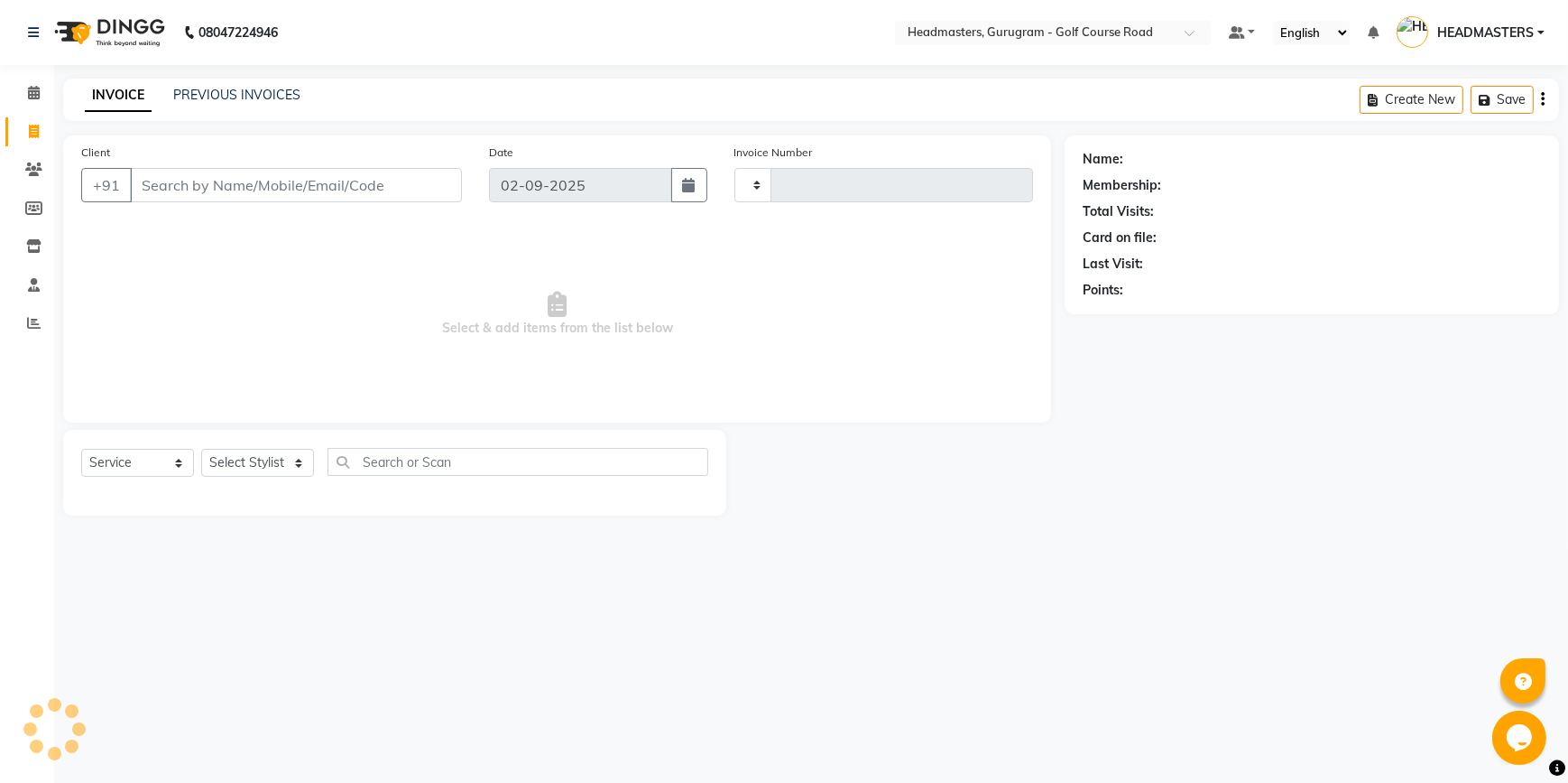
type input "2516"
select select "7134"
click at [155, 187] on input "Client" at bounding box center [295, 186] width 332 height 35
type input "R"
click at [39, 169] on icon at bounding box center [34, 169] width 17 height 14
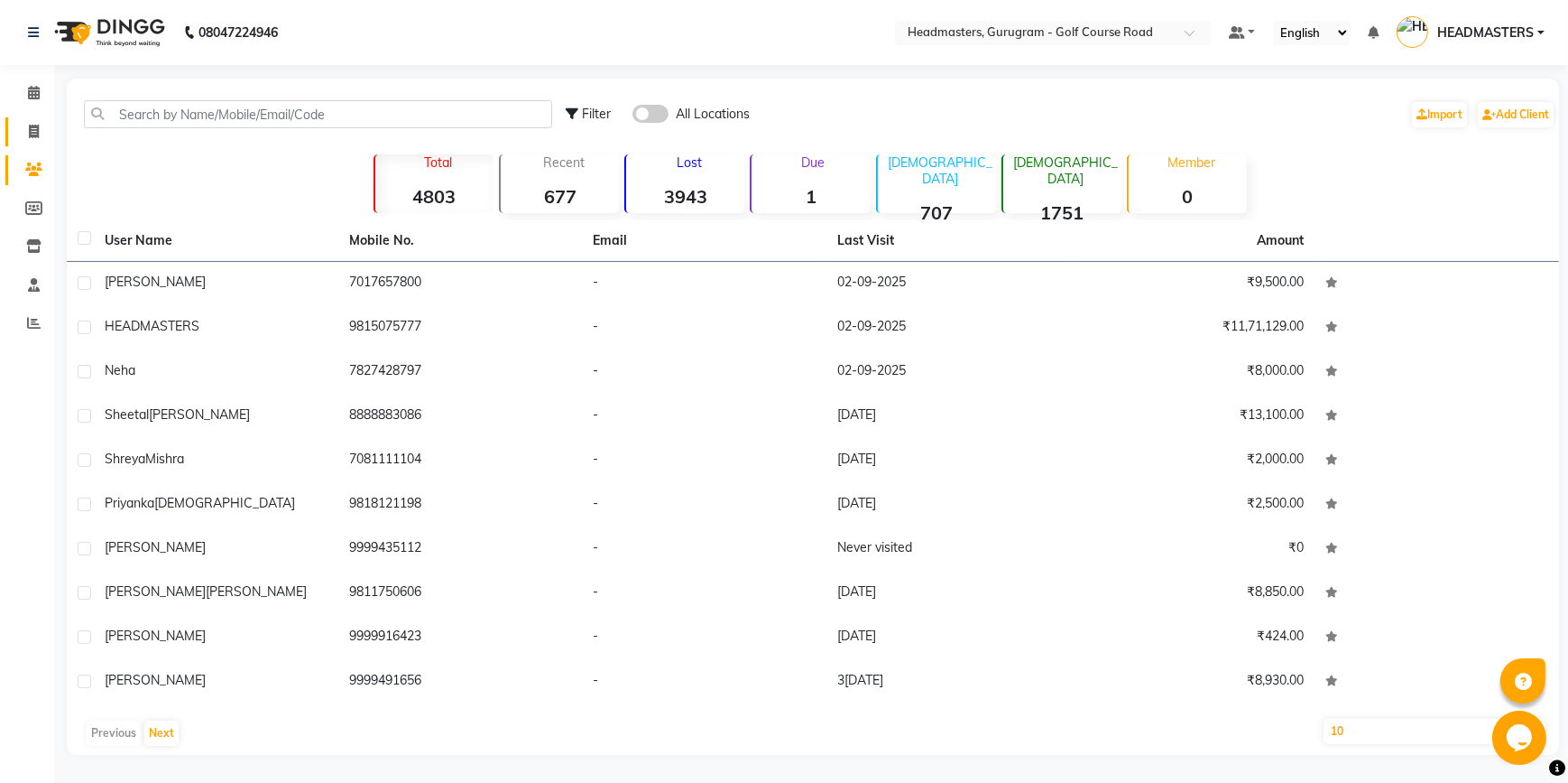
click at [10, 143] on link "Invoice" at bounding box center [27, 132] width 43 height 30
select select "service"
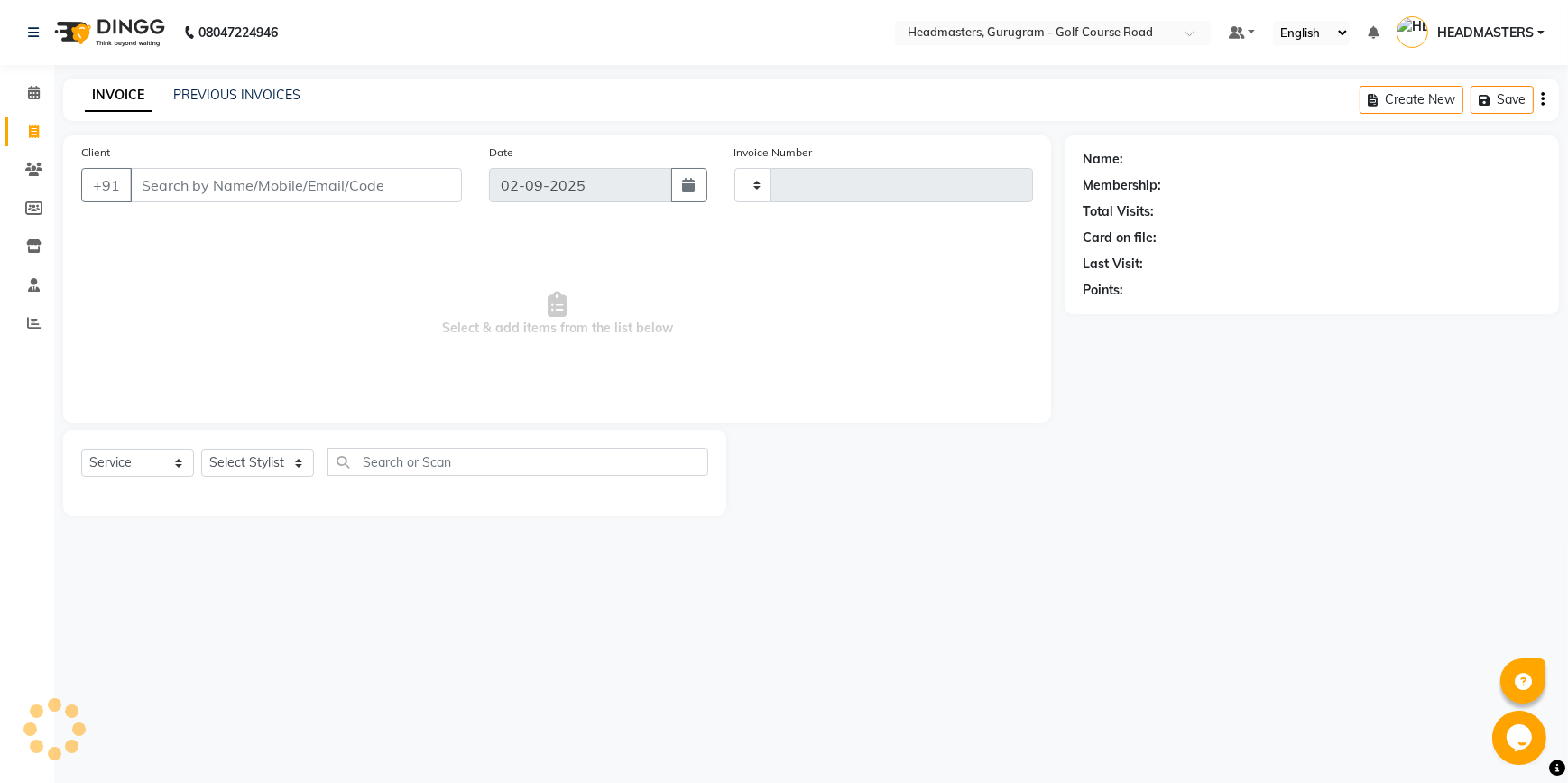
type input "2516"
click at [225, 172] on input "Client" at bounding box center [295, 186] width 332 height 35
select select "7134"
click at [36, 133] on icon at bounding box center [34, 131] width 10 height 14
select select "service"
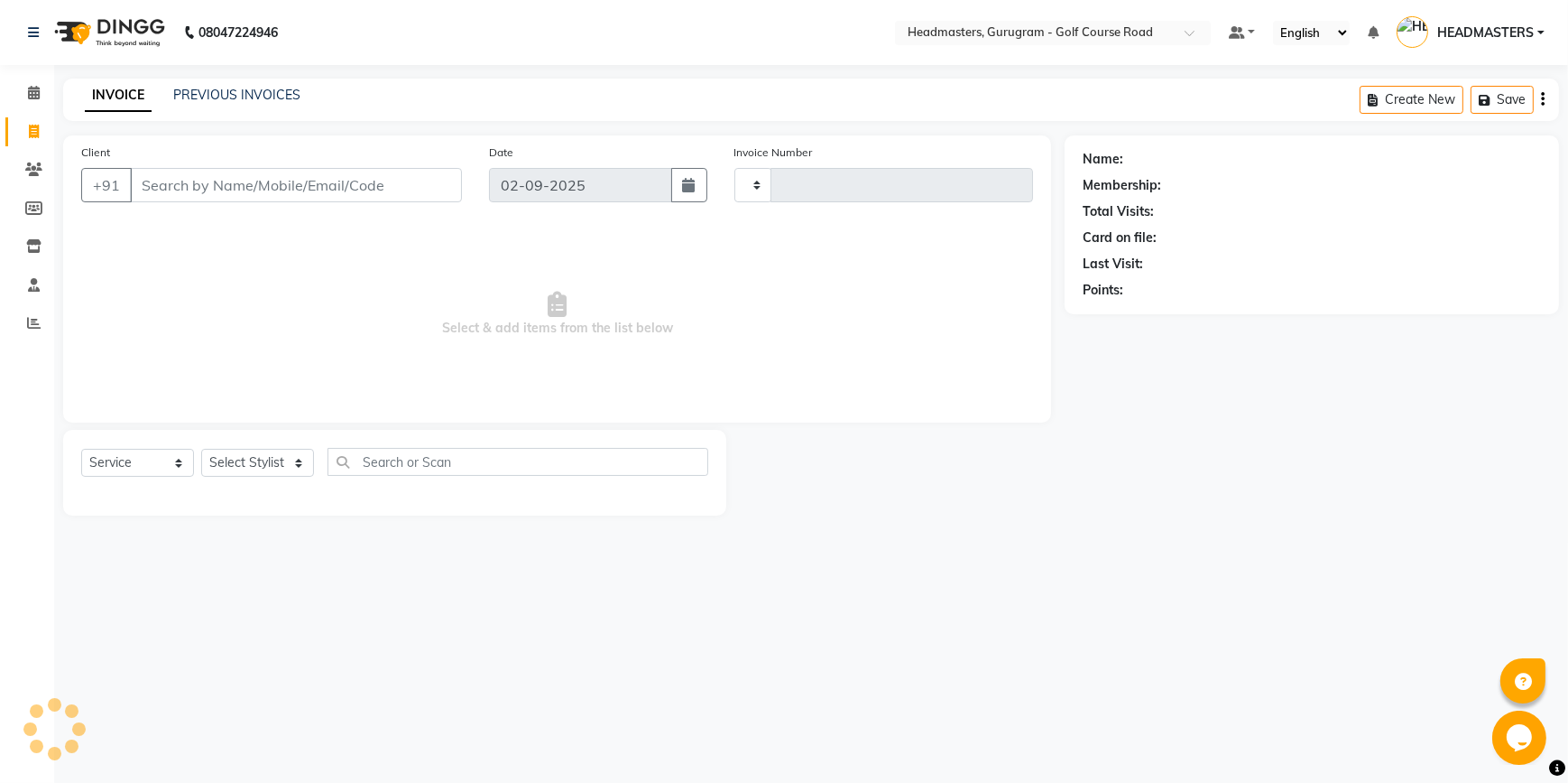
type input "2516"
select select "7134"
select select "service"
type input "2516"
select select "7134"
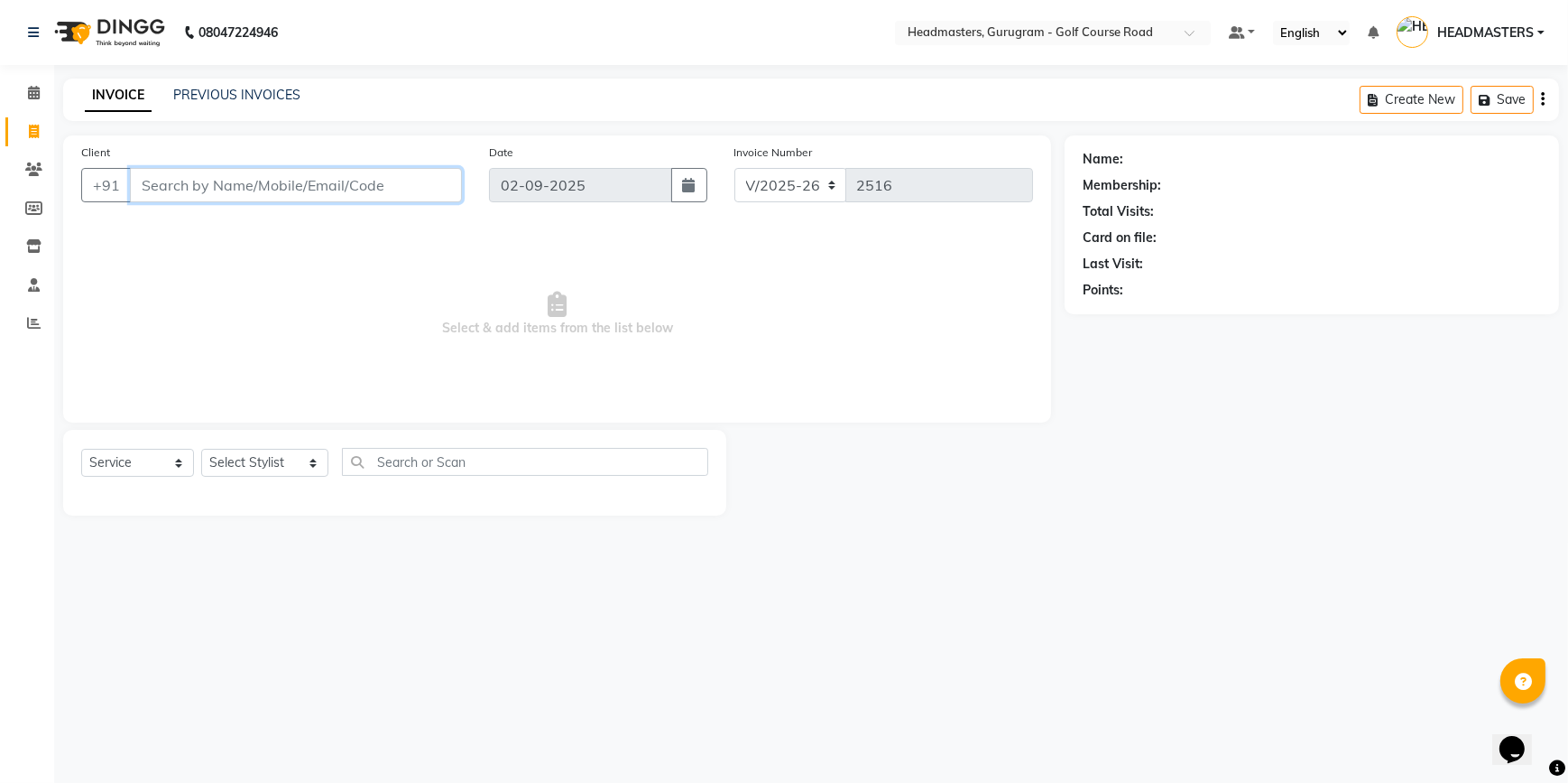
click at [144, 188] on input "Client" at bounding box center [295, 186] width 332 height 35
